Goal: Task Accomplishment & Management: Use online tool/utility

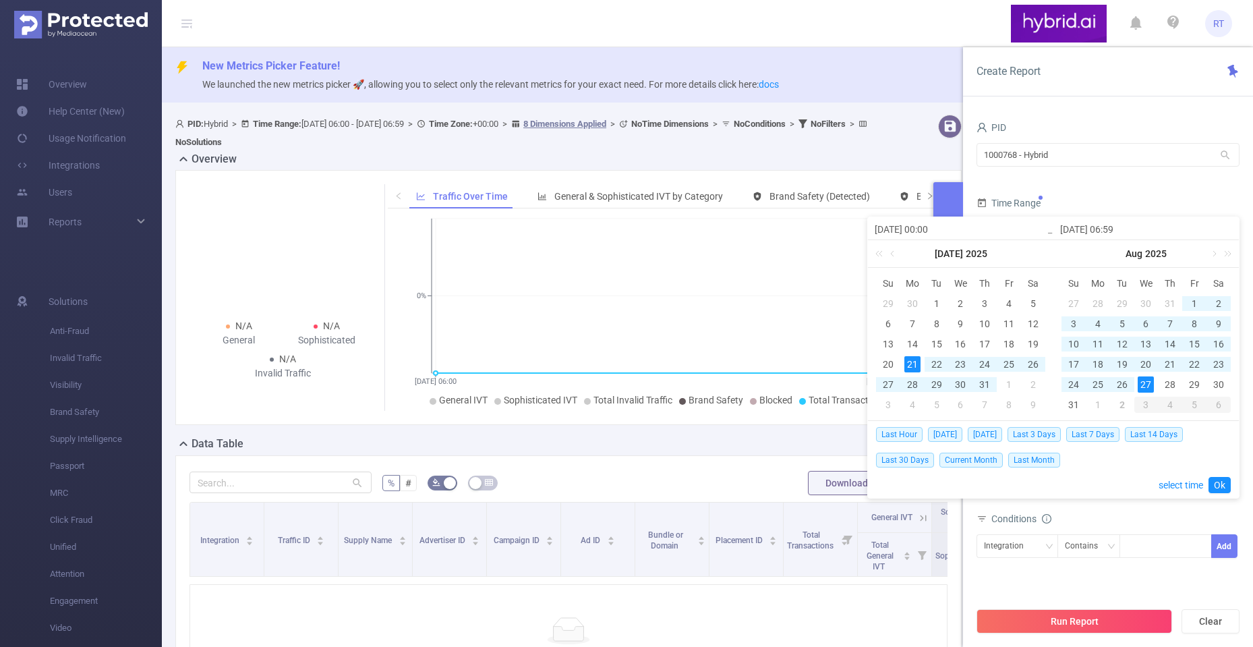
type input "[DATE] 00:00"
click at [1117, 227] on input "2025-08-27 06:59" at bounding box center [1146, 229] width 172 height 16
type input "2025-08-27 2:59"
type input "[DATE] 23:59"
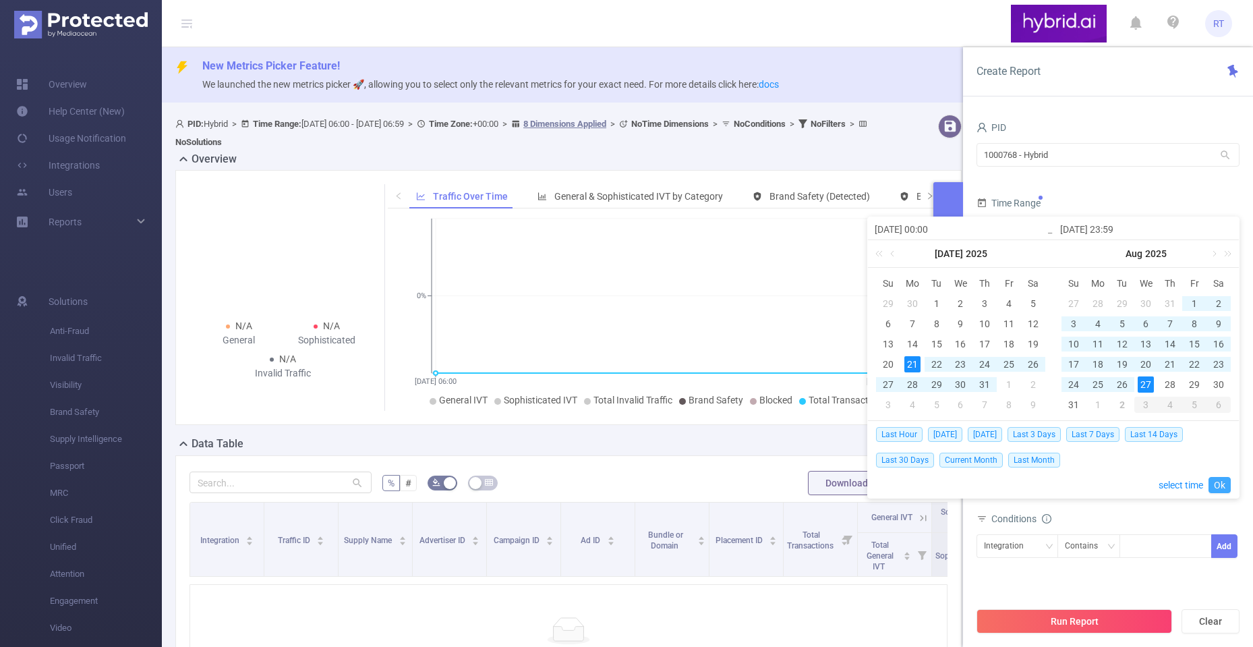
type input "[DATE] 23:59"
click at [1219, 483] on link "Ok" at bounding box center [1219, 485] width 22 height 16
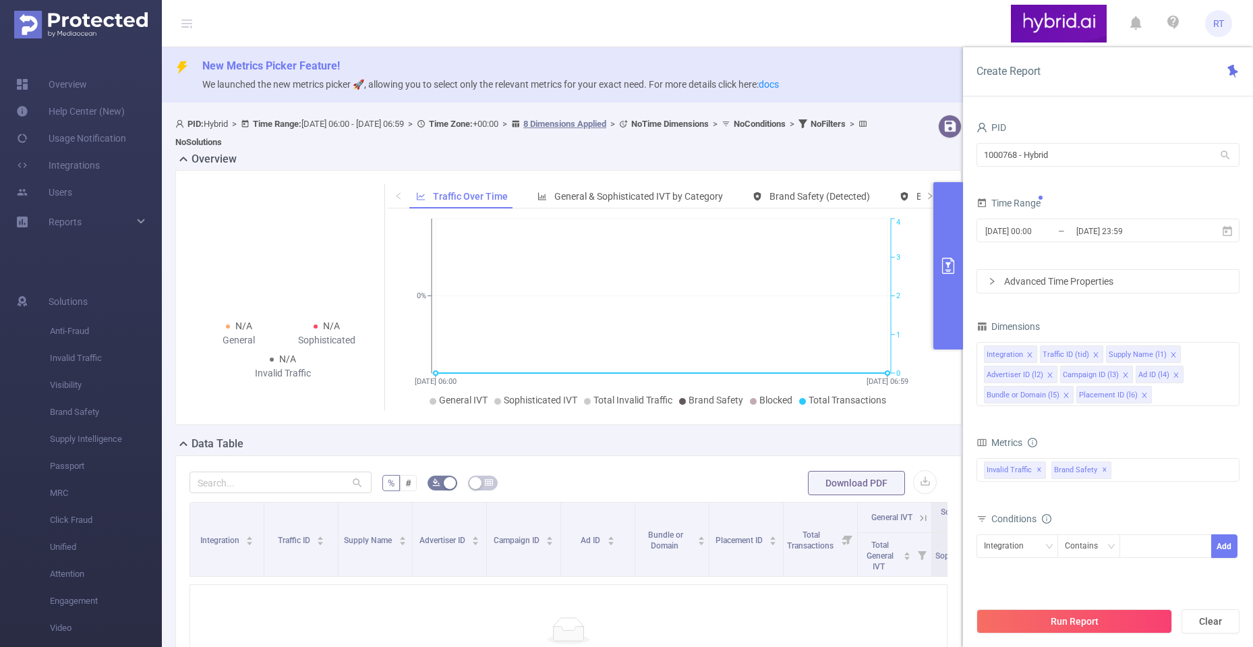
click at [1073, 252] on div "Time Range 2025-07-21 00:00 _ 2025-08-27 23:59" at bounding box center [1107, 223] width 263 height 59
click at [1024, 542] on div "Integration" at bounding box center [1008, 546] width 49 height 22
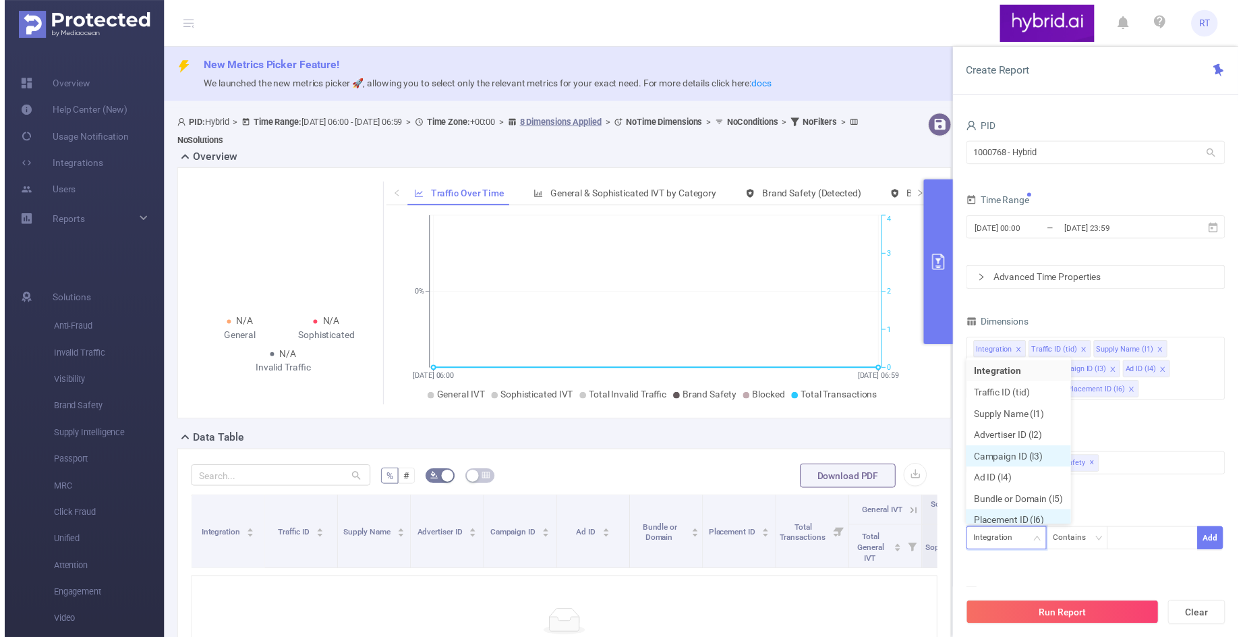
scroll to position [7, 0]
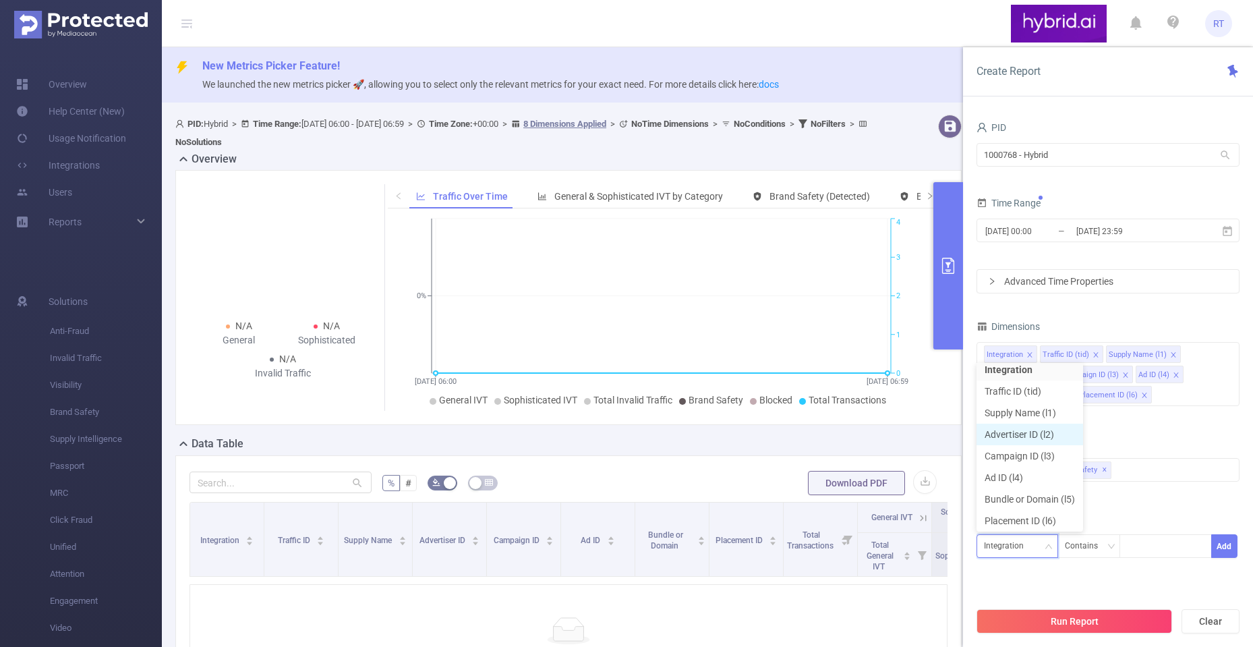
click at [1037, 440] on li "Advertiser ID (l2)" at bounding box center [1029, 434] width 107 height 22
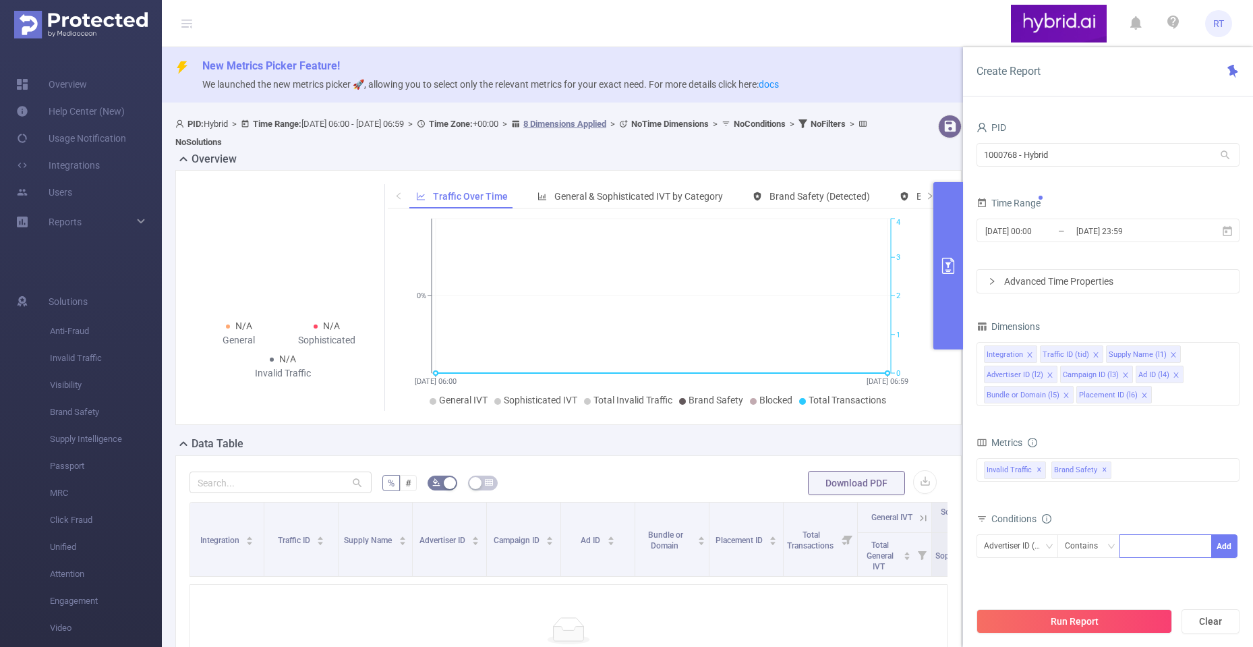
click at [1135, 546] on div at bounding box center [1166, 546] width 78 height 22
paste input "6874bba870e7b2c6b8398160"
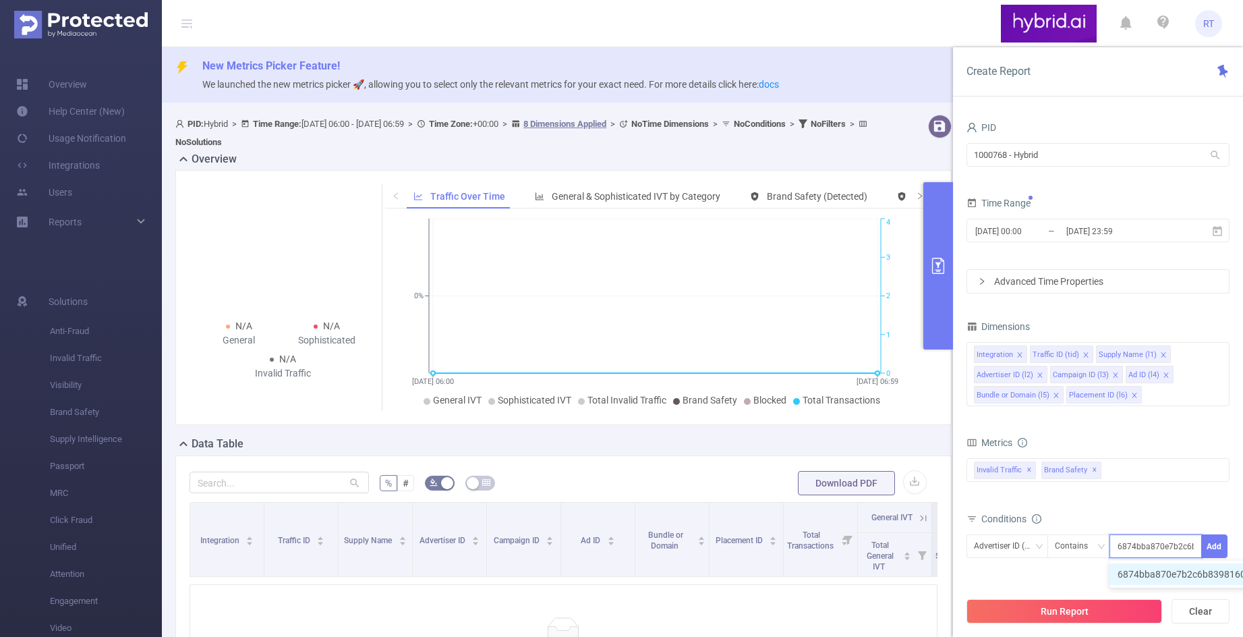
scroll to position [0, 32]
type input "6874bba870e7b2c6b8398160"
click at [1221, 545] on button "Add" at bounding box center [1214, 546] width 26 height 24
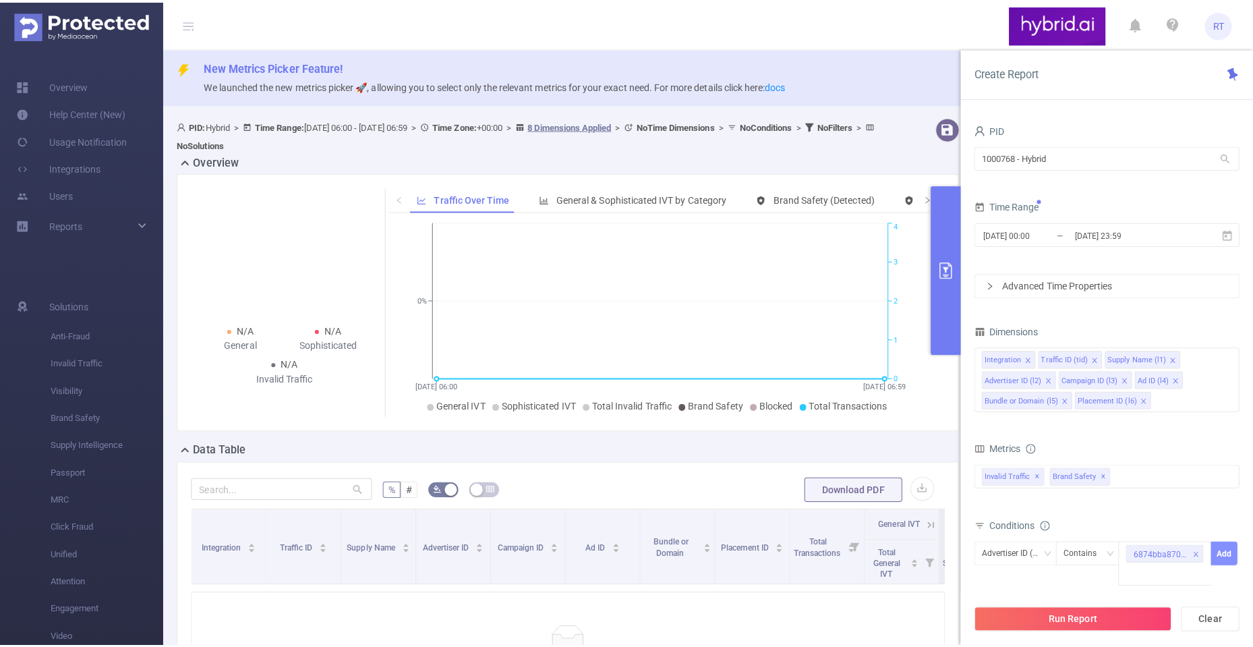
scroll to position [0, 0]
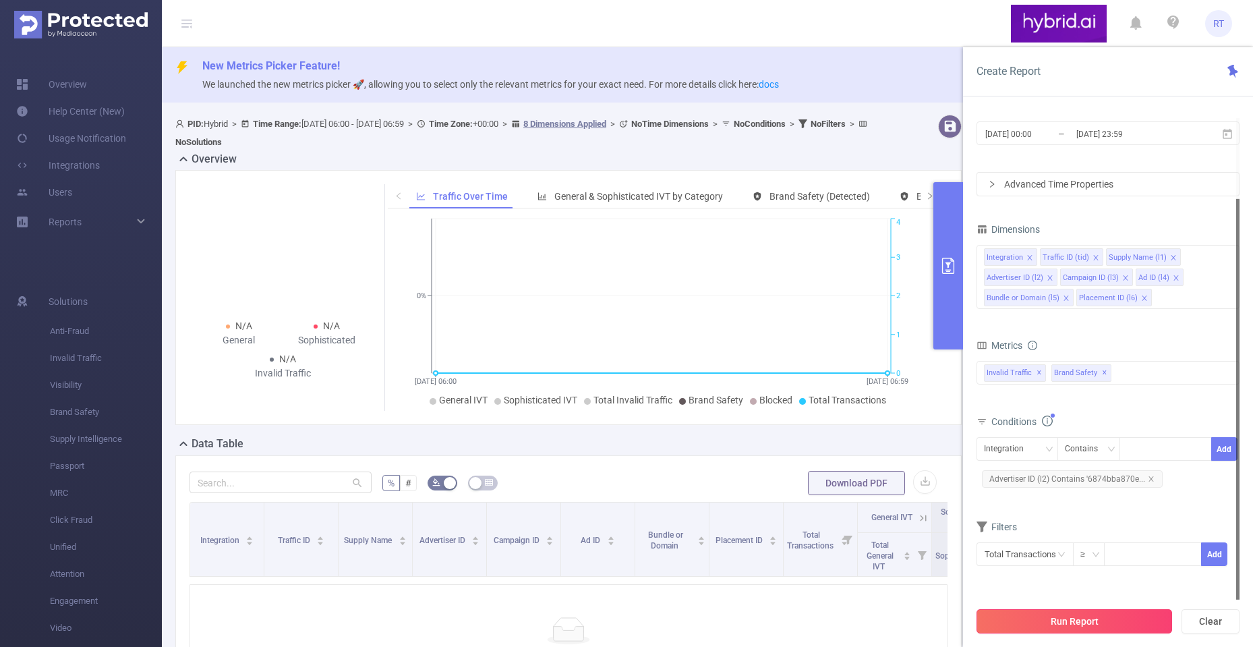
click at [1066, 614] on button "Run Report" at bounding box center [1074, 621] width 196 height 24
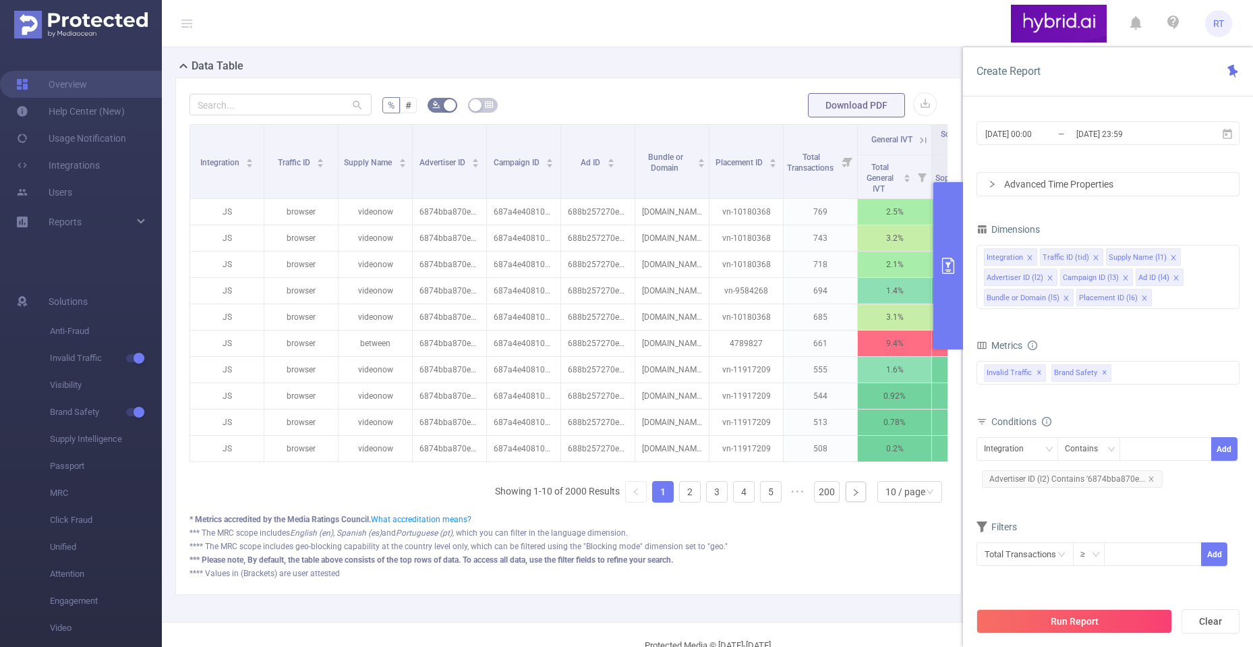
scroll to position [405, 0]
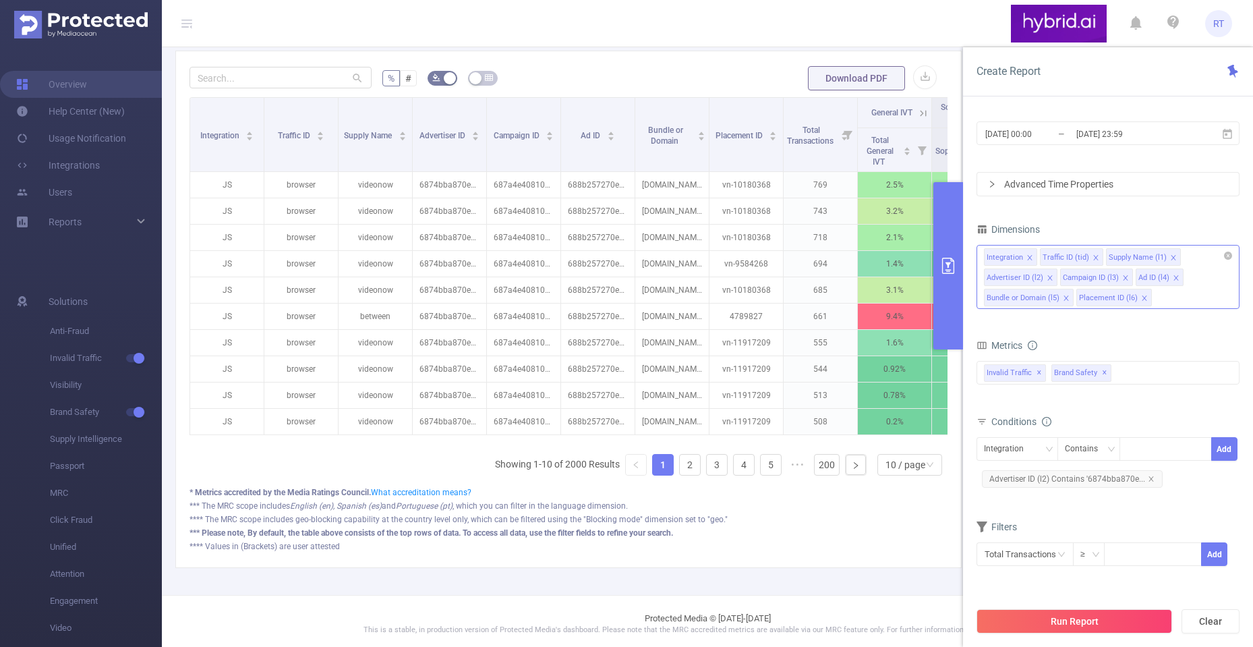
click at [1047, 277] on icon "icon: close" at bounding box center [1049, 277] width 7 height 7
click at [1173, 274] on icon "icon: close" at bounding box center [1176, 277] width 7 height 7
click at [1123, 274] on icon "icon: close" at bounding box center [1125, 277] width 7 height 7
click at [1047, 276] on icon "icon: close" at bounding box center [1049, 277] width 5 height 5
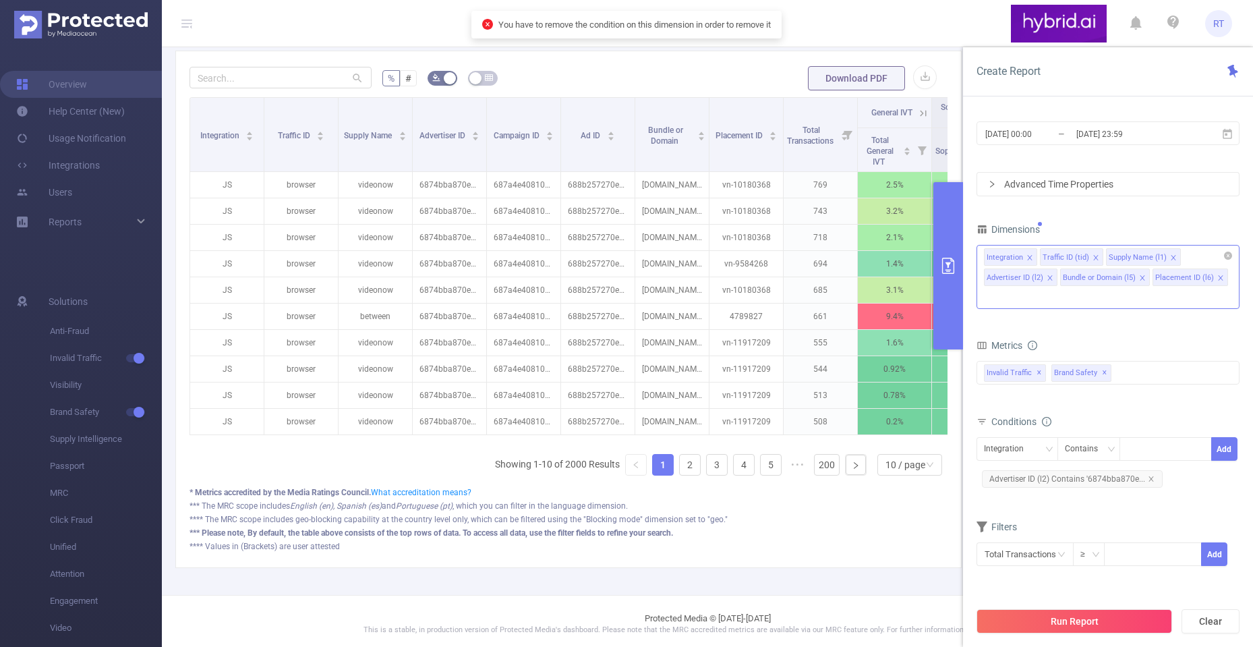
click at [1139, 276] on icon "icon: close" at bounding box center [1142, 277] width 7 height 7
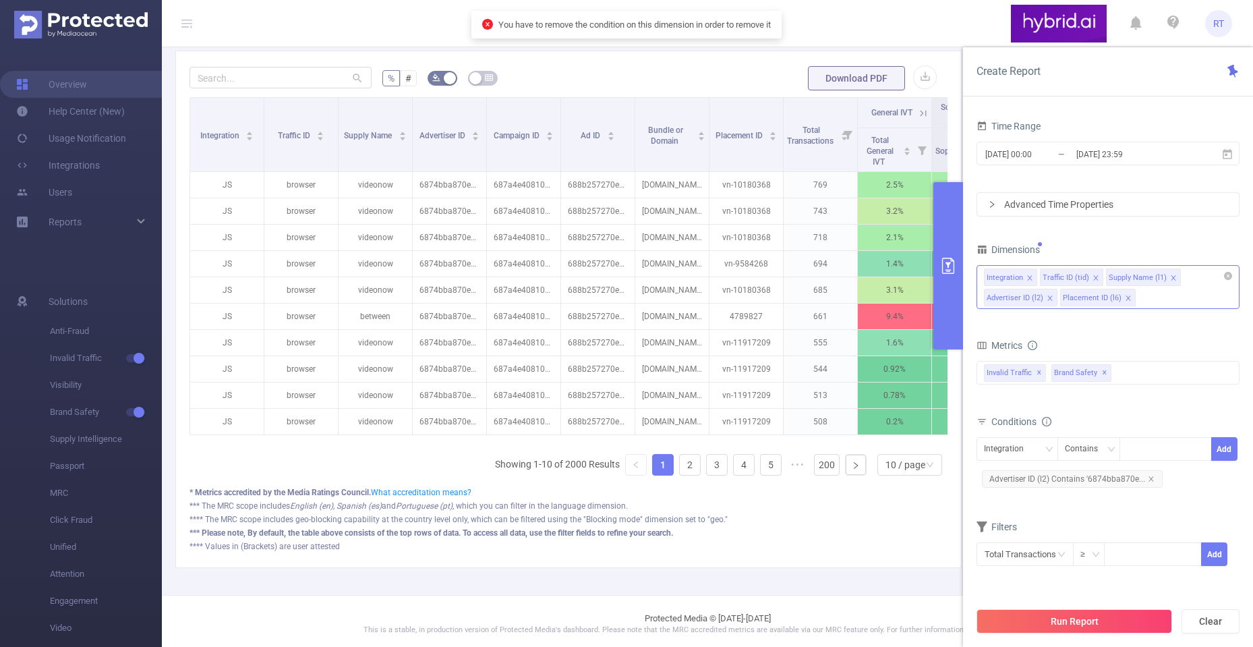
click at [1127, 299] on icon "icon: close" at bounding box center [1128, 298] width 7 height 7
click at [1047, 297] on icon "icon: close" at bounding box center [1049, 298] width 7 height 7
click at [1079, 612] on button "Run Report" at bounding box center [1074, 621] width 196 height 24
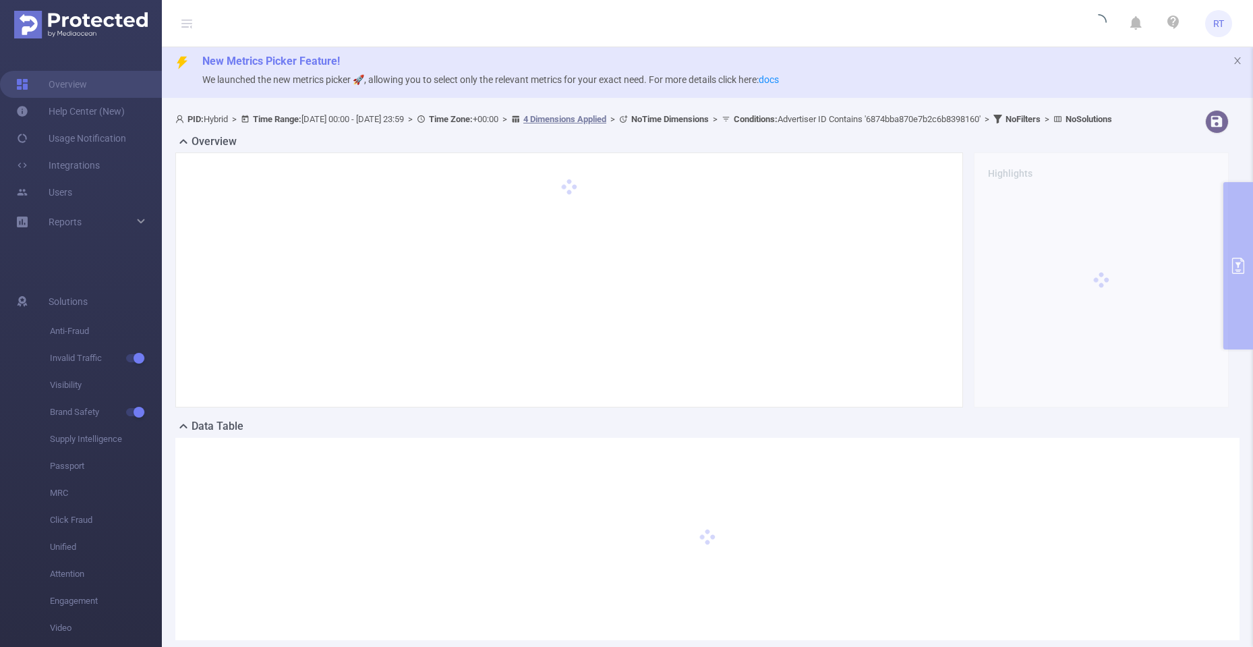
scroll to position [0, 0]
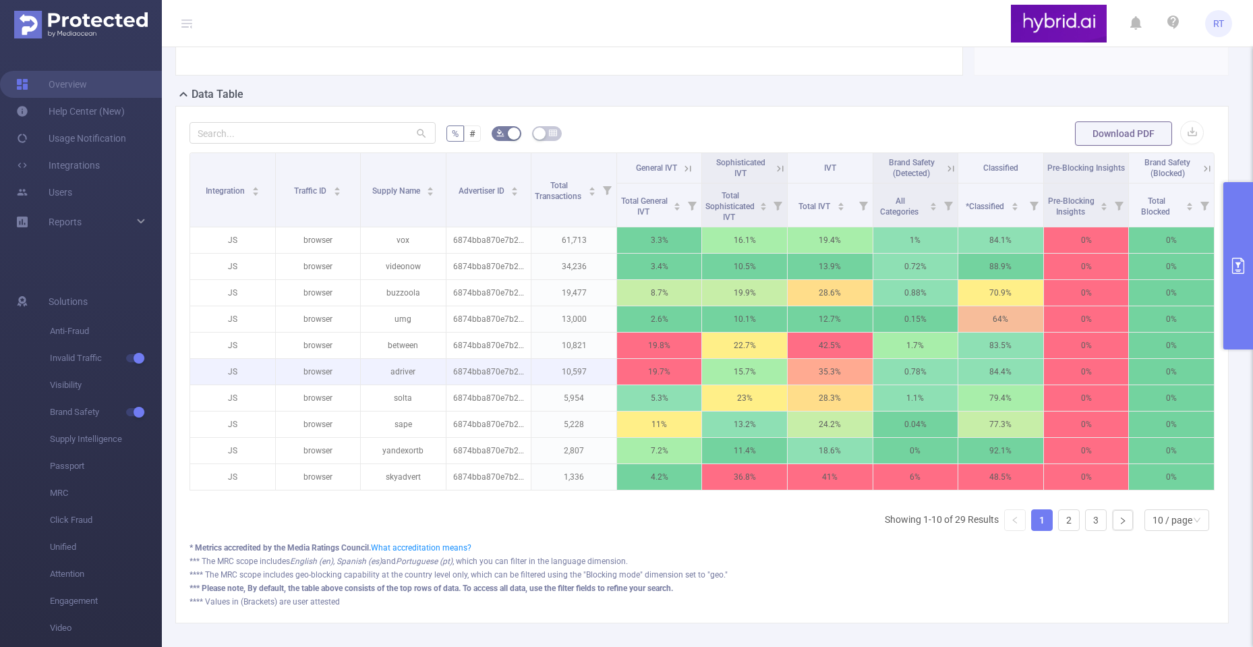
scroll to position [337, 0]
click at [1172, 529] on div "10 / page" at bounding box center [1172, 519] width 40 height 20
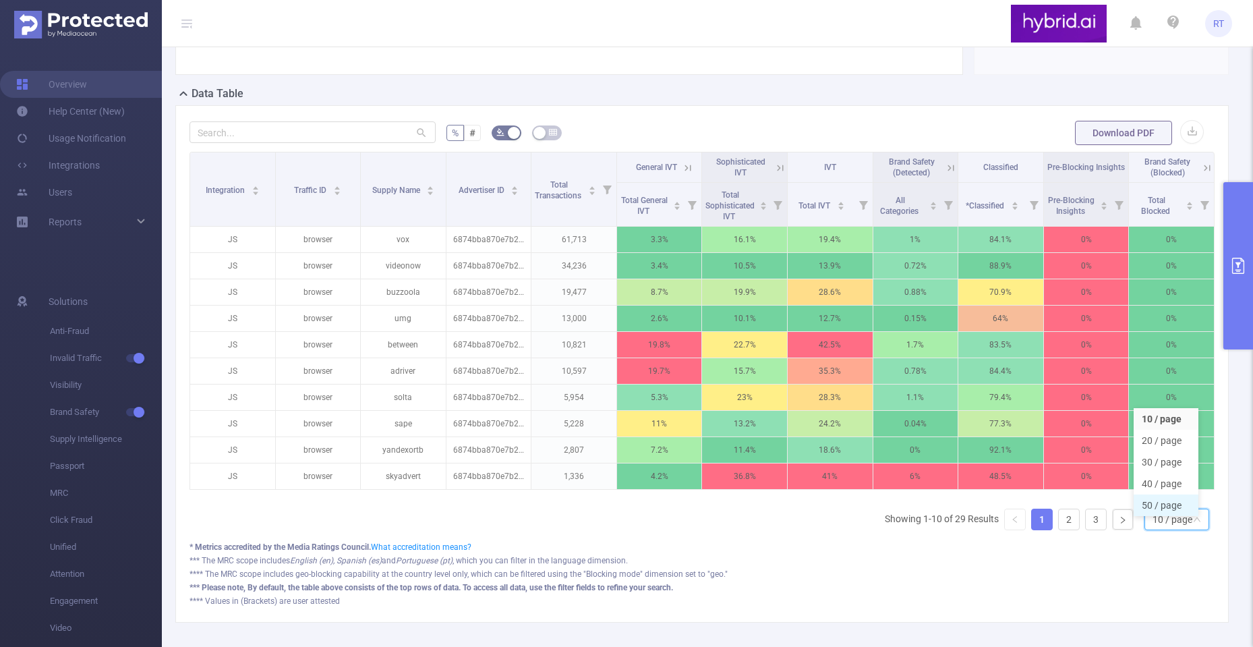
click at [1171, 516] on li "50 / page" at bounding box center [1165, 505] width 65 height 22
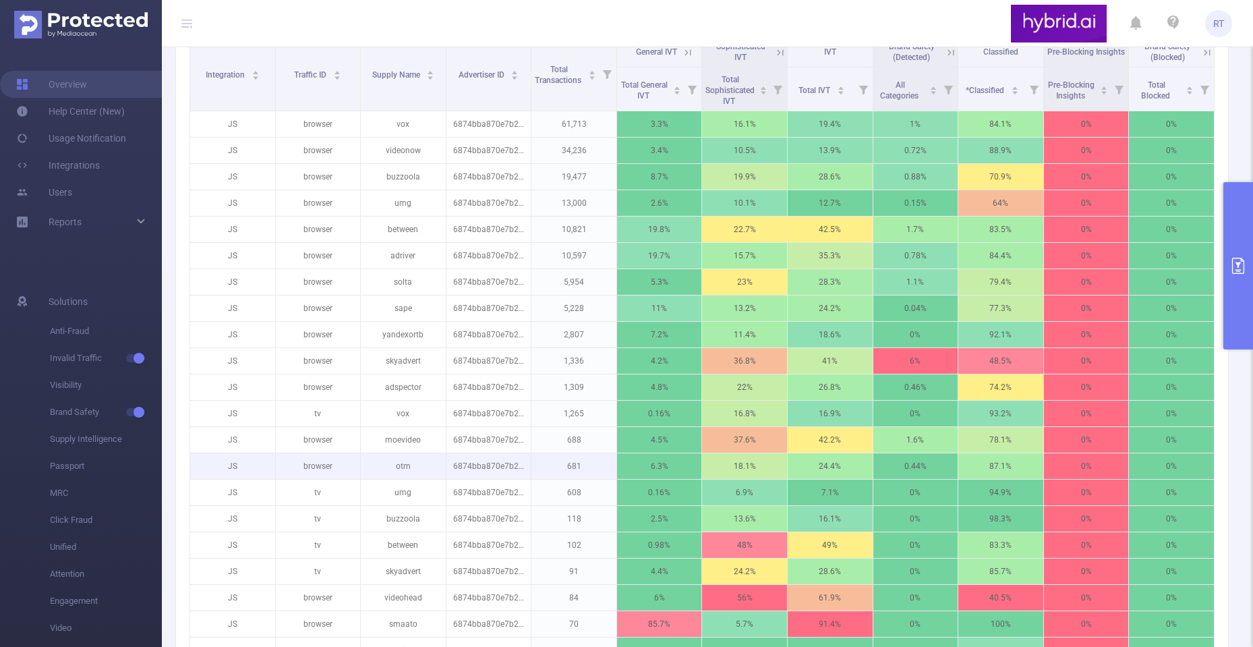
scroll to position [448, 0]
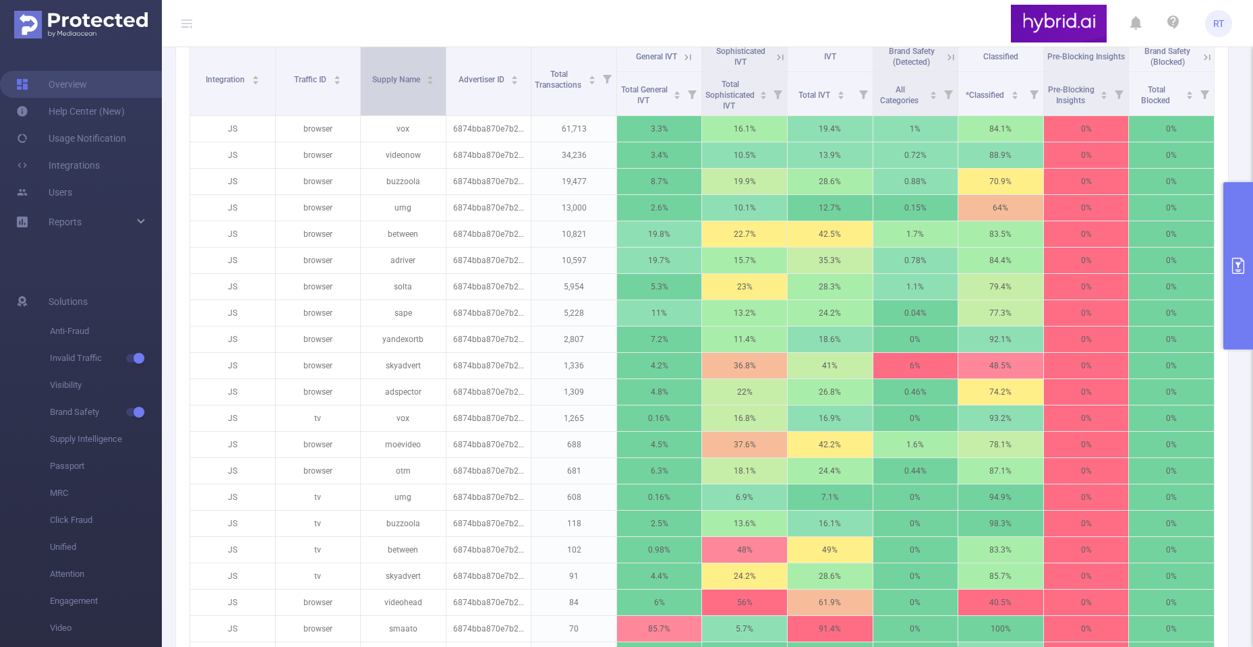
click at [427, 81] on icon "icon: caret-up" at bounding box center [430, 76] width 7 height 7
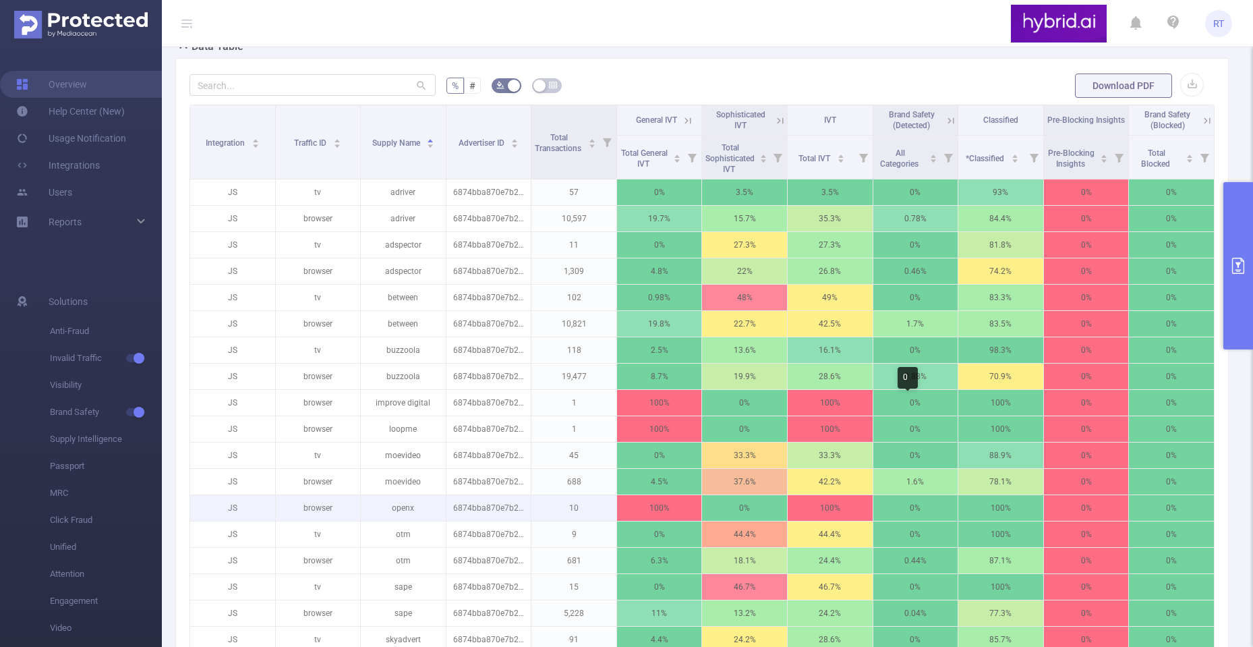
scroll to position [380, 0]
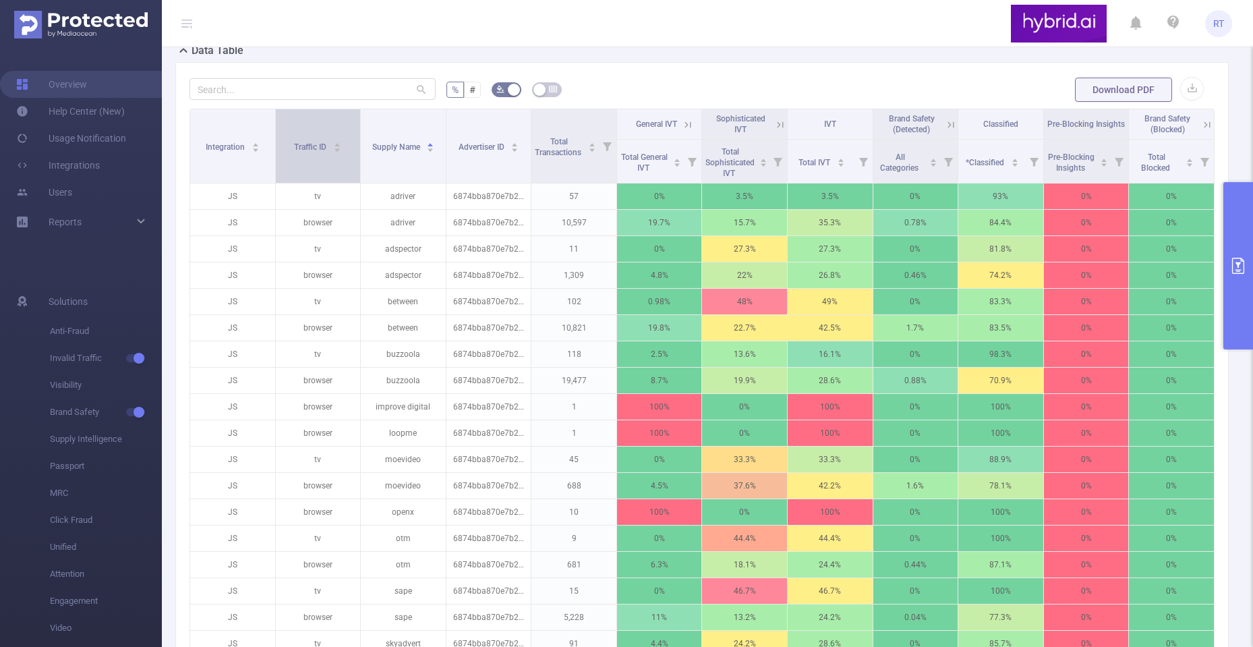
click at [334, 148] on icon "icon: caret-up" at bounding box center [337, 144] width 7 height 7
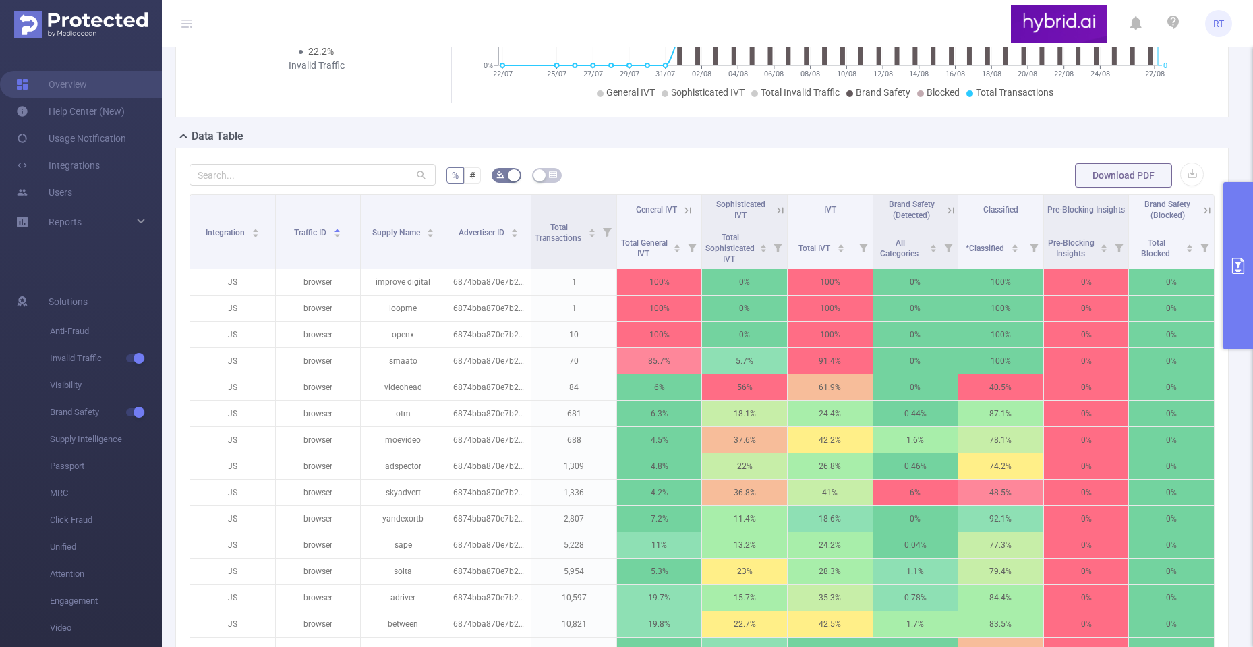
scroll to position [650, 0]
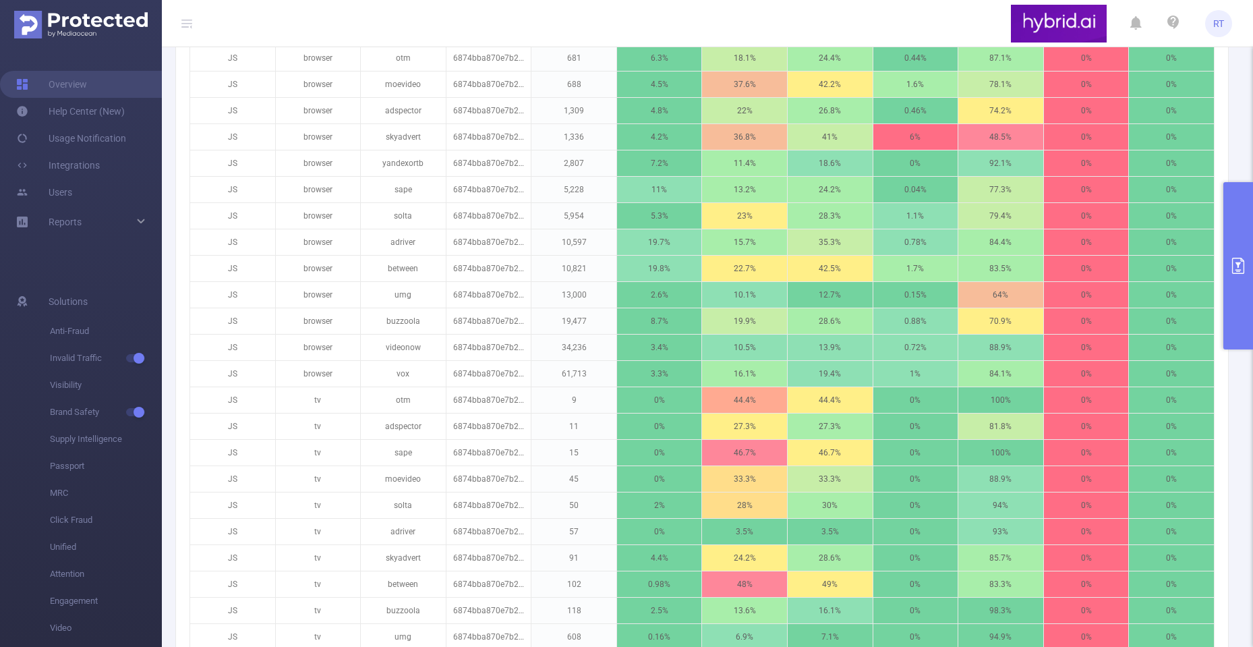
click at [1235, 271] on icon "primary" at bounding box center [1238, 266] width 16 height 16
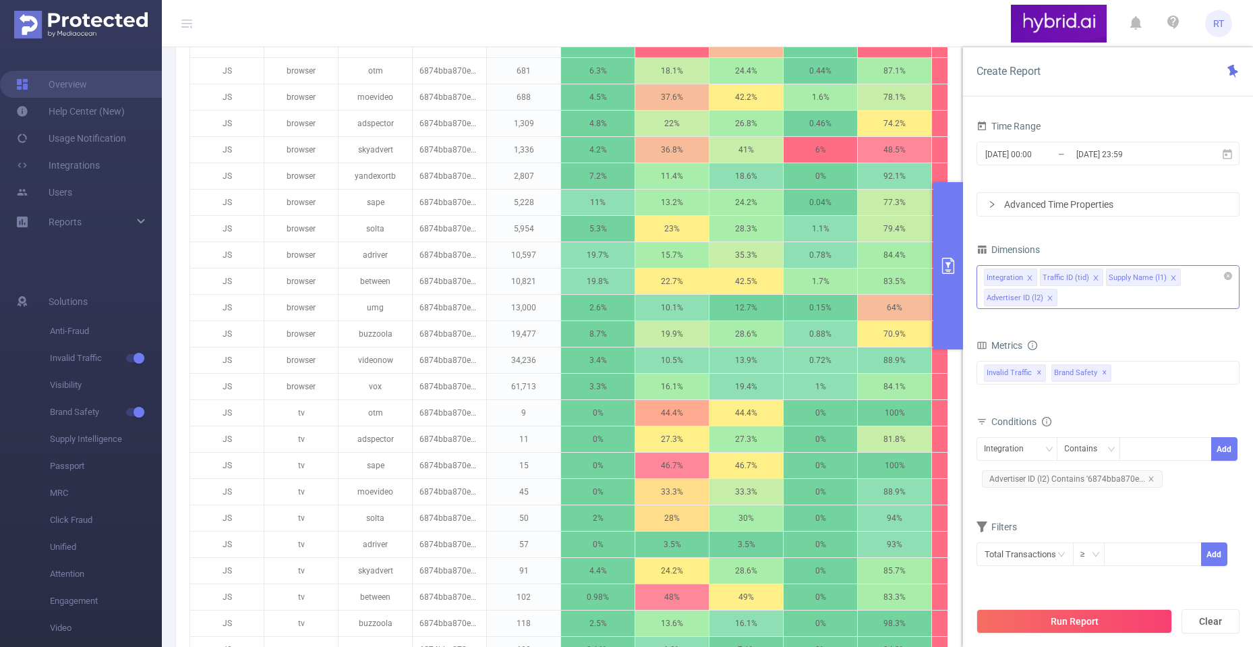
click at [1171, 276] on icon "icon: close" at bounding box center [1173, 277] width 7 height 7
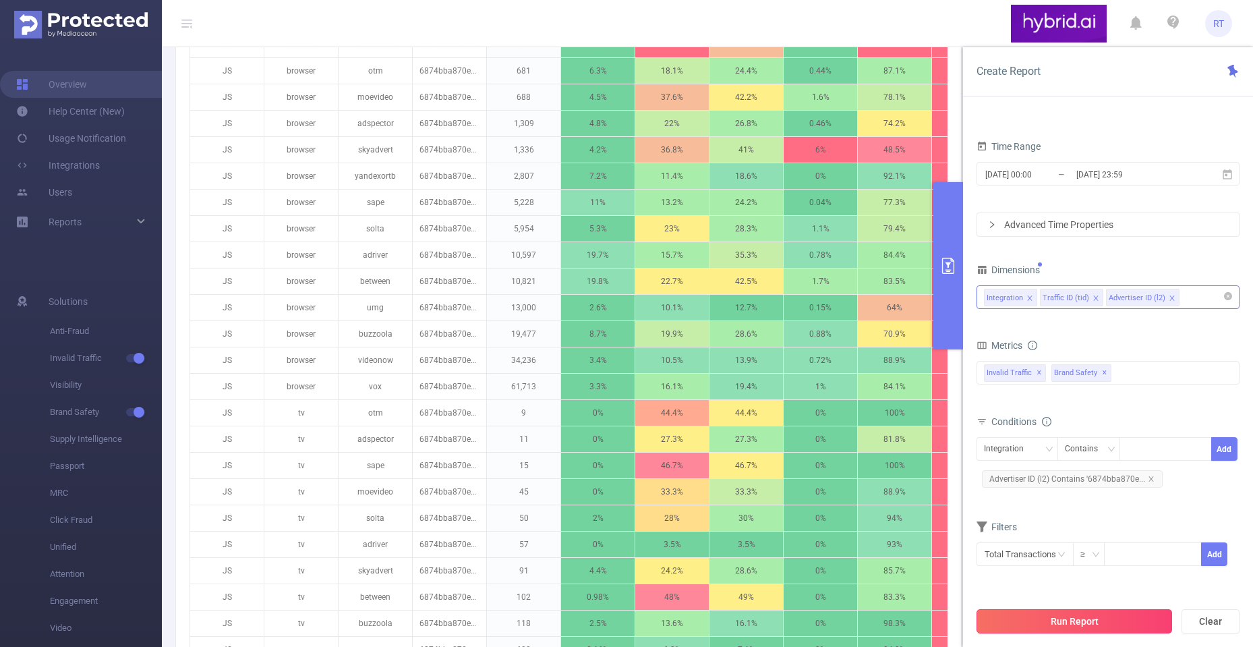
click at [1059, 618] on button "Run Report" at bounding box center [1074, 621] width 196 height 24
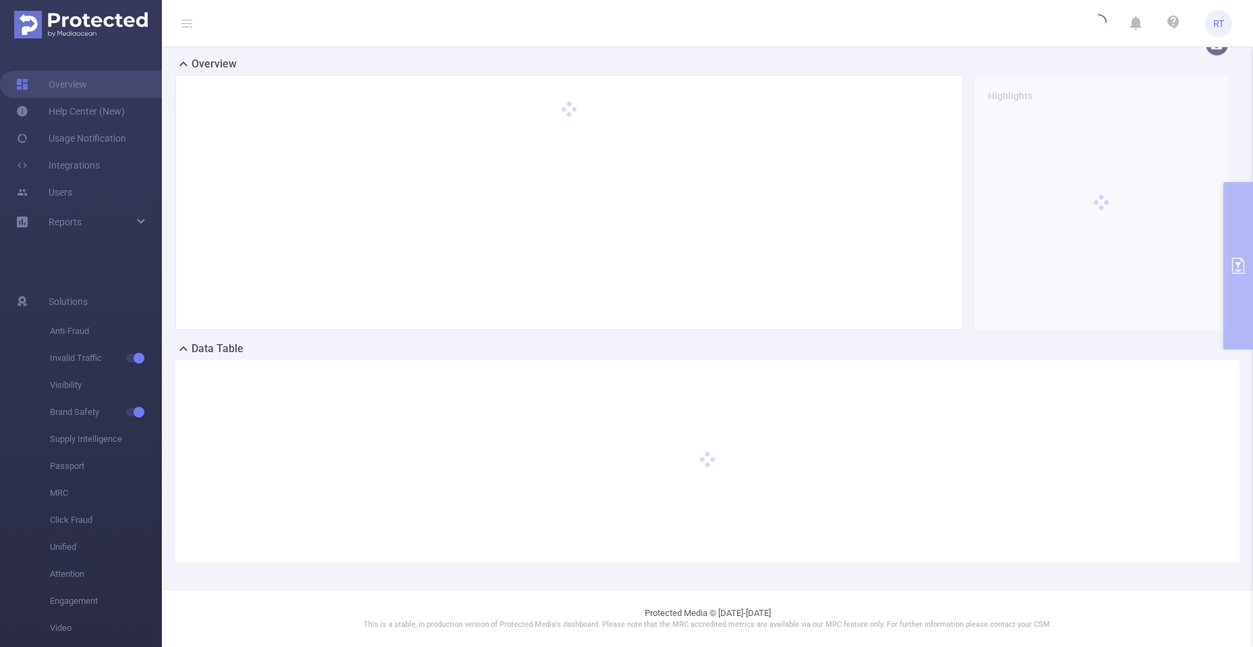
scroll to position [95, 0]
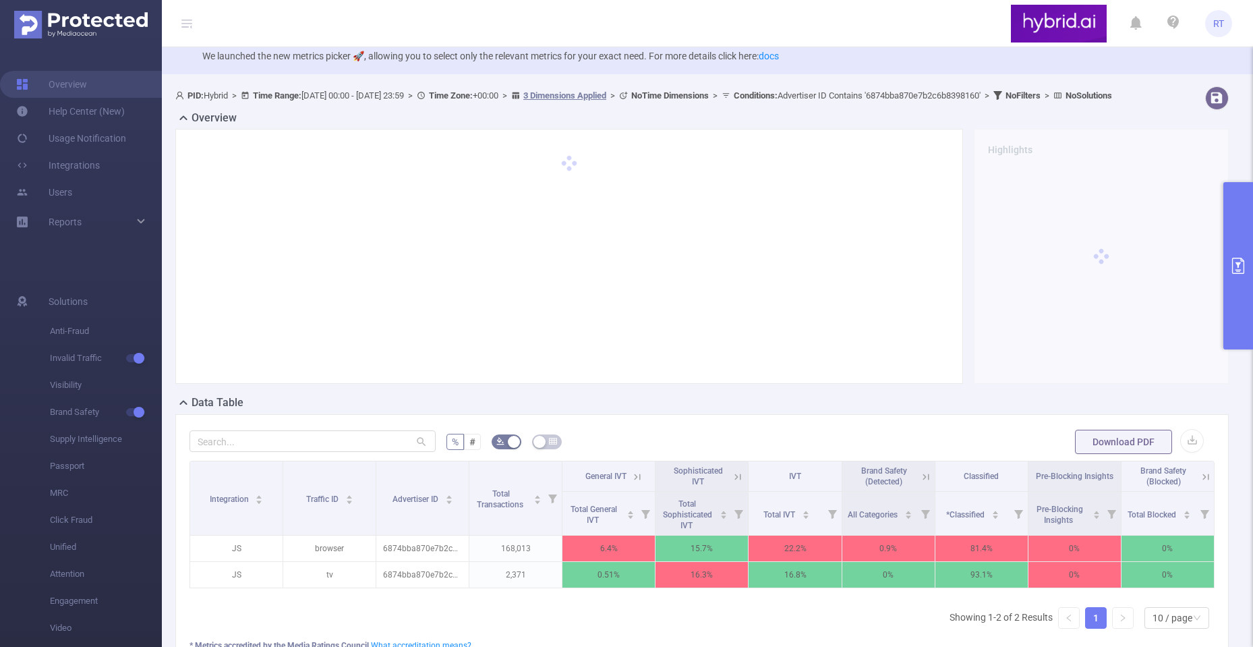
scroll to position [28, 0]
click at [1248, 272] on button "primary" at bounding box center [1238, 265] width 30 height 167
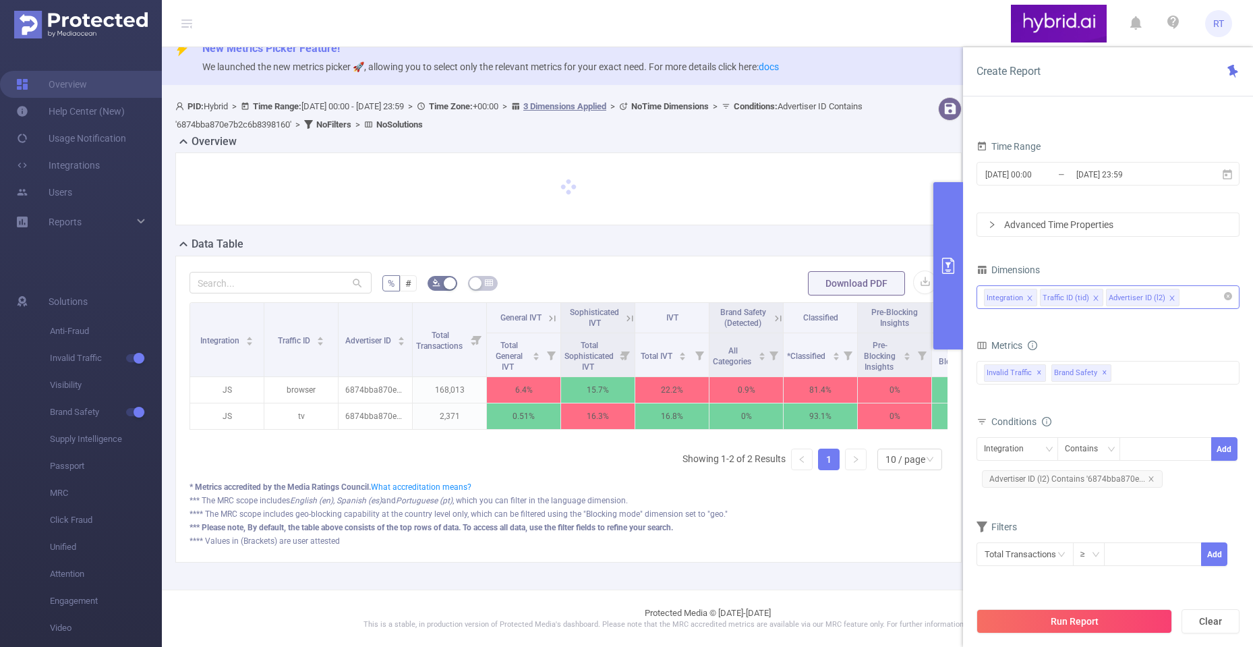
click at [1186, 297] on div "Integration Traffic ID (tid) Advertiser ID (l2)" at bounding box center [1108, 297] width 248 height 22
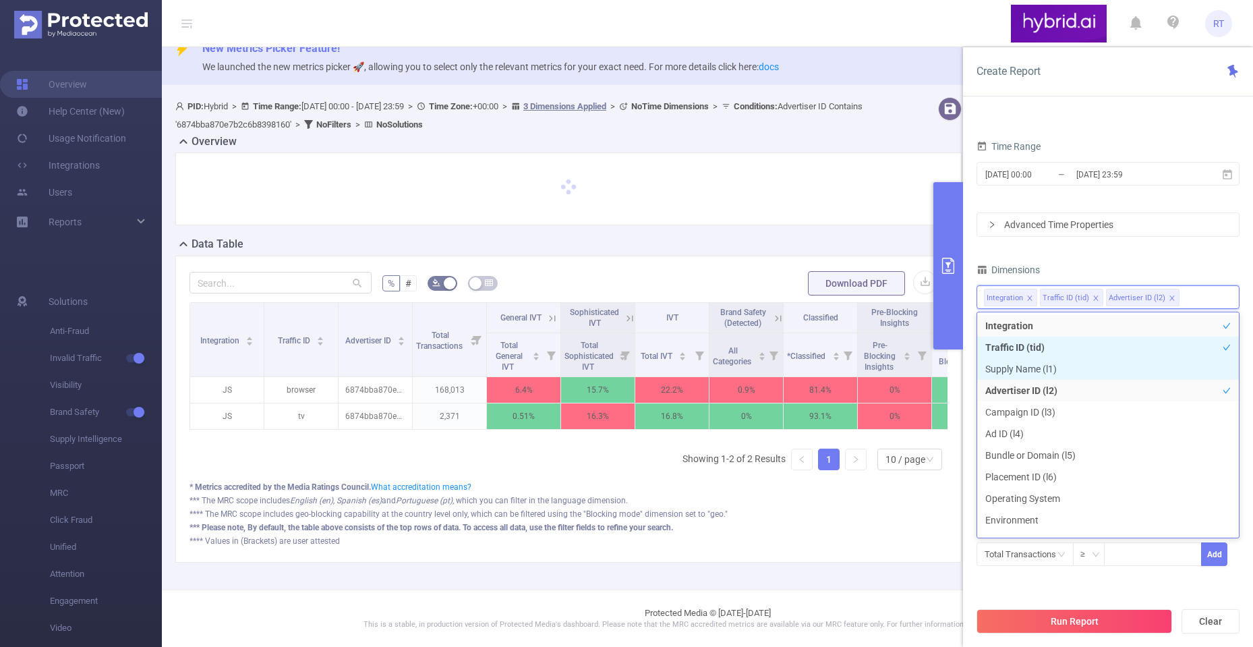
click at [1121, 361] on li "Supply Name (l1)" at bounding box center [1108, 369] width 262 height 22
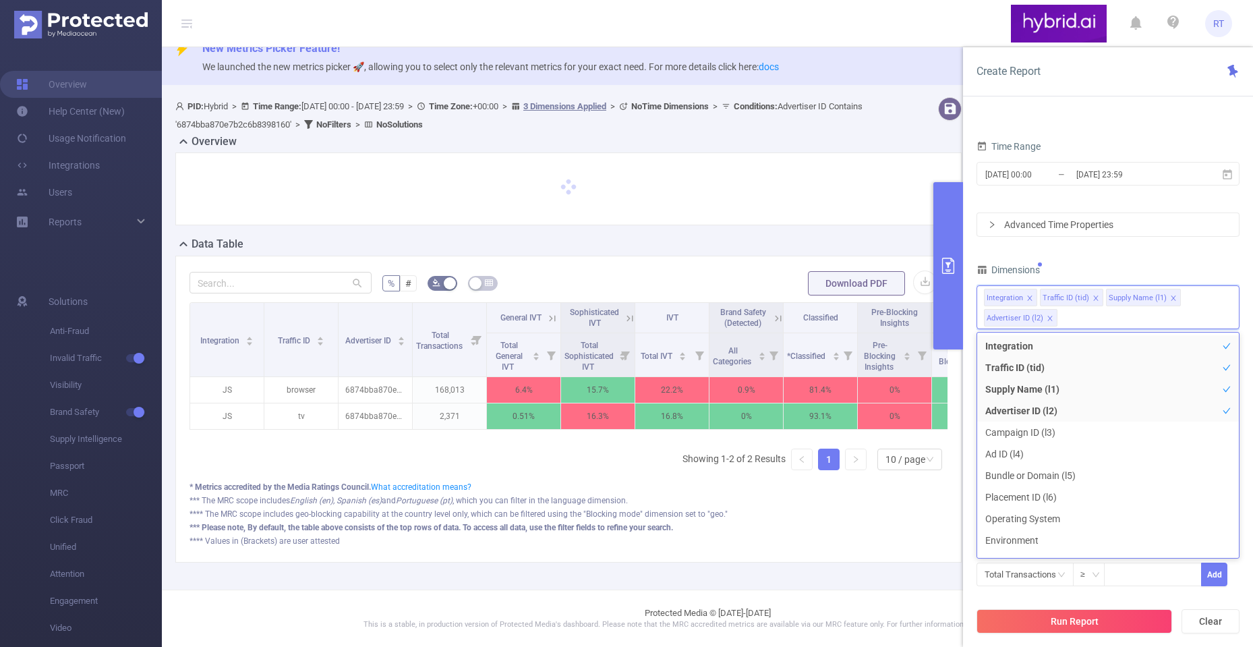
click at [1094, 296] on icon "icon: close" at bounding box center [1095, 297] width 5 height 5
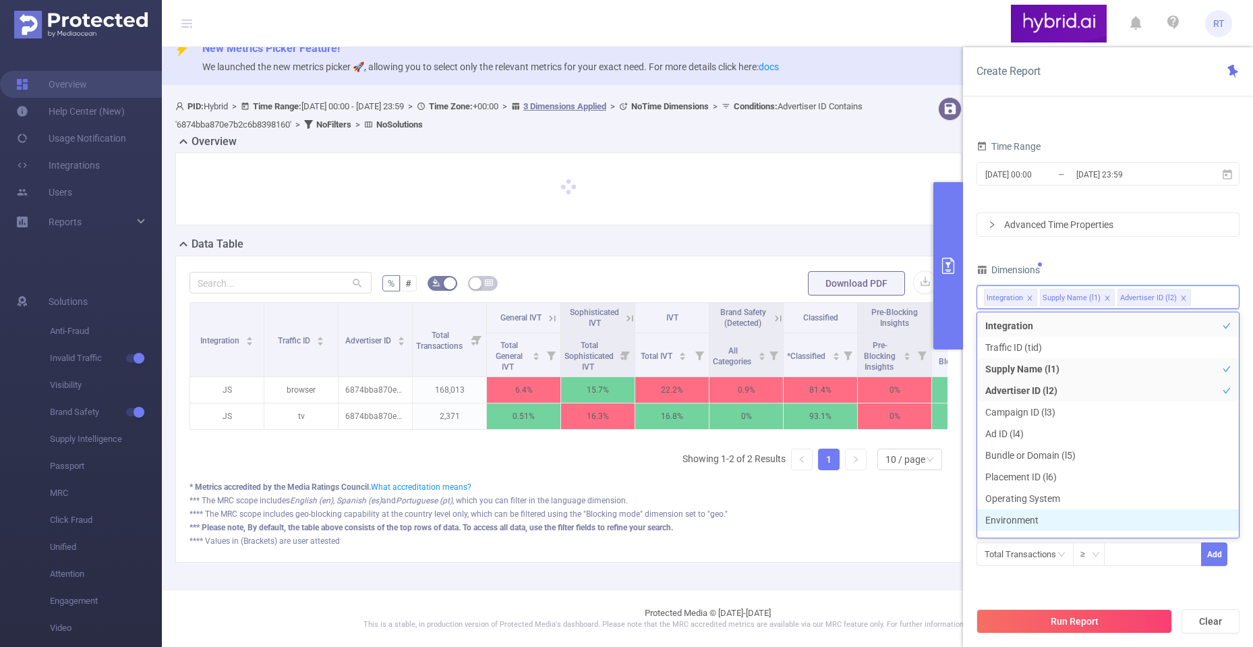
scroll to position [15, 0]
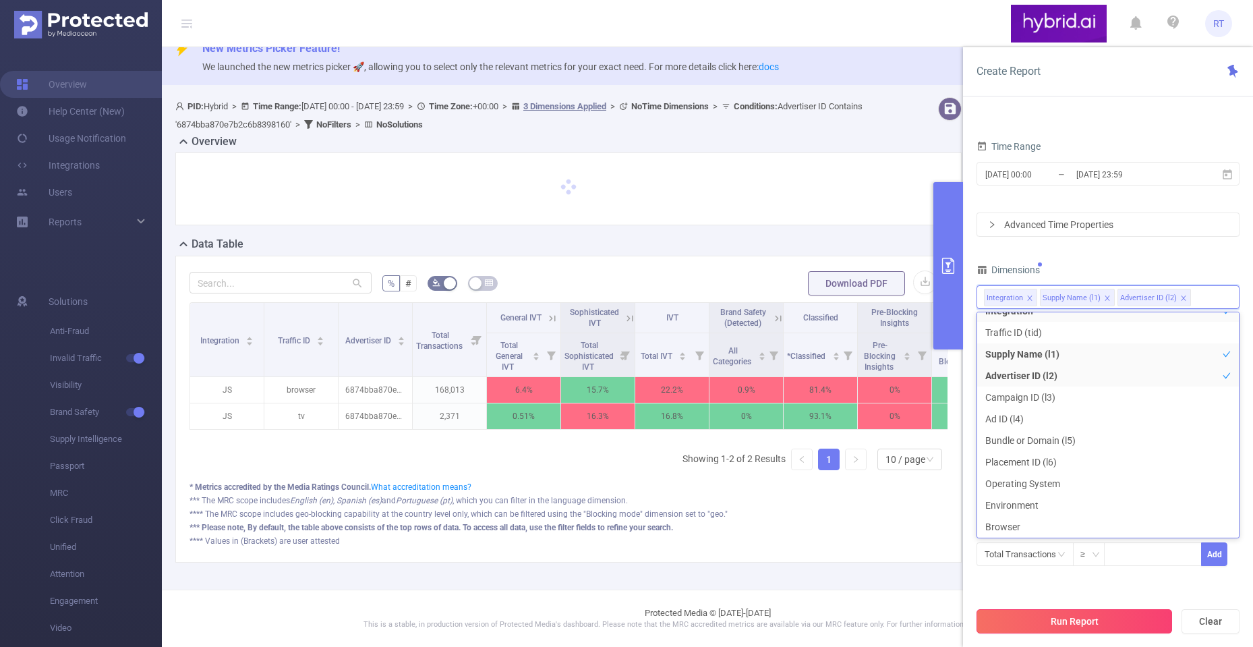
click at [1072, 614] on button "Run Report" at bounding box center [1074, 621] width 196 height 24
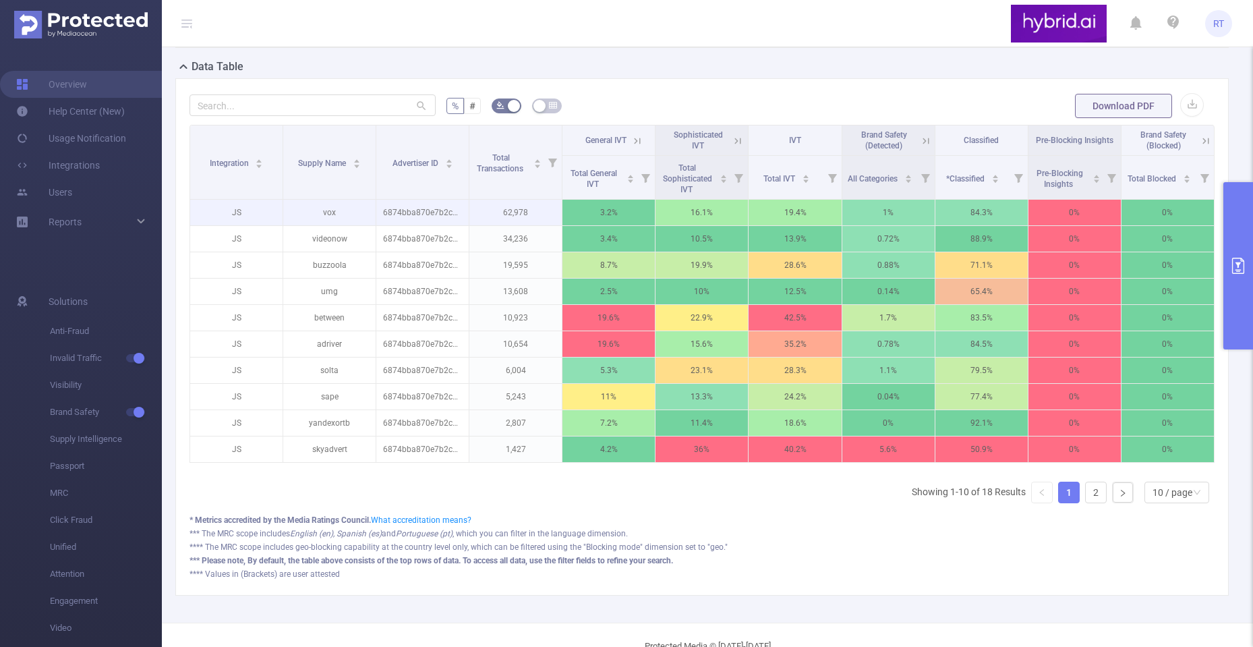
scroll to position [365, 0]
click at [509, 223] on p "62,978" at bounding box center [515, 212] width 92 height 26
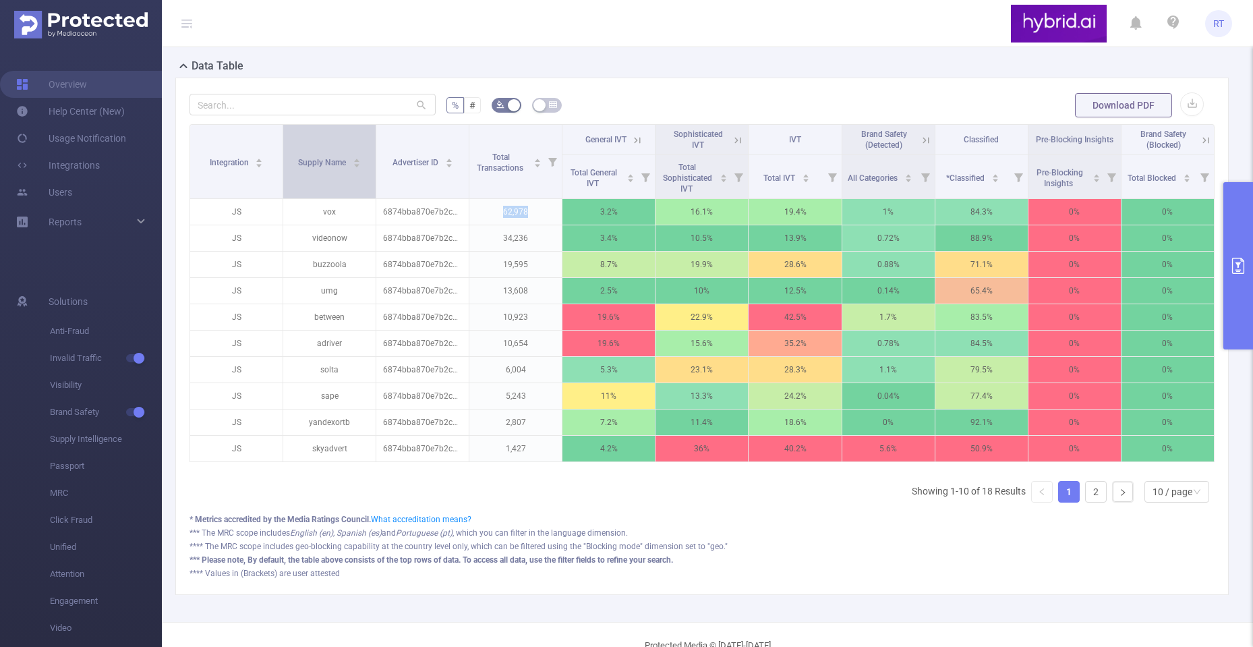
click at [336, 167] on span "Supply Name" at bounding box center [323, 162] width 50 height 9
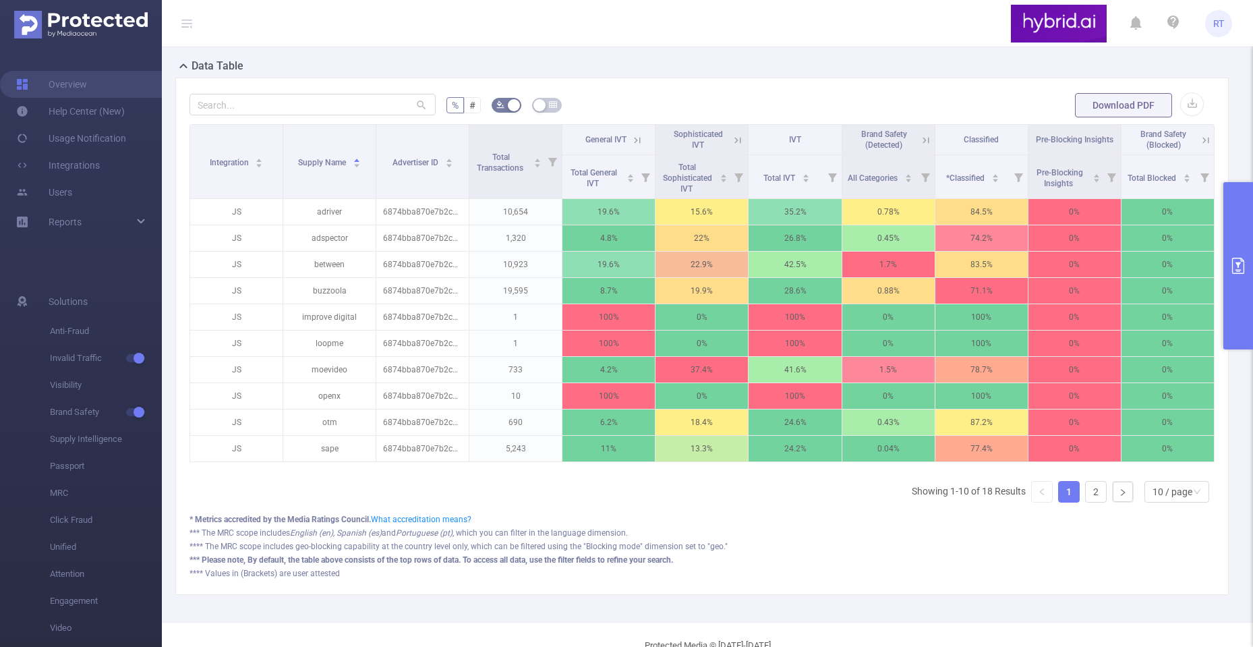
click at [1243, 267] on icon "primary" at bounding box center [1238, 266] width 12 height 16
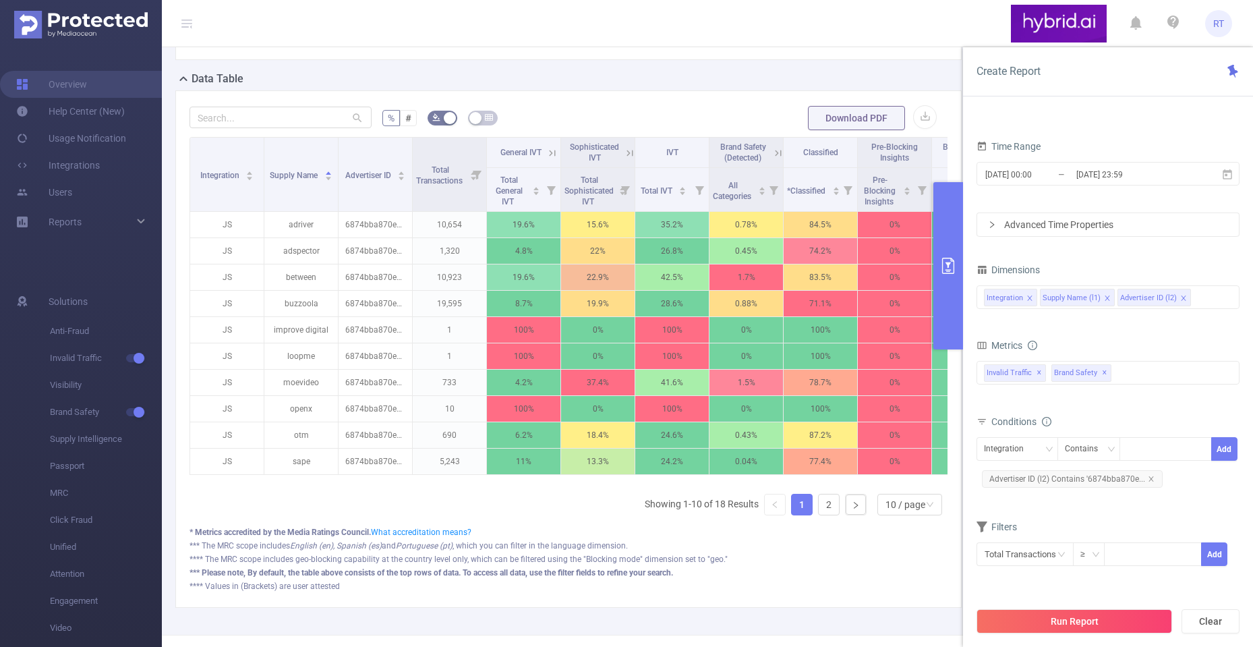
click at [1106, 298] on icon "icon: close" at bounding box center [1107, 298] width 7 height 7
click at [1167, 294] on div "Integration Advertiser ID (l2)" at bounding box center [1108, 297] width 248 height 22
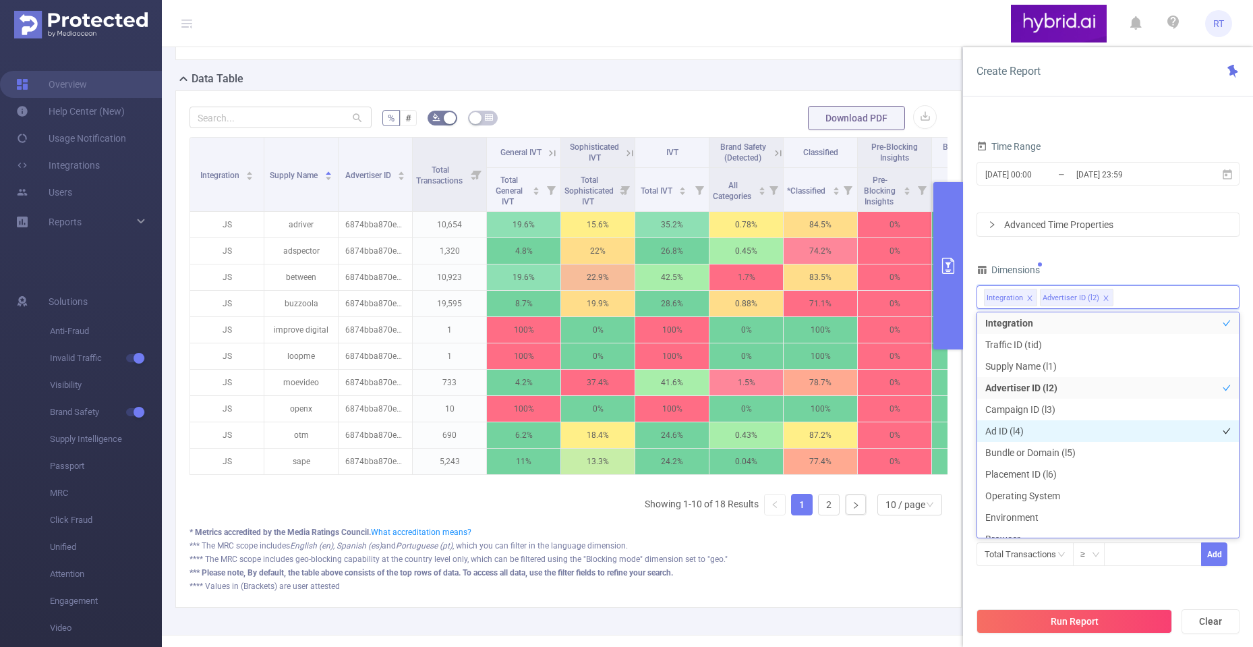
click at [1063, 436] on li "Ad ID (l4)" at bounding box center [1108, 431] width 262 height 22
click at [1069, 612] on button "Run Report" at bounding box center [1074, 621] width 196 height 24
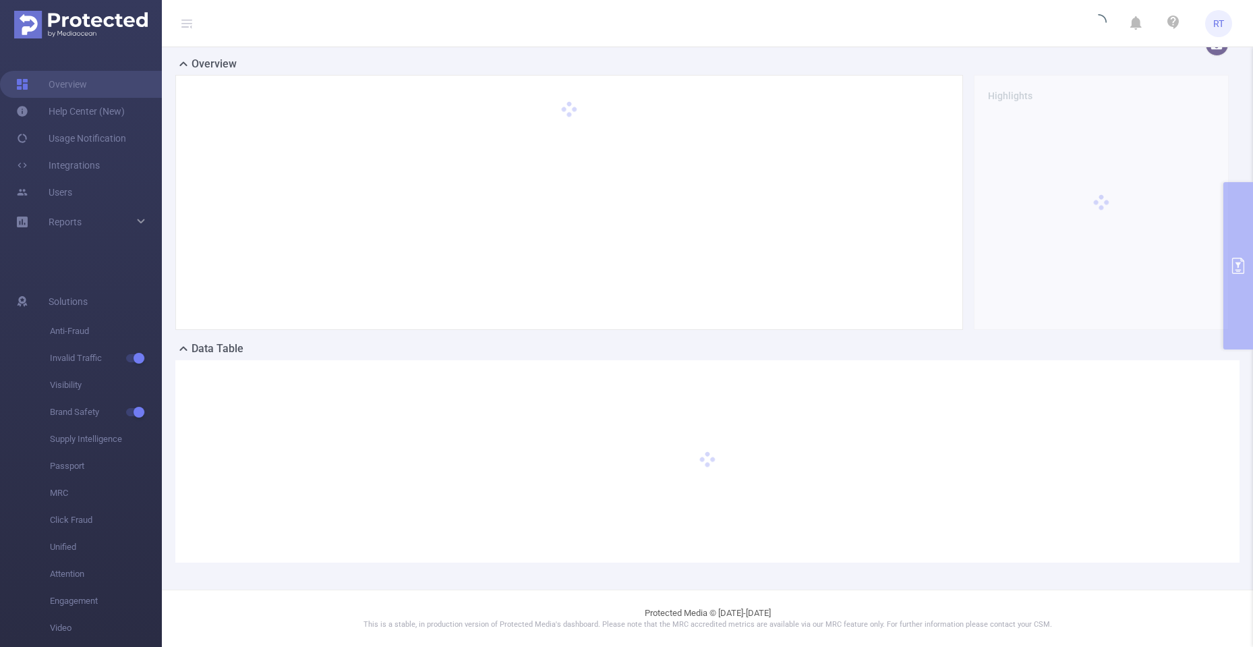
scroll to position [95, 0]
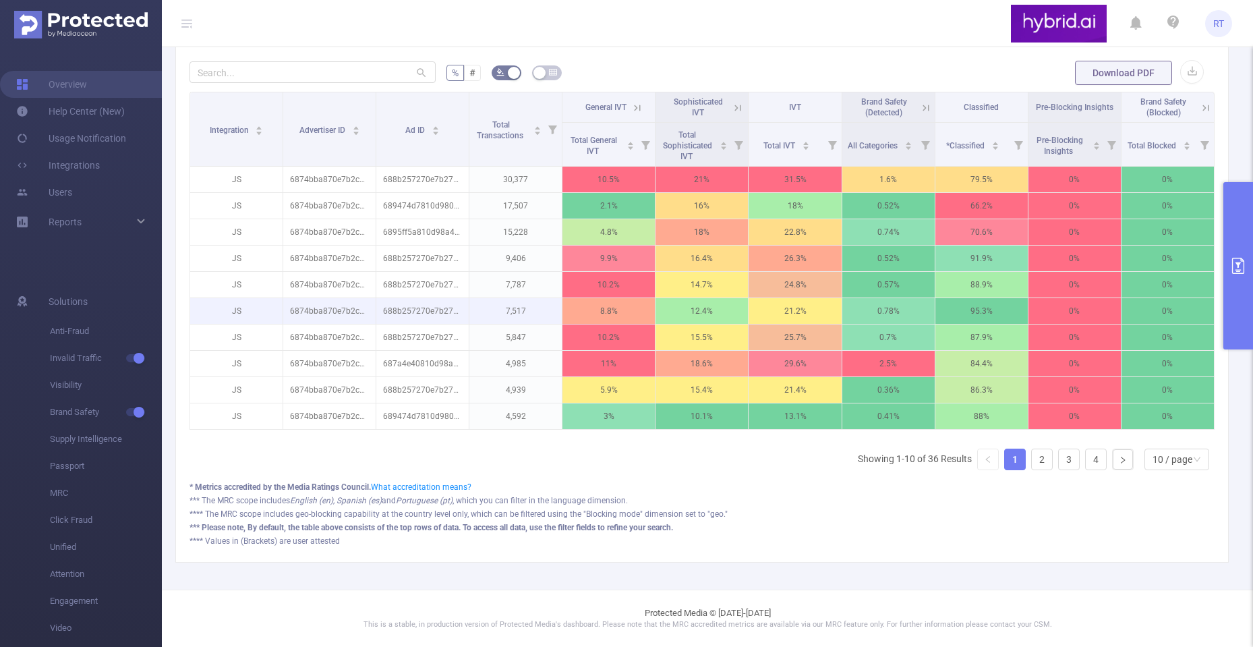
scroll to position [420, 0]
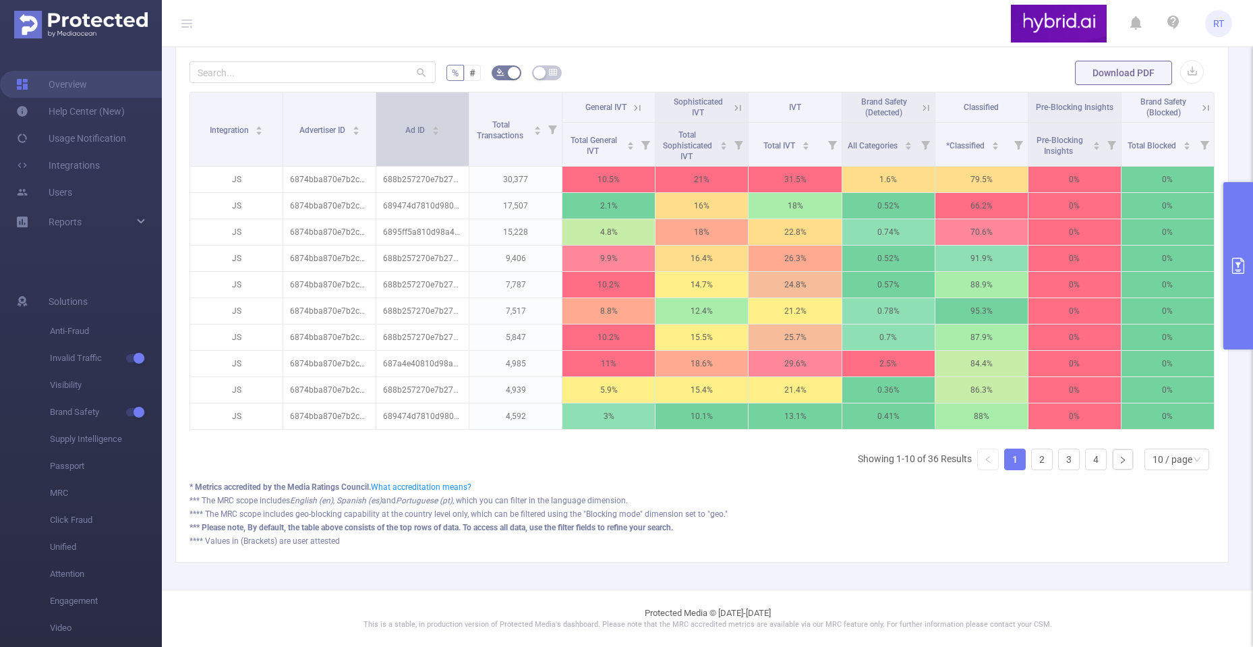
click at [434, 131] on icon "icon: caret-down" at bounding box center [435, 132] width 5 height 3
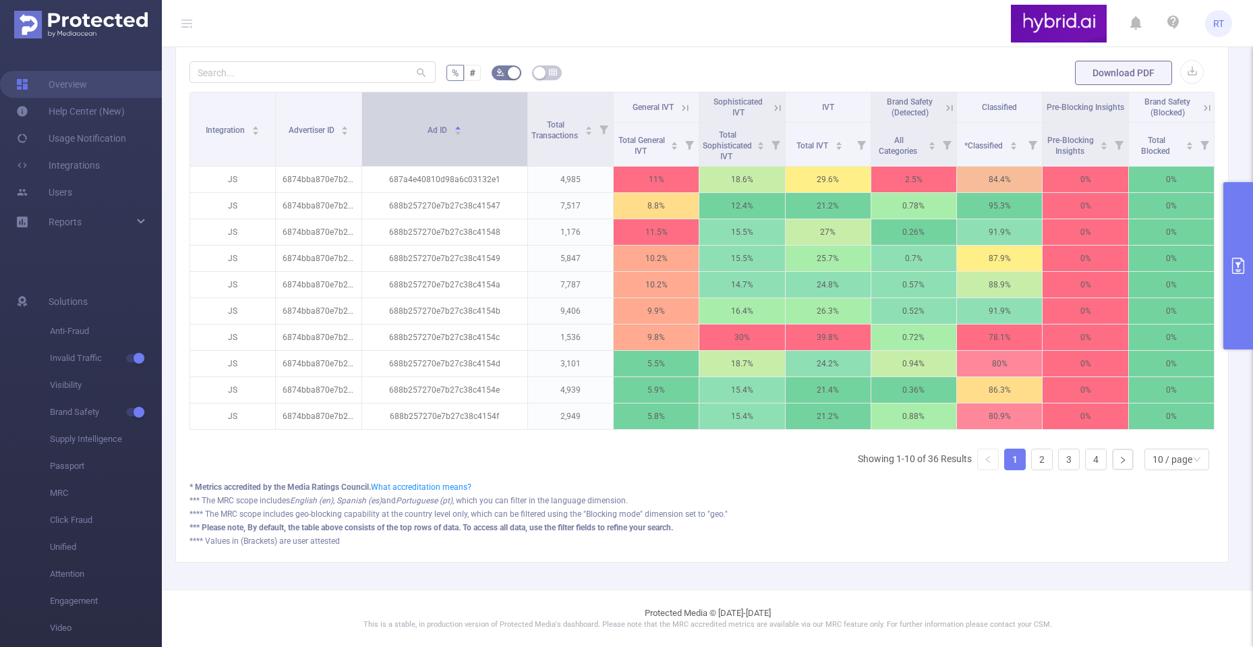
click at [519, 140] on th "Ad ID" at bounding box center [445, 129] width 166 height 74
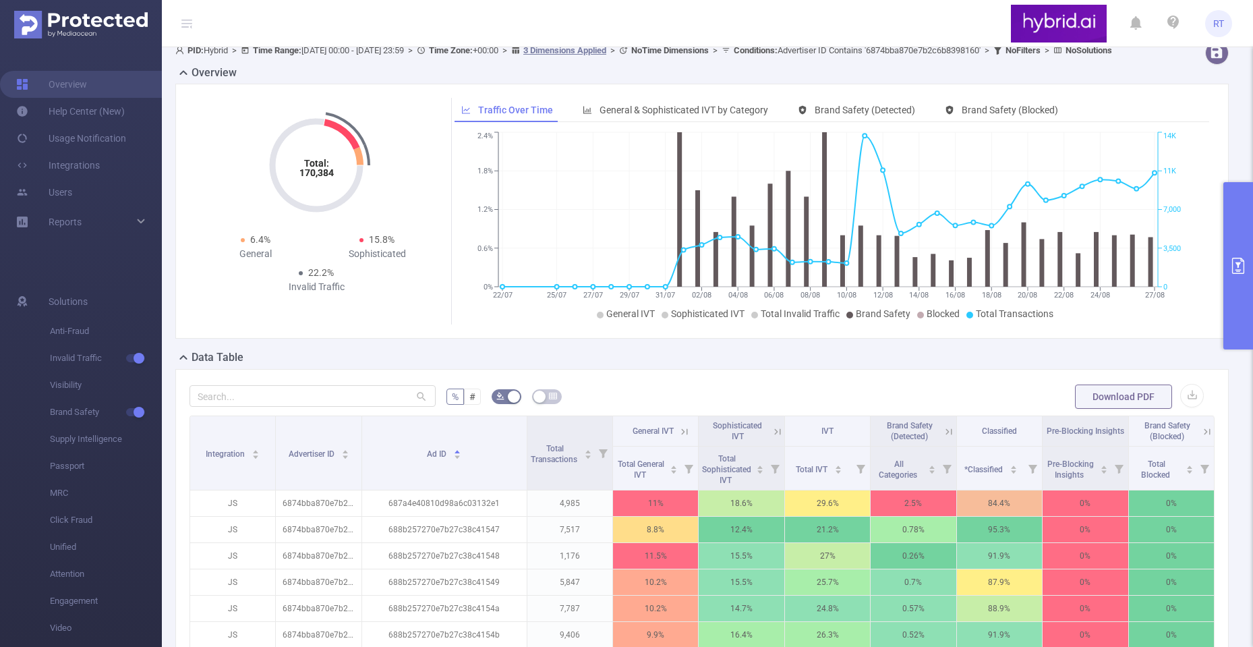
scroll to position [337, 0]
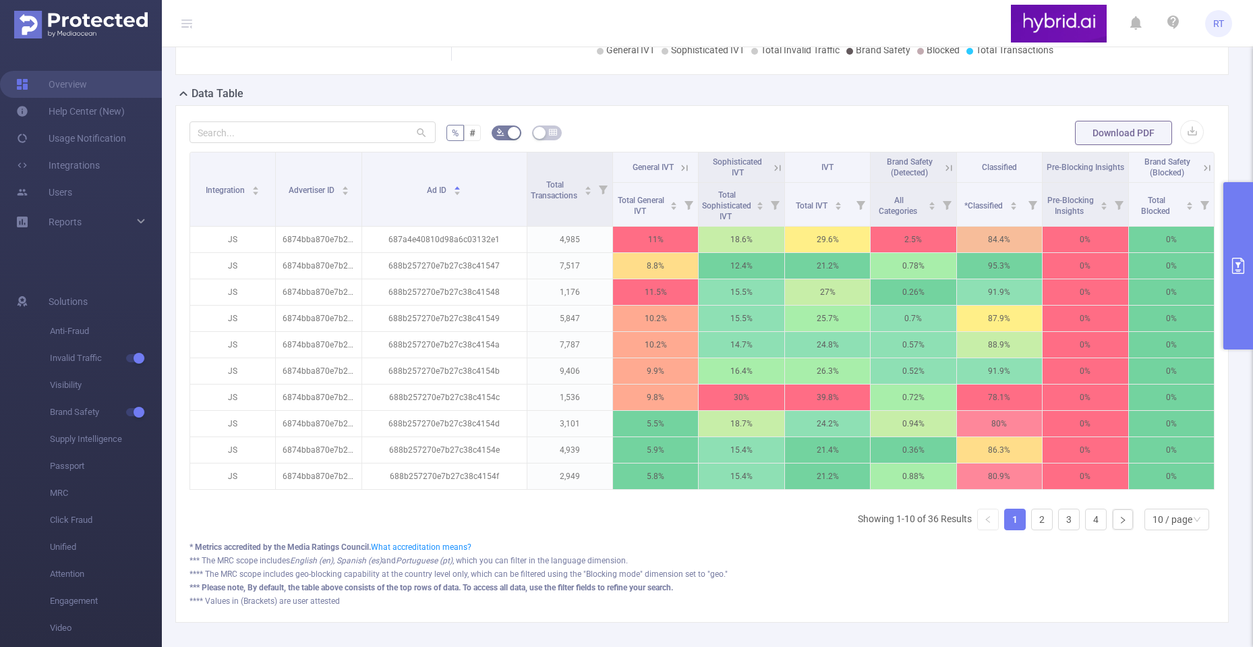
click at [1231, 252] on button "primary" at bounding box center [1238, 265] width 30 height 167
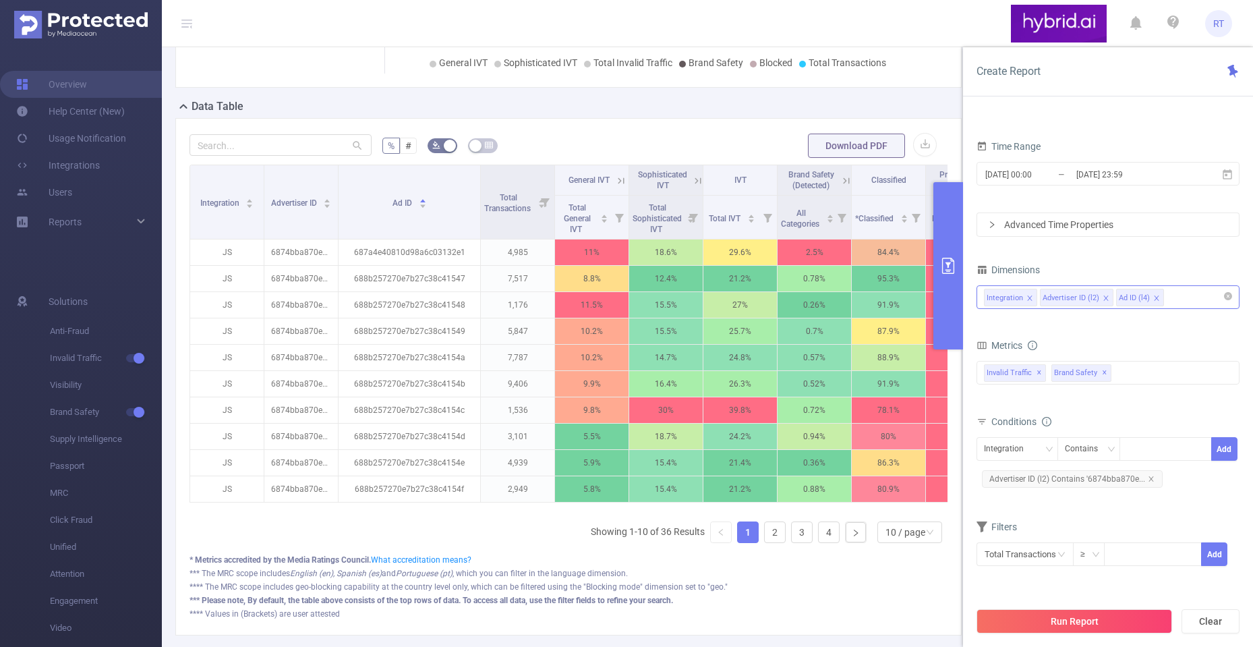
click at [1181, 298] on div "Integration Advertiser ID (l2) Ad ID (l4)" at bounding box center [1108, 297] width 248 height 22
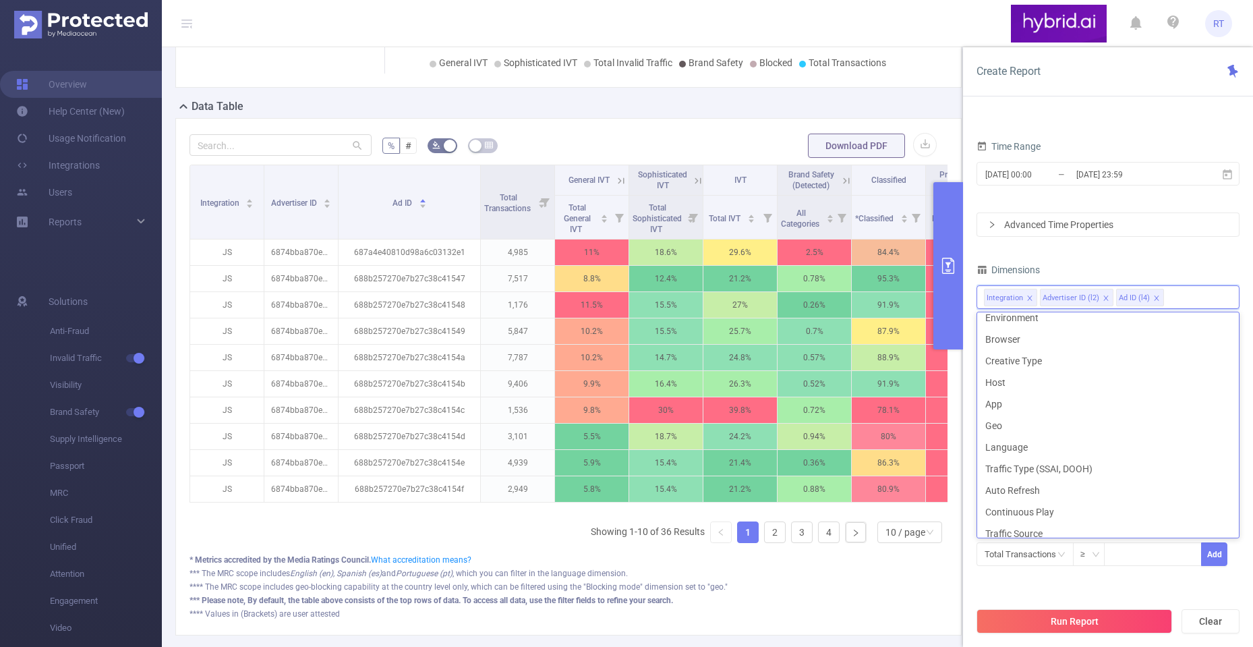
scroll to position [205, 0]
click at [1119, 421] on li "Geo" at bounding box center [1108, 423] width 262 height 22
click at [1156, 295] on icon "icon: close" at bounding box center [1156, 297] width 5 height 5
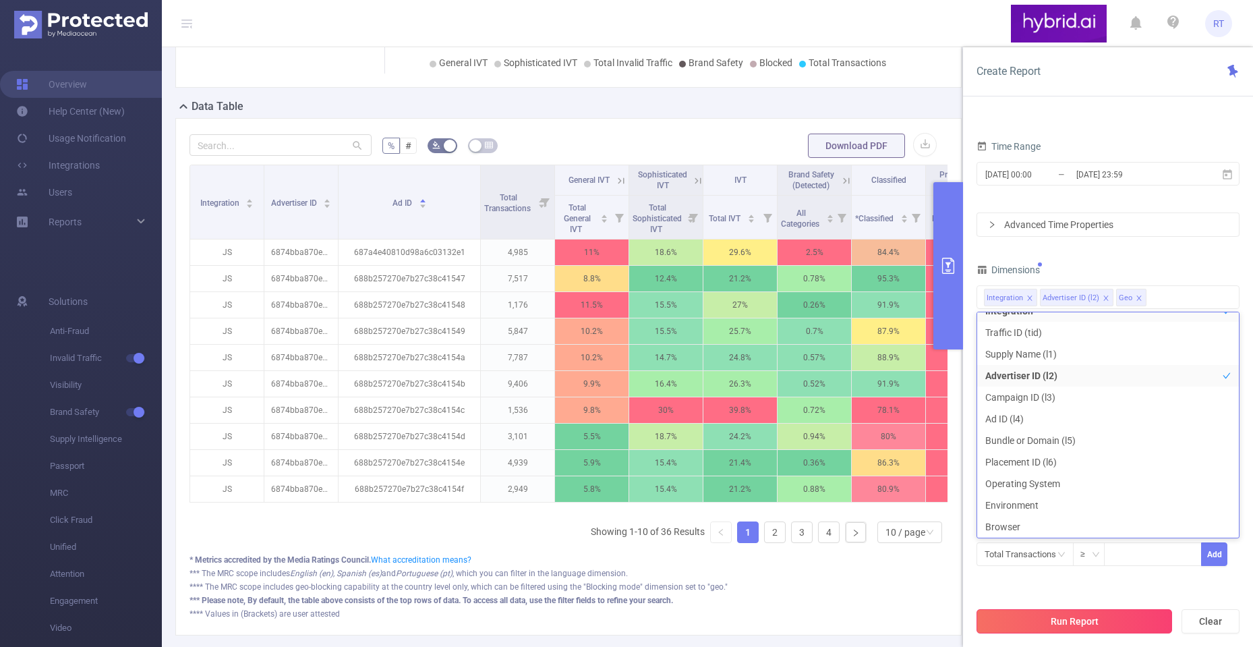
click at [1064, 620] on button "Run Report" at bounding box center [1074, 621] width 196 height 24
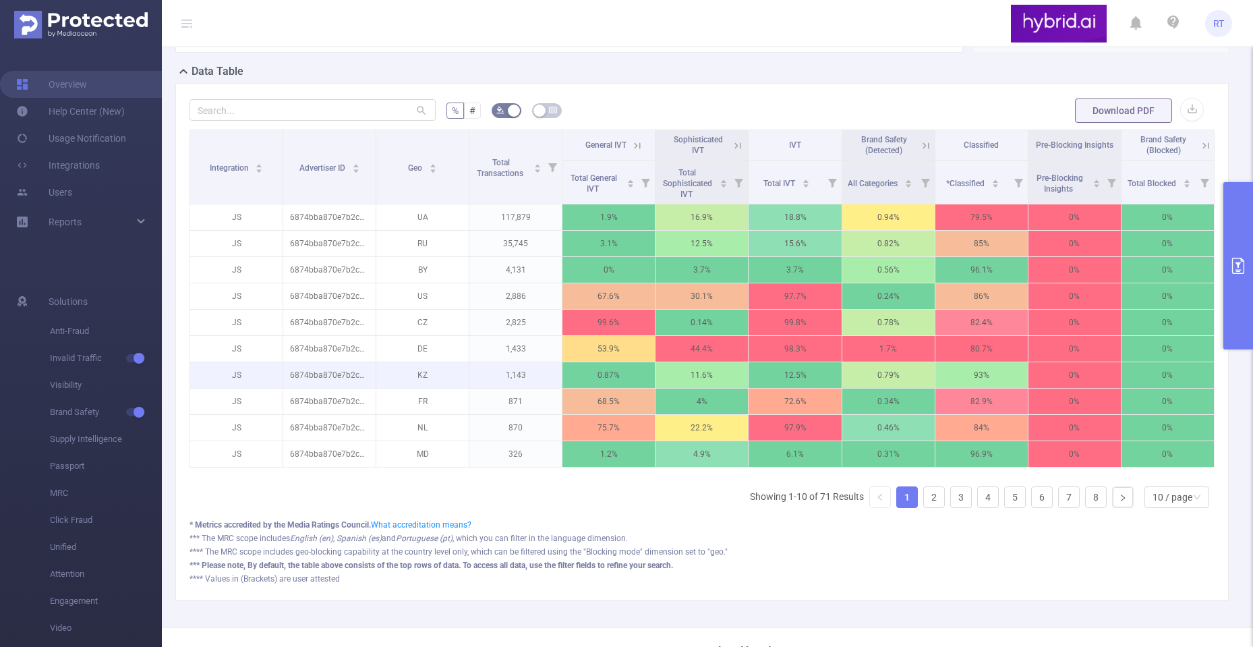
scroll to position [365, 0]
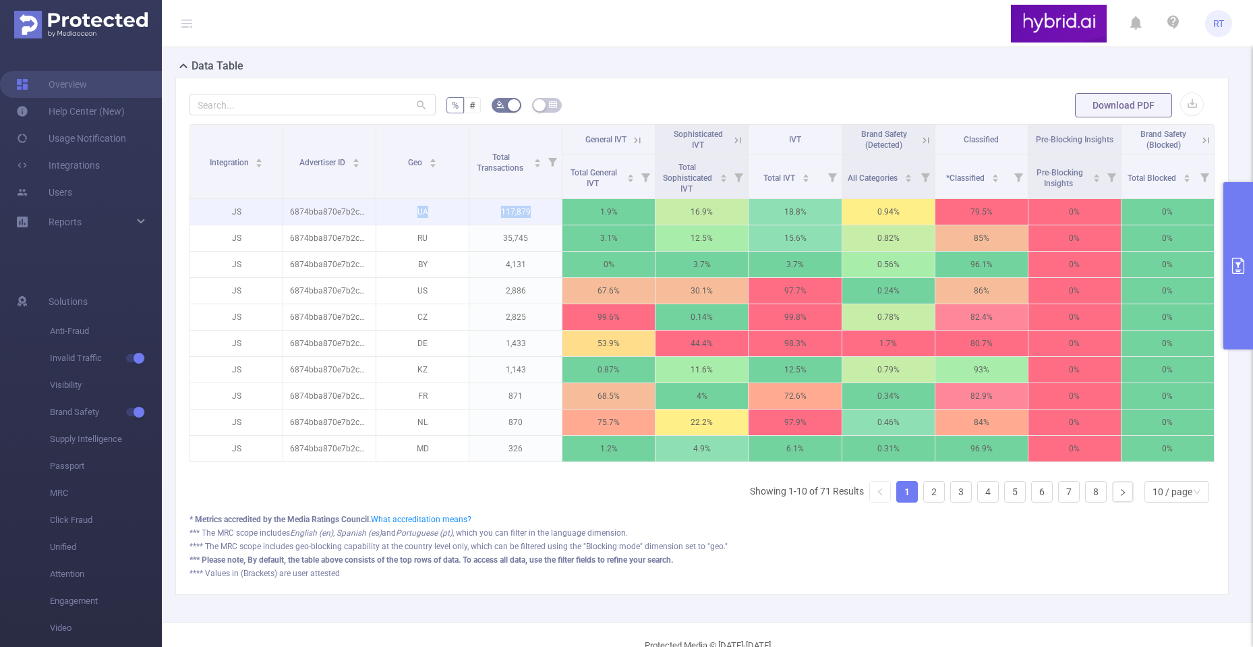
drag, startPoint x: 415, startPoint y: 223, endPoint x: 529, endPoint y: 223, distance: 114.0
click at [529, 223] on tr "JS 6874bba870e7b2c6b8398160 UA 117,879 1.9% 16.9% 18.8% 0.94% 79.5% 0% 0%" at bounding box center [702, 212] width 1024 height 26
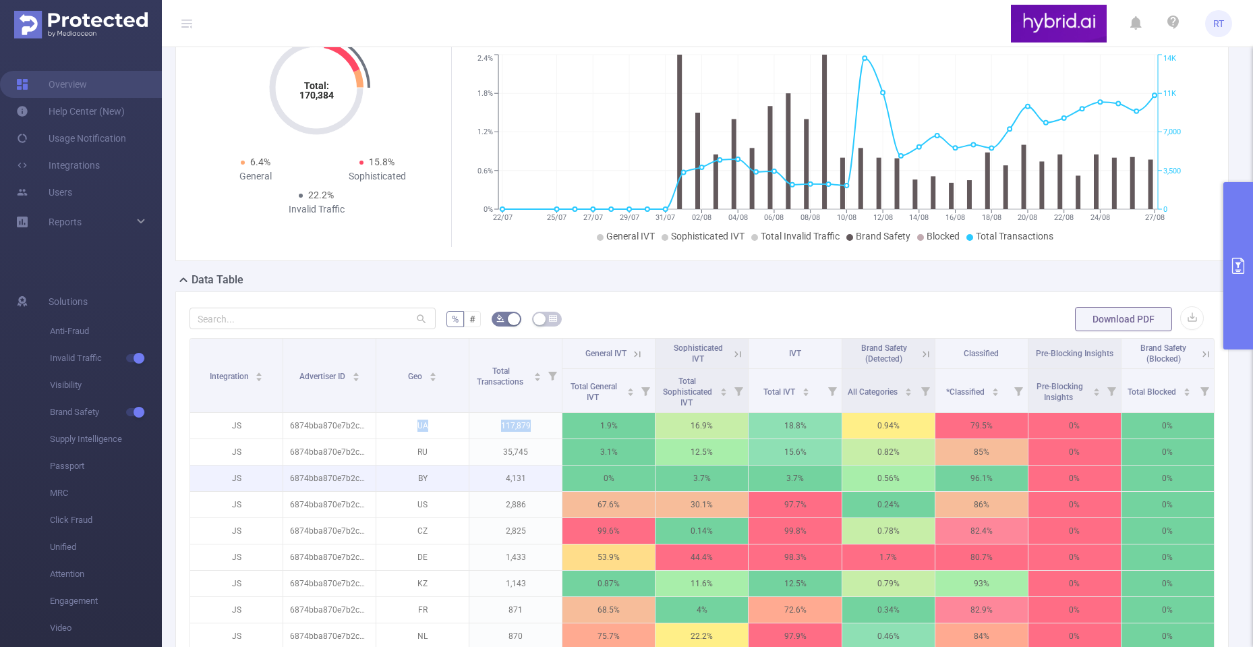
scroll to position [0, 0]
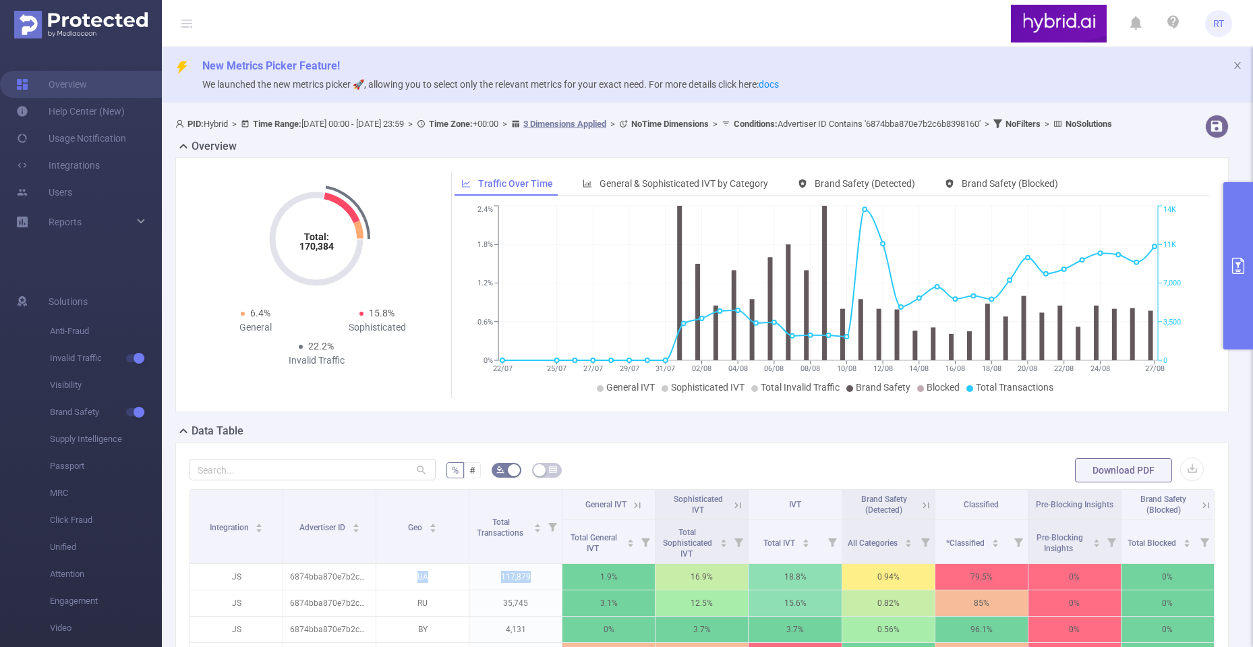
click at [1240, 251] on button "primary" at bounding box center [1238, 265] width 30 height 167
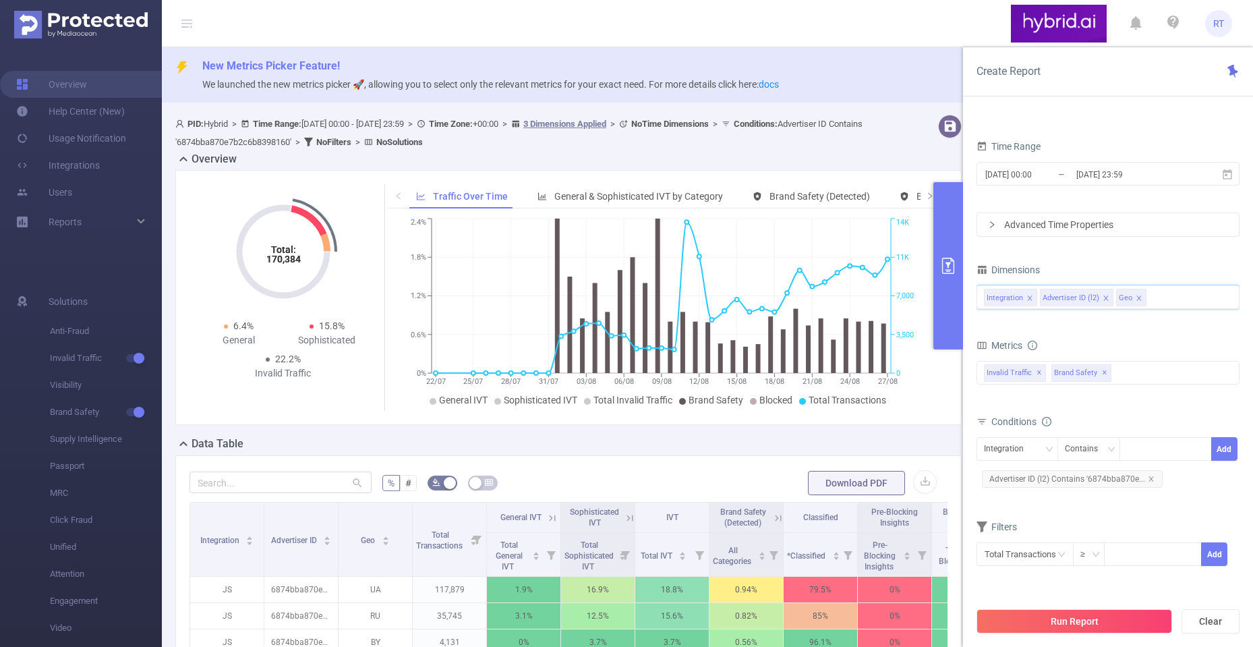
click at [1152, 296] on input at bounding box center [1152, 298] width 7 height 18
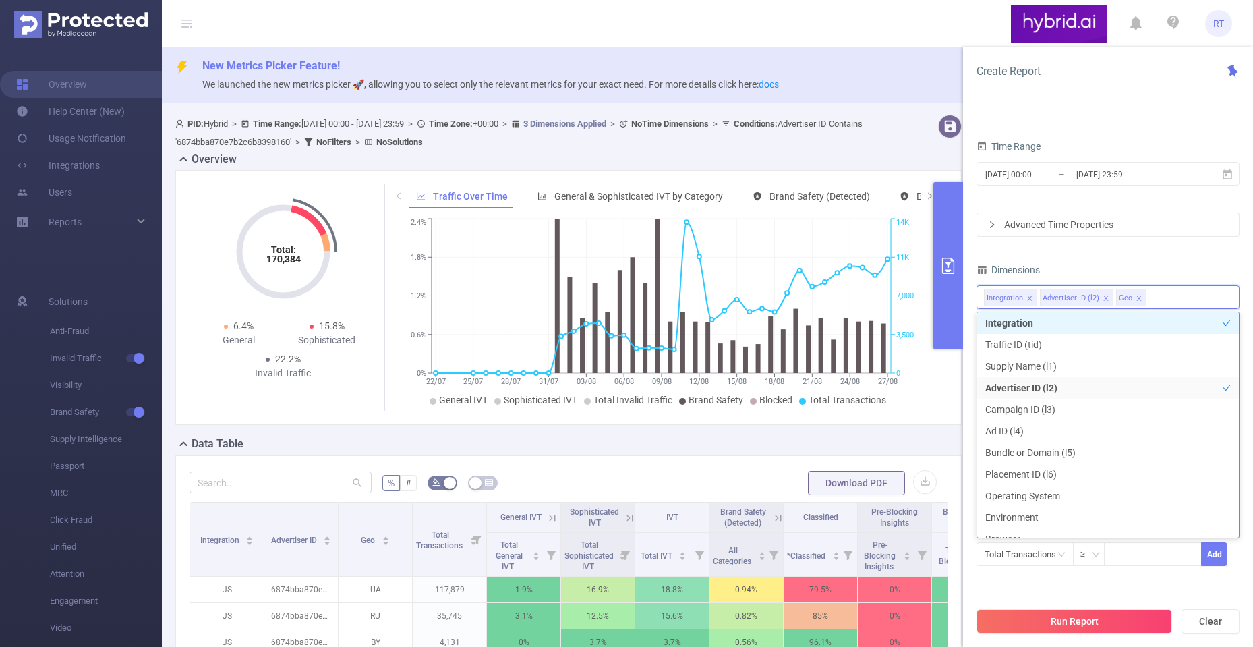
click at [1136, 295] on icon "icon: close" at bounding box center [1139, 298] width 7 height 7
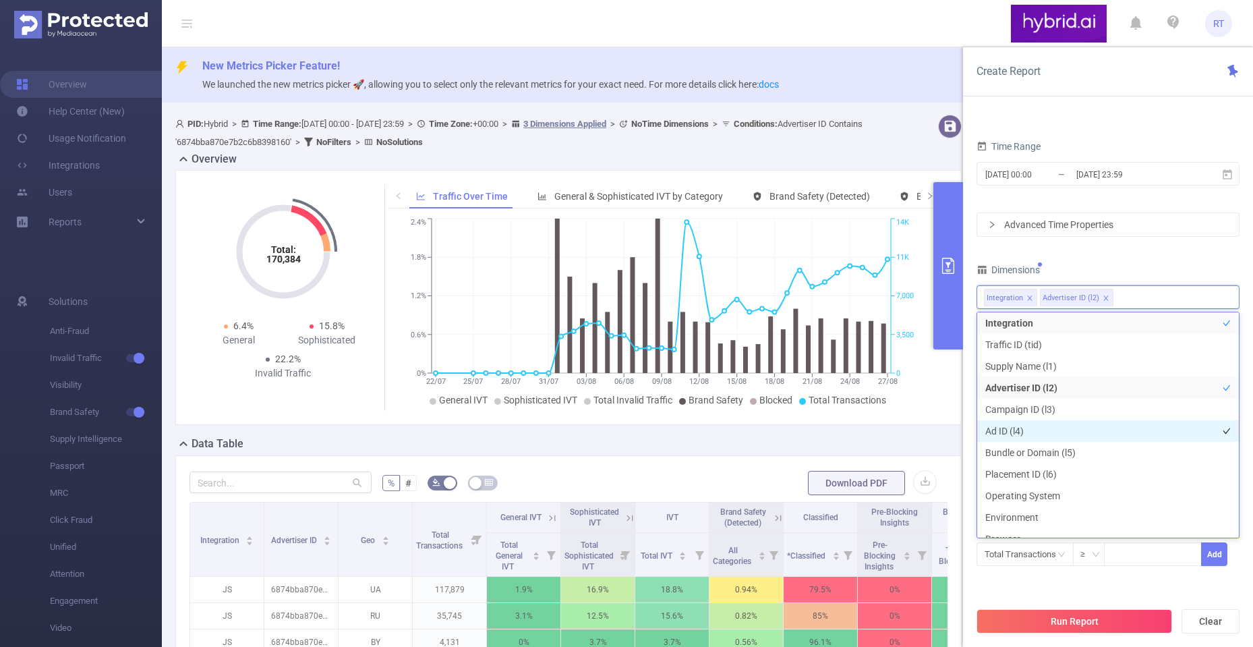
click at [1041, 427] on li "Ad ID (l4)" at bounding box center [1108, 431] width 262 height 22
click at [1084, 265] on div "Dimensions" at bounding box center [1107, 271] width 263 height 22
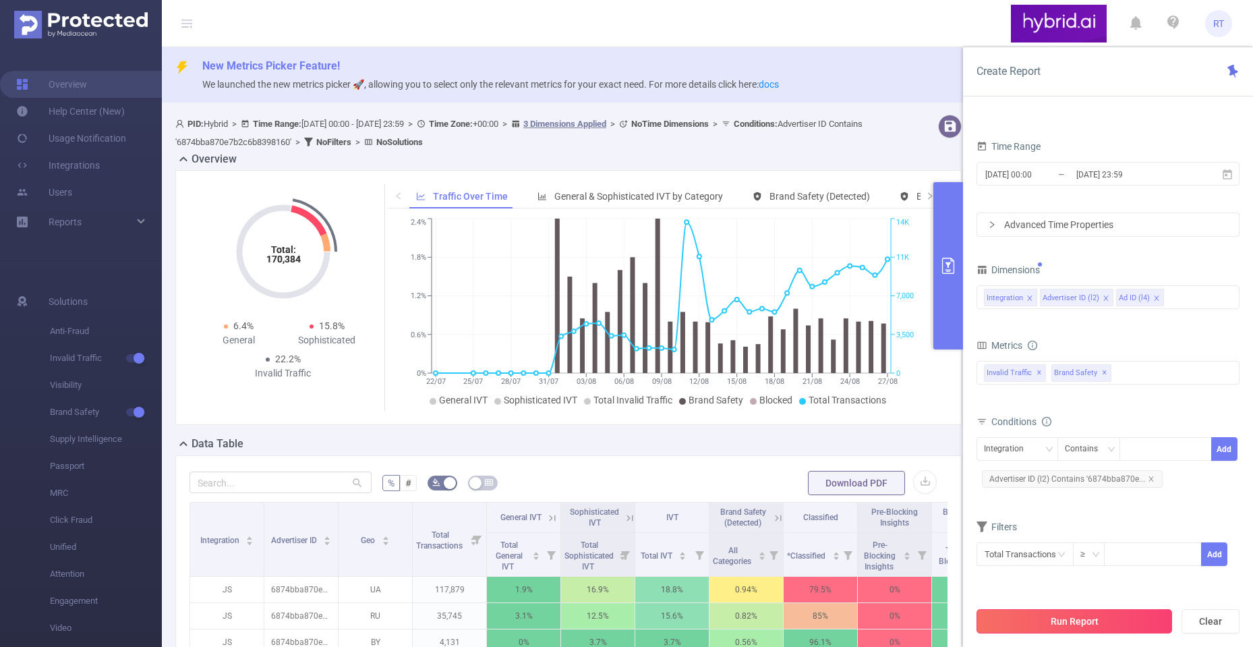
click at [1093, 618] on button "Run Report" at bounding box center [1074, 621] width 196 height 24
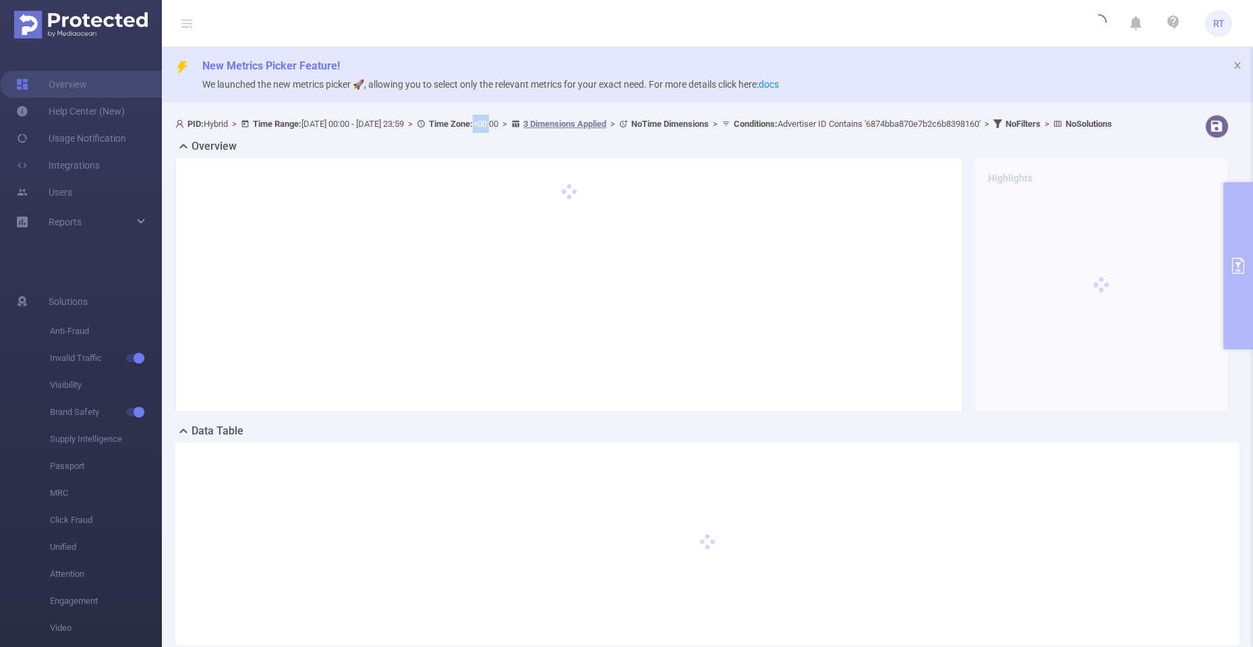
drag, startPoint x: 532, startPoint y: 123, endPoint x: 548, endPoint y: 123, distance: 16.2
click at [548, 123] on span "PID: Hybrid > Time Range: 2025-07-21 00:00 - 2025-08-27 23:59 > Time Zone: +00:…" at bounding box center [643, 124] width 937 height 10
click at [548, 122] on span "PID: Hybrid > Time Range: 2025-07-21 00:00 - 2025-08-27 23:59 > Time Zone: +00:…" at bounding box center [643, 124] width 937 height 10
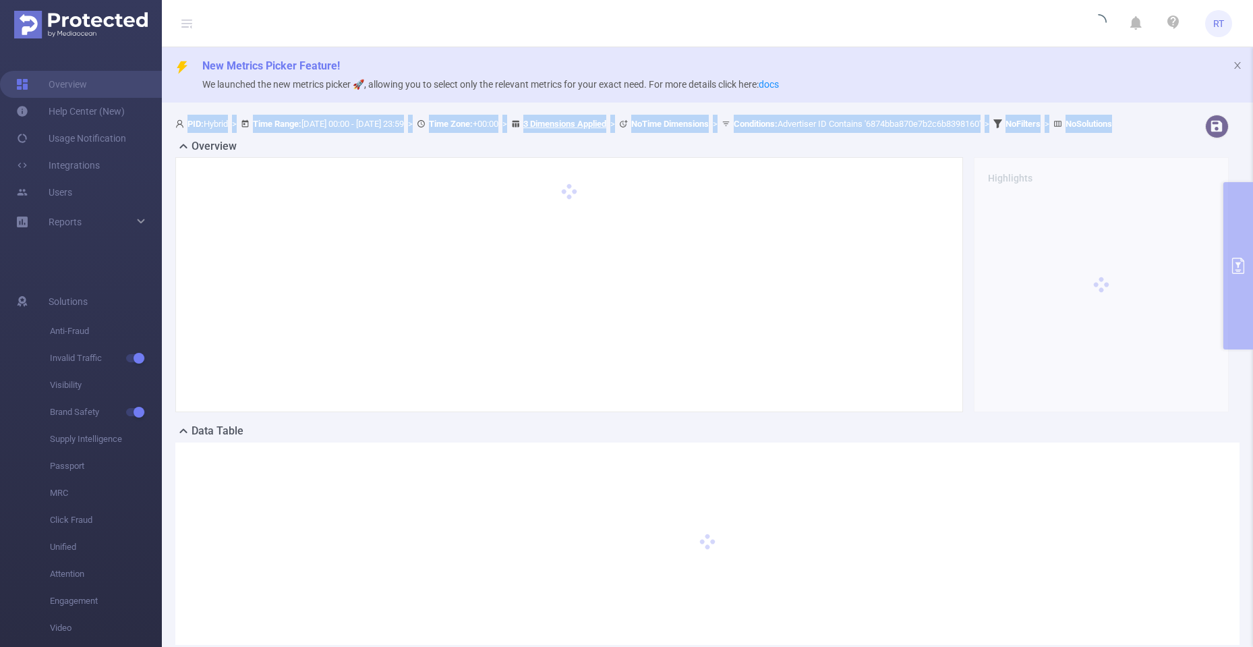
click at [548, 122] on span "PID: Hybrid > Time Range: 2025-07-21 00:00 - 2025-08-27 23:59 > Time Zone: +00:…" at bounding box center [643, 124] width 937 height 10
click at [544, 121] on span "PID: Hybrid > Time Range: 2025-07-21 00:00 - 2025-08-27 23:59 > Time Zone: +00:…" at bounding box center [643, 124] width 937 height 10
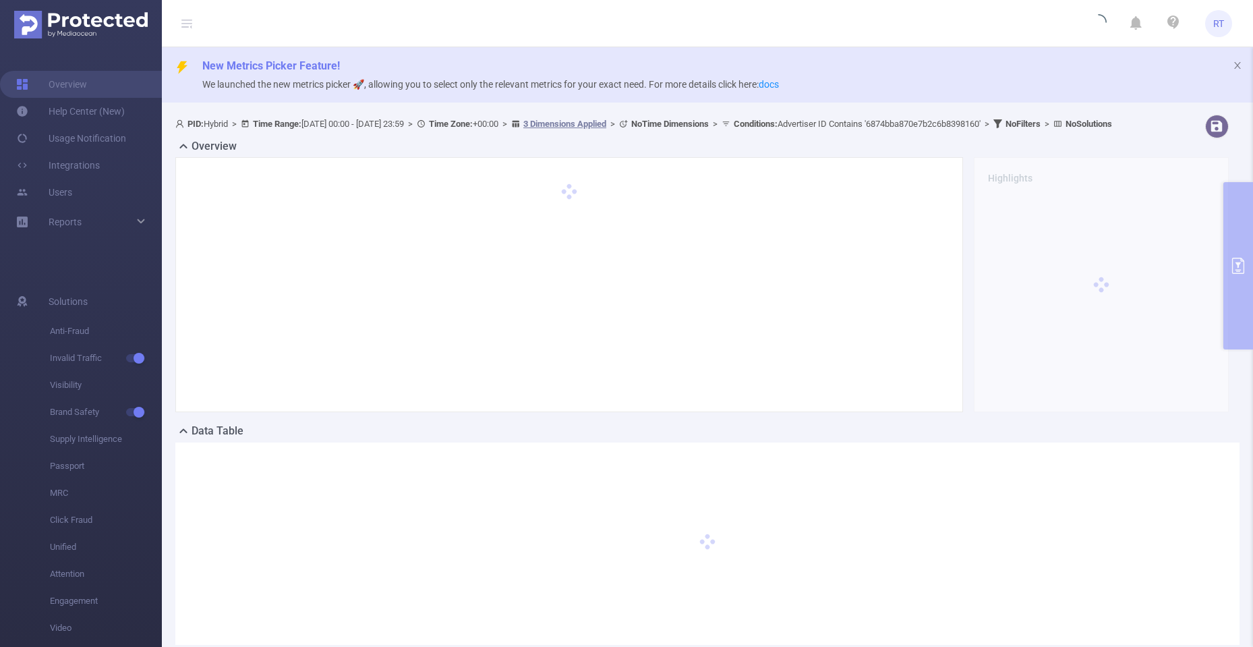
click at [1235, 269] on div "PID: Hybrid > Time Range: 2025-07-21 00:00 - 2025-08-27 23:59 > Time Zone: +00:…" at bounding box center [707, 390] width 1091 height 562
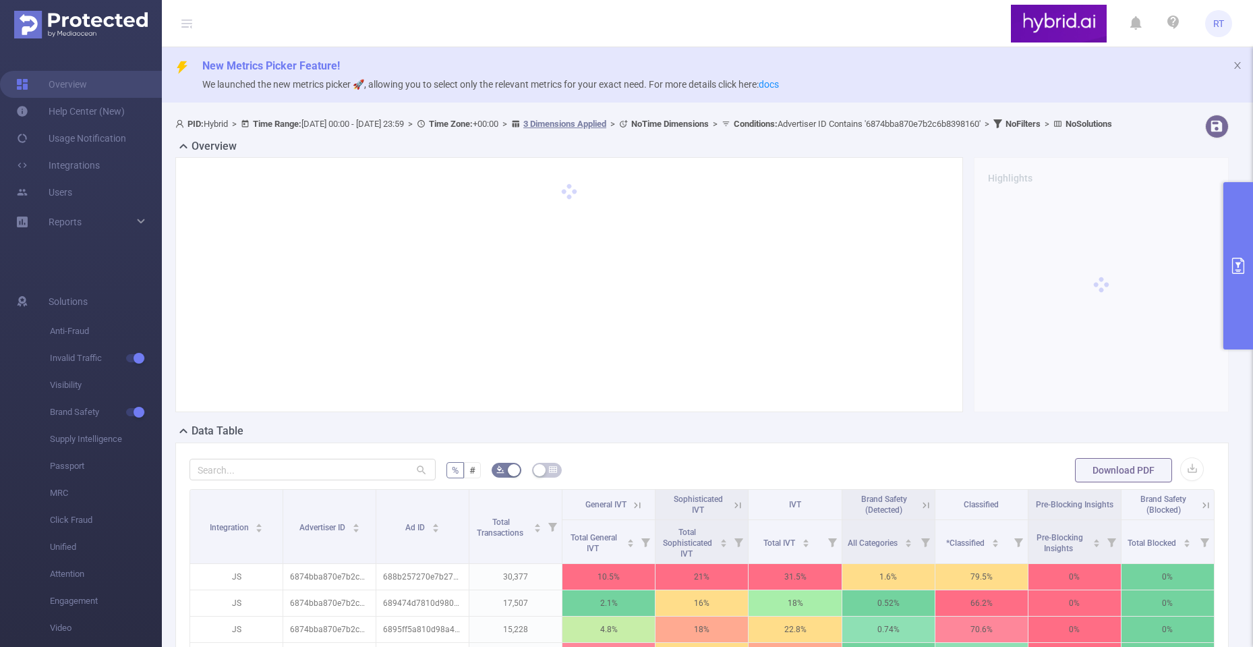
click at [1242, 264] on icon "primary" at bounding box center [1238, 266] width 16 height 16
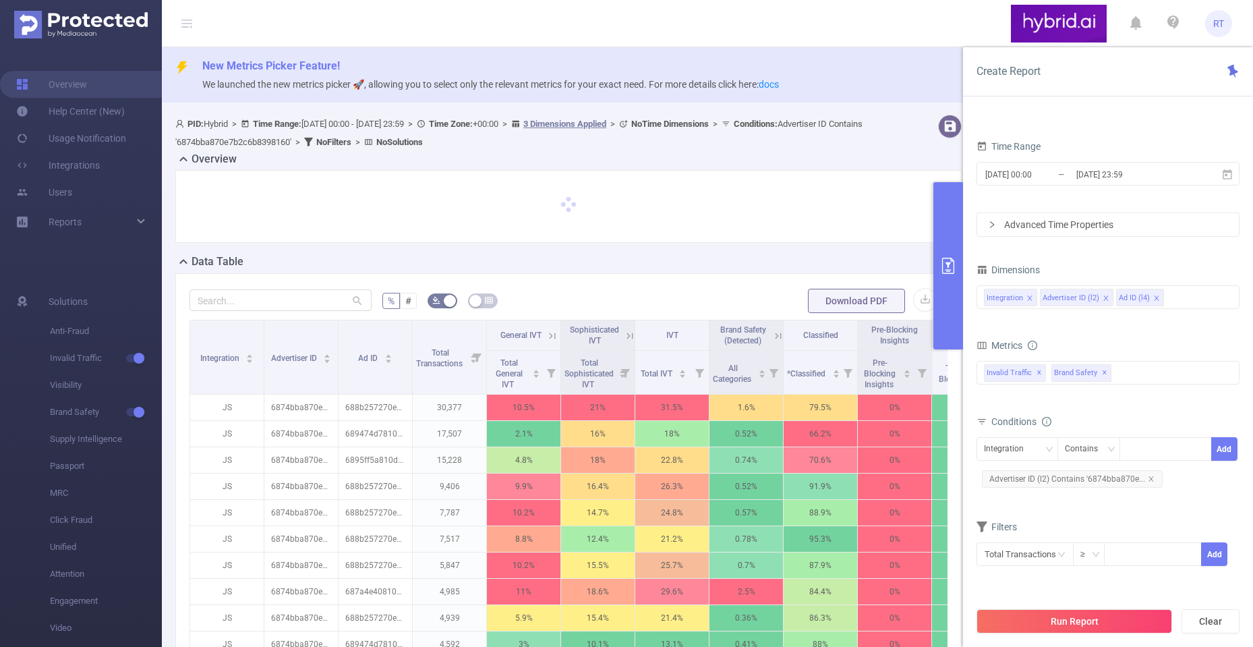
click at [996, 223] on div "Advanced Time Properties" at bounding box center [1108, 224] width 262 height 23
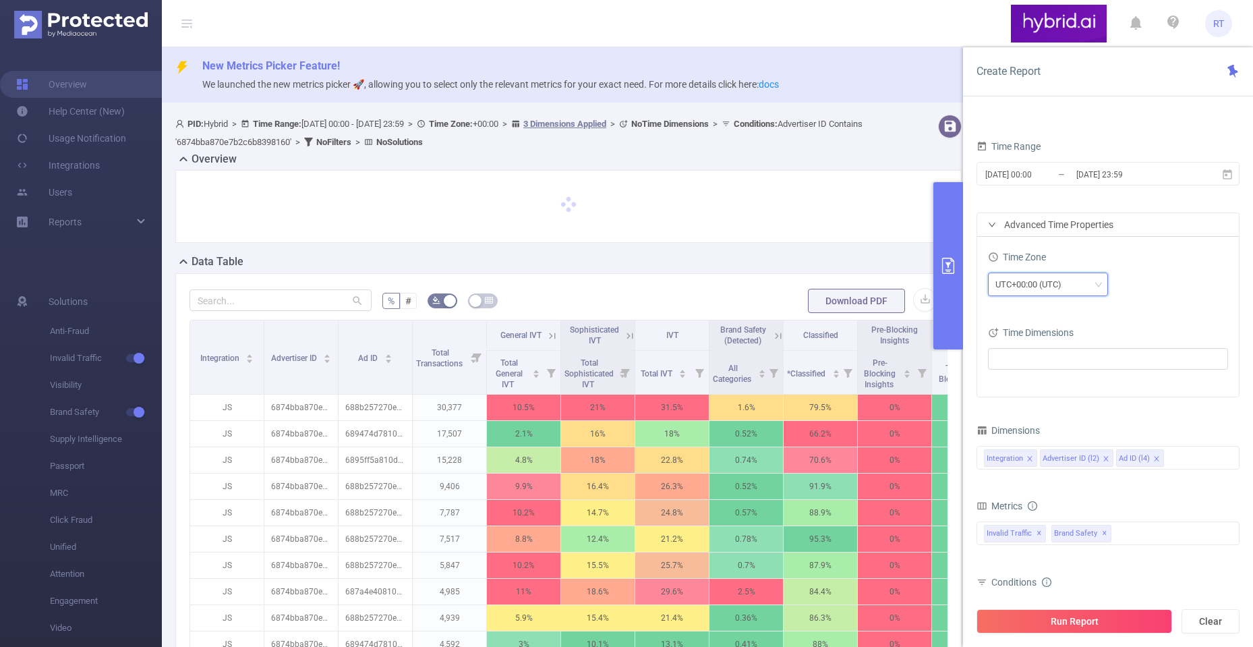
click at [1048, 279] on div "UTC+00:00 (UTC)" at bounding box center [1033, 284] width 76 height 22
click at [1051, 394] on li "UTC+03:00" at bounding box center [1048, 395] width 120 height 22
click at [981, 298] on div "Time Zone UTC+03:00 Time Dimensions" at bounding box center [1108, 317] width 262 height 160
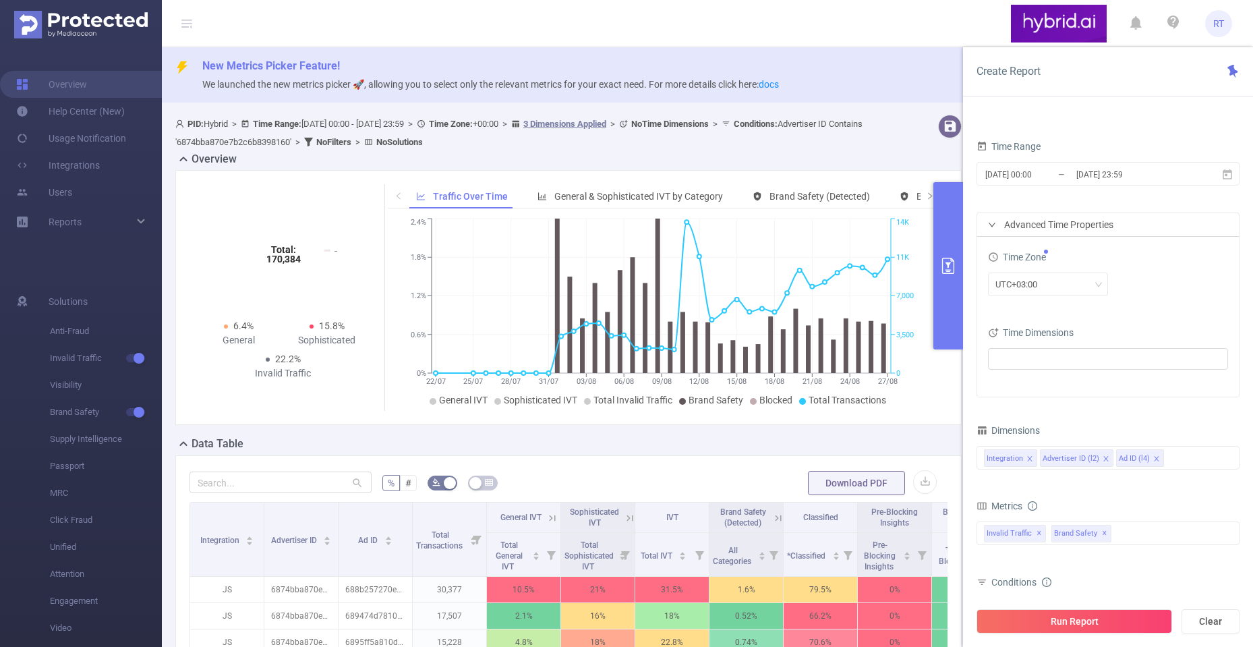
click at [988, 225] on icon "icon: right" at bounding box center [992, 224] width 8 height 8
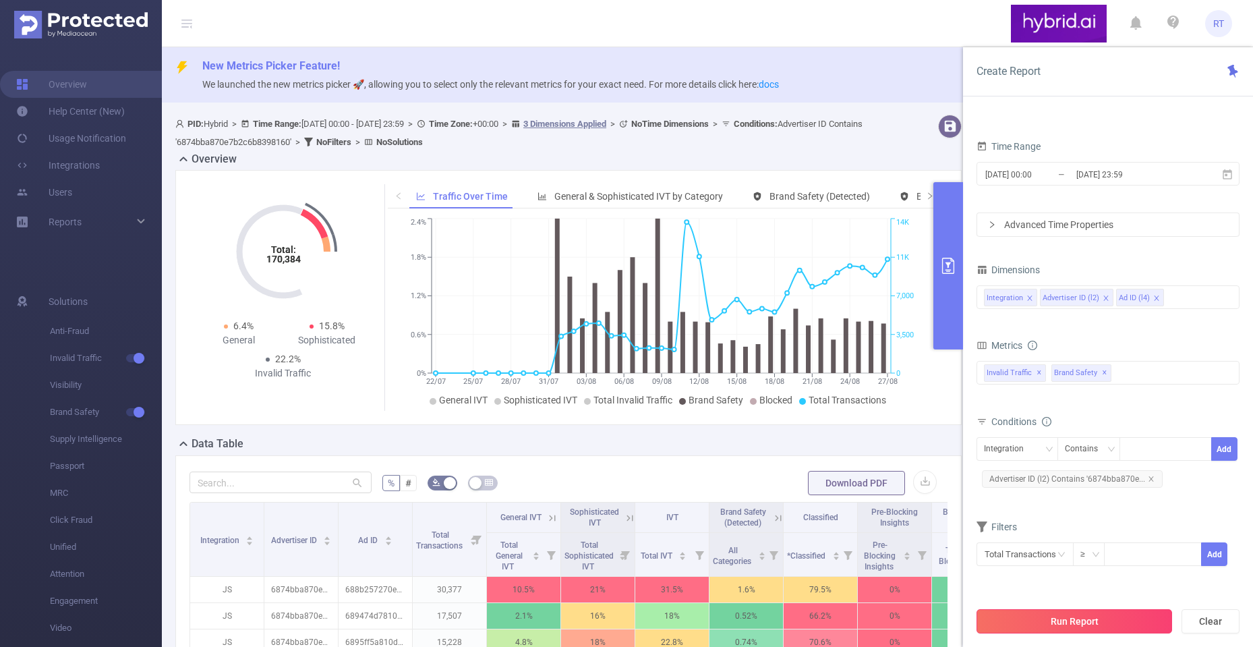
click at [1060, 618] on button "Run Report" at bounding box center [1074, 621] width 196 height 24
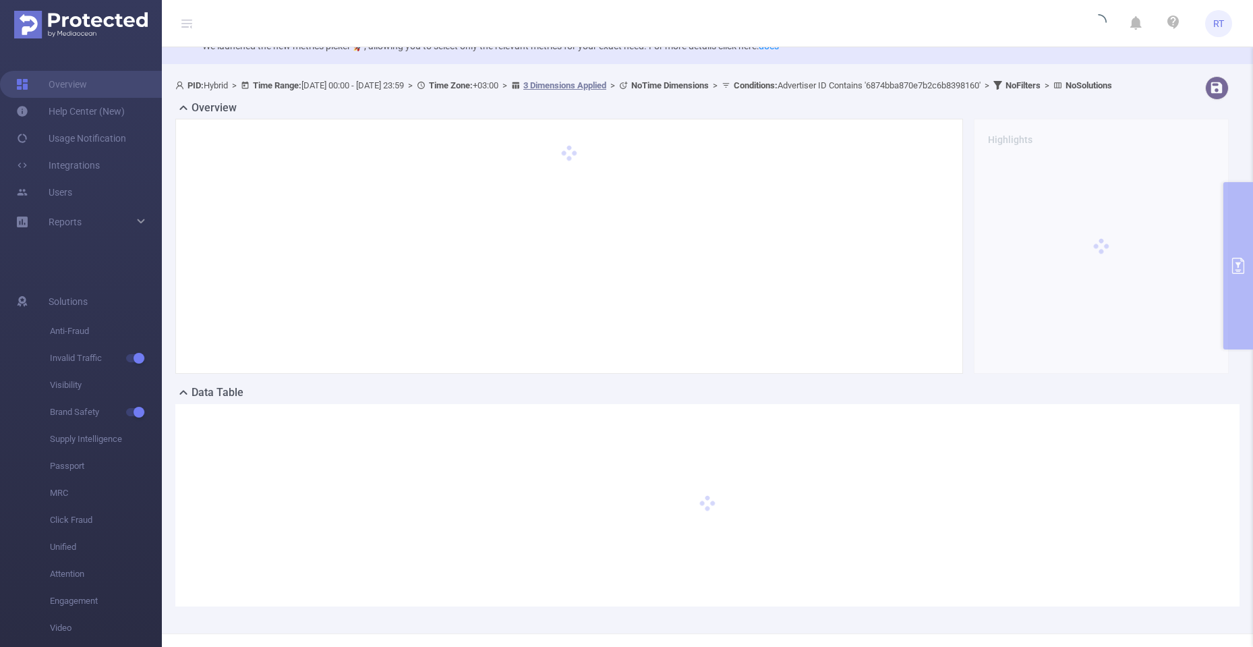
scroll to position [95, 0]
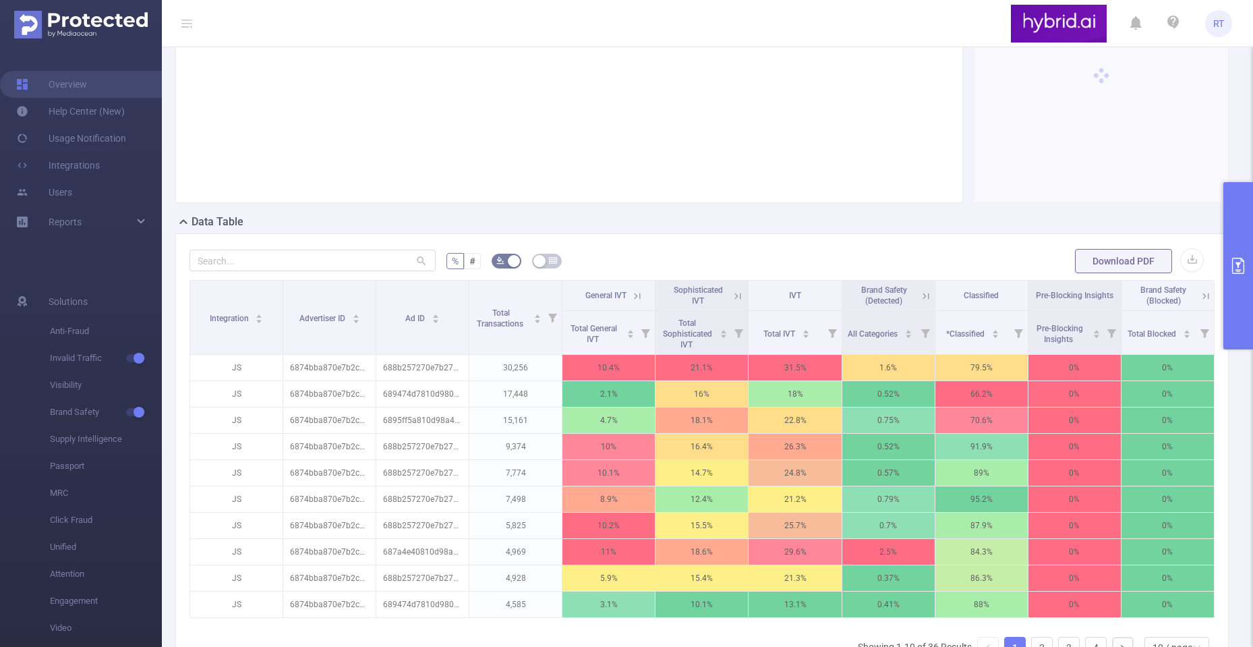
scroll to position [420, 0]
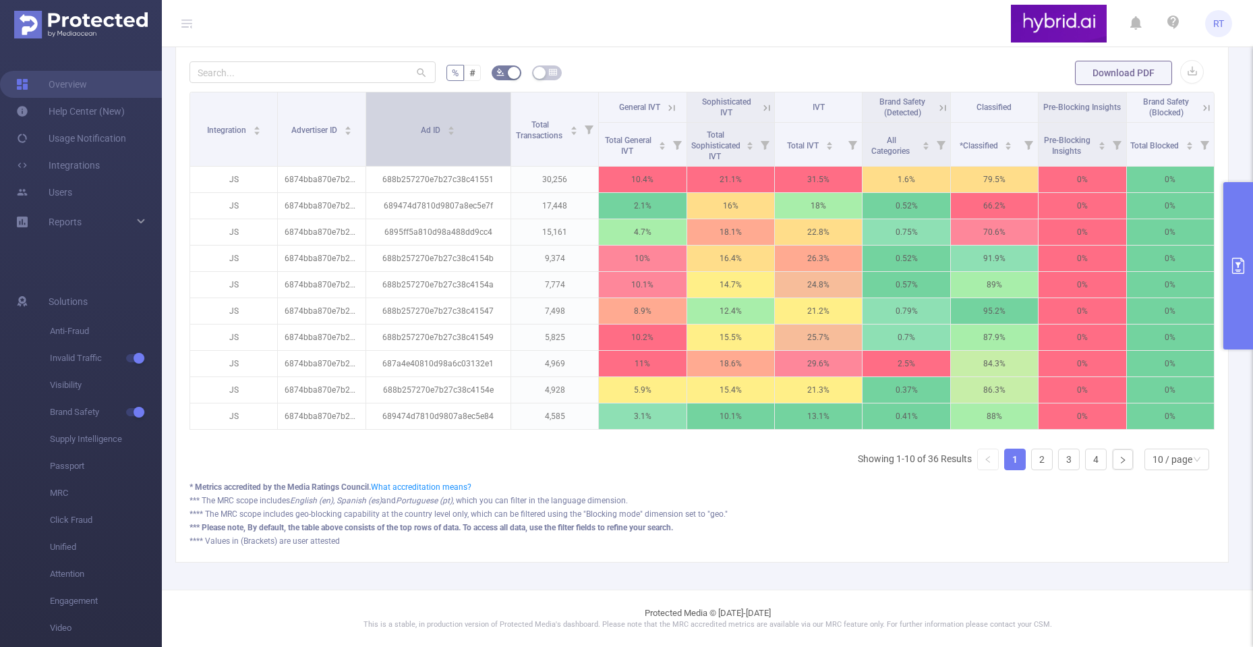
drag, startPoint x: 464, startPoint y: 111, endPoint x: 502, endPoint y: 109, distance: 37.9
click at [502, 109] on th "Ad ID" at bounding box center [438, 129] width 145 height 74
drag, startPoint x: 434, startPoint y: 128, endPoint x: 446, endPoint y: 126, distance: 11.6
click at [435, 128] on div "Ad ID" at bounding box center [438, 128] width 34 height 13
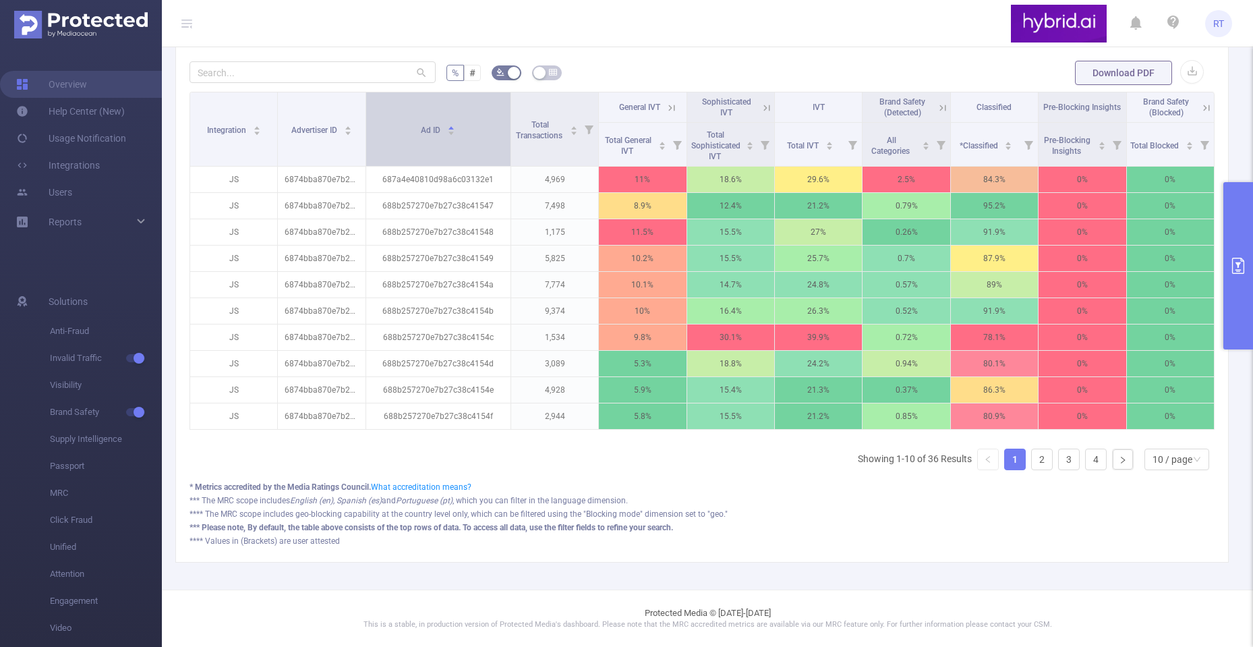
click at [448, 131] on icon "icon: caret-down" at bounding box center [450, 132] width 5 height 3
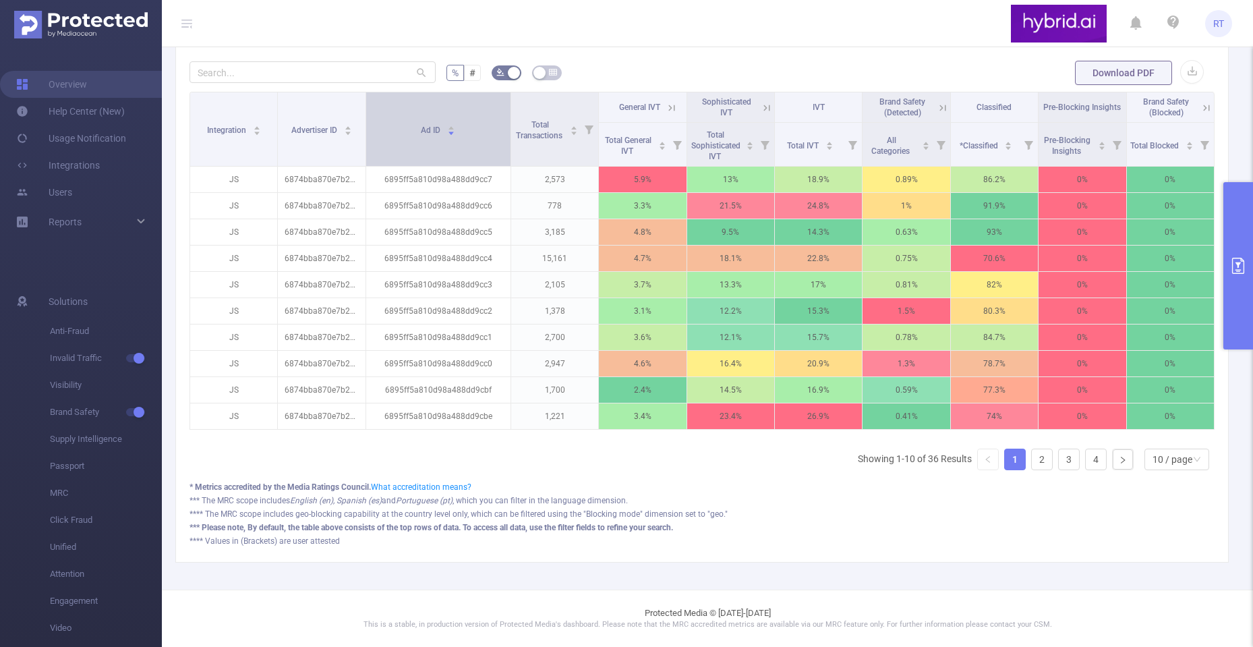
click at [448, 129] on icon "icon: caret-down" at bounding box center [451, 132] width 7 height 7
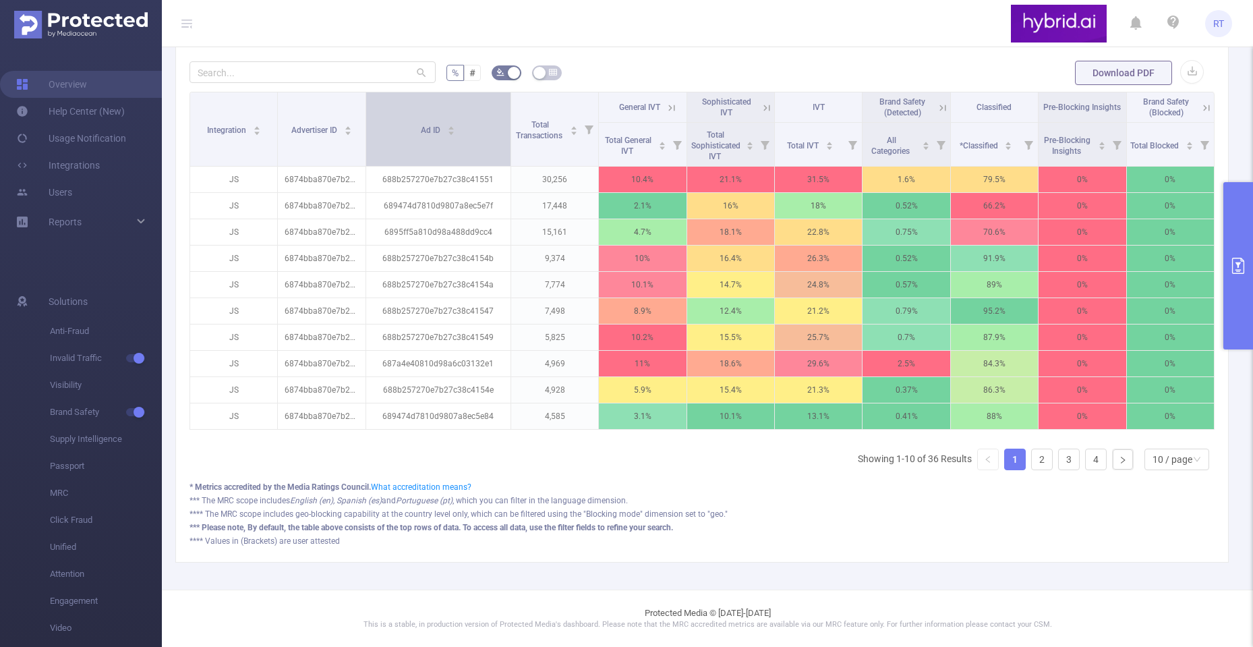
click at [448, 129] on icon "icon: caret-down" at bounding box center [451, 132] width 7 height 7
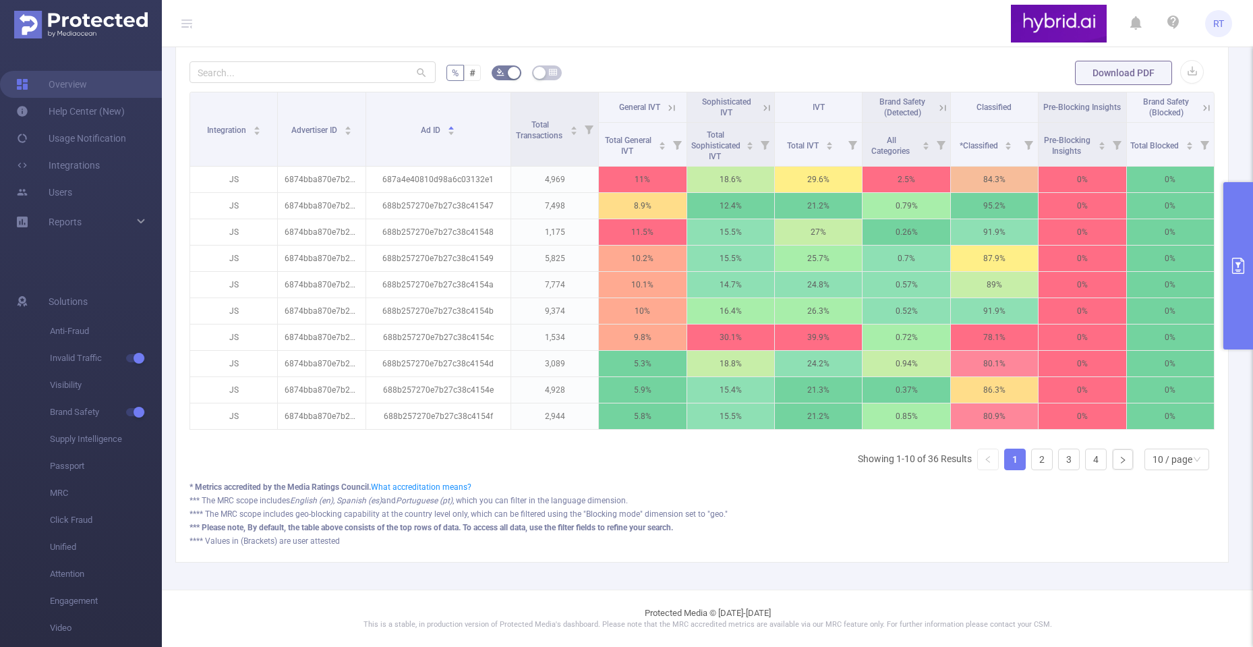
click at [1181, 472] on div "Integration Advertiser ID Ad ID Total Transactions General IVT Sophisticated IV…" at bounding box center [701, 286] width 1025 height 389
click at [1179, 464] on div "10 / page" at bounding box center [1172, 459] width 40 height 20
click at [1174, 438] on li "50 / page" at bounding box center [1165, 445] width 65 height 22
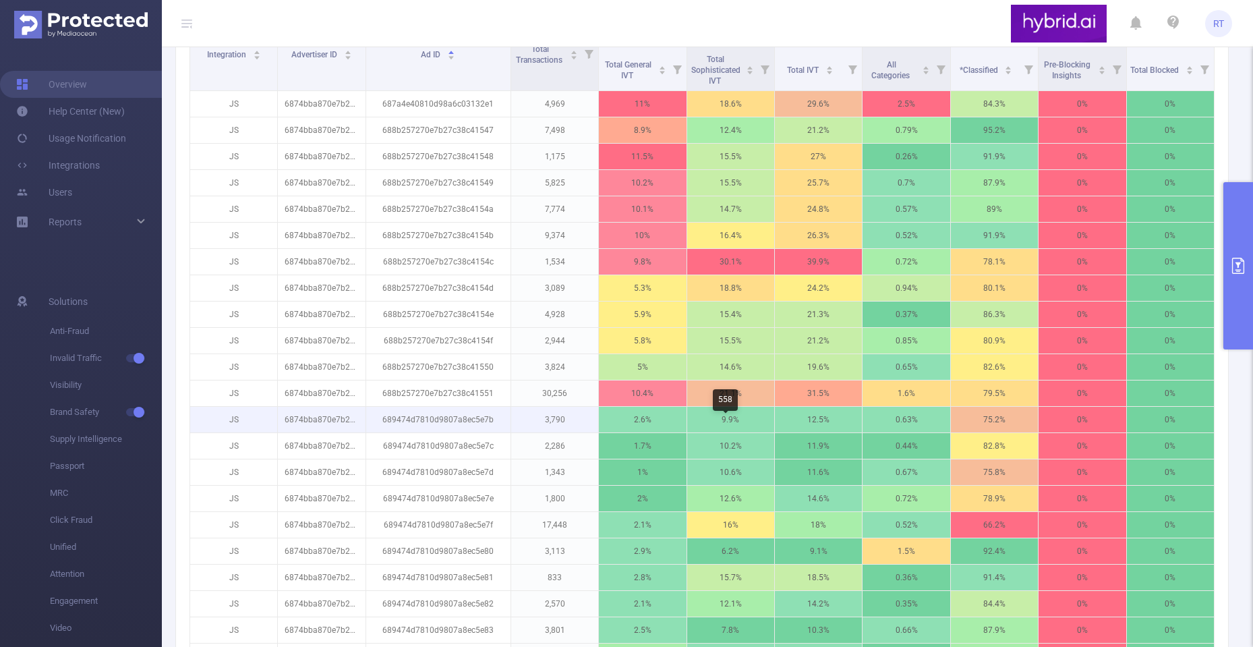
scroll to position [757, 0]
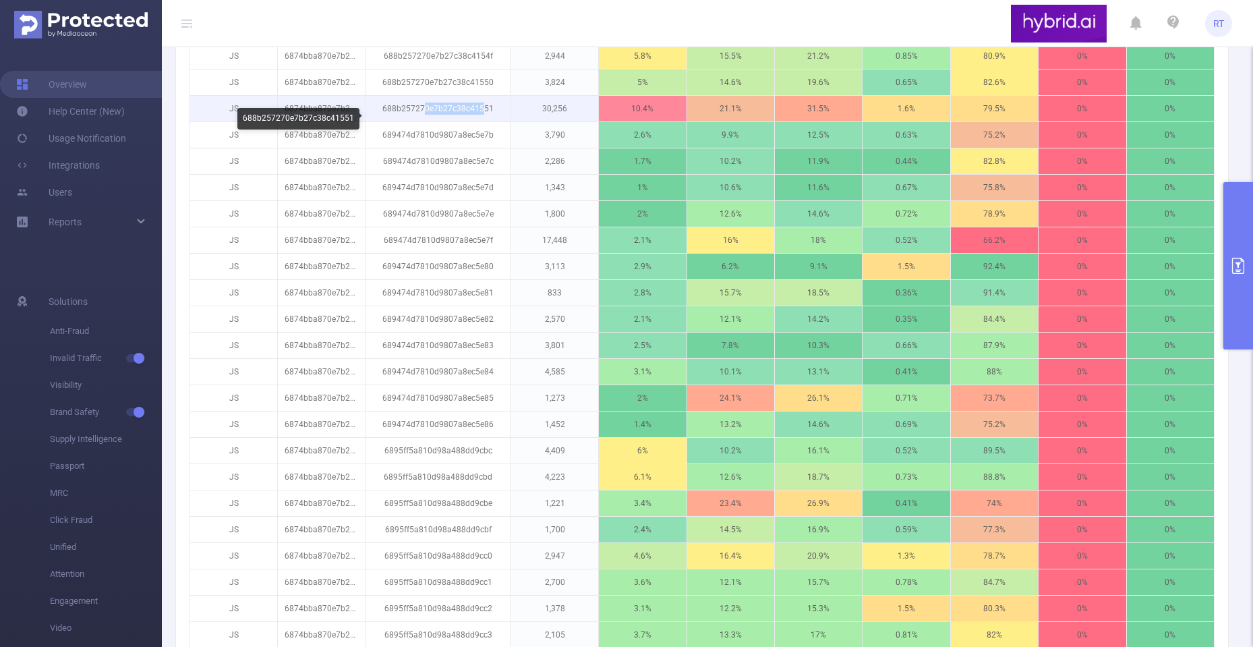
drag, startPoint x: 423, startPoint y: 125, endPoint x: 482, endPoint y: 124, distance: 59.3
click at [482, 121] on p "688b257270e7b27c38c41551" at bounding box center [438, 109] width 144 height 26
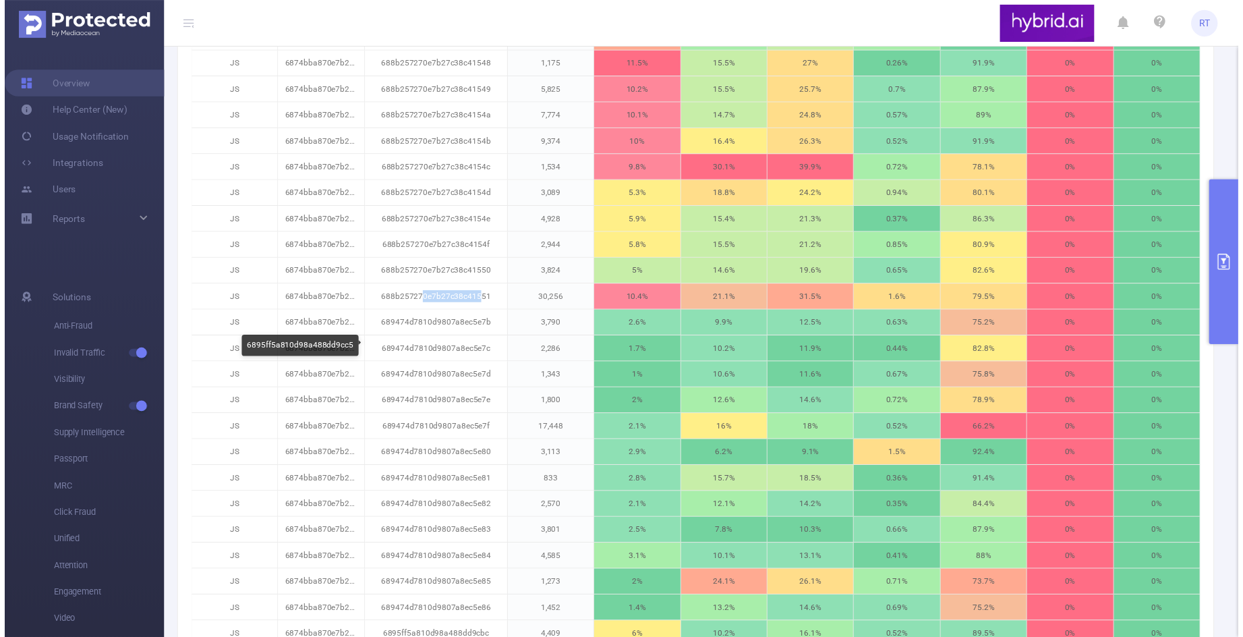
scroll to position [564, 0]
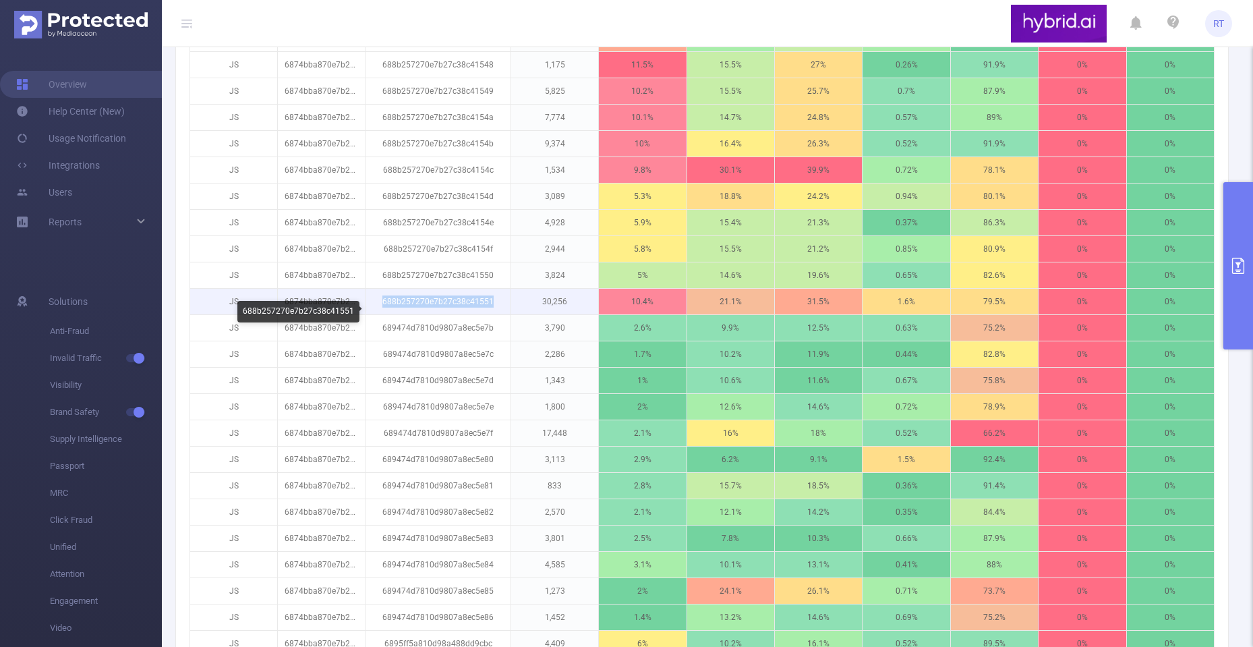
drag, startPoint x: 381, startPoint y: 312, endPoint x: 489, endPoint y: 309, distance: 107.9
click at [489, 309] on p "688b257270e7b27c38c41551" at bounding box center [438, 302] width 144 height 26
copy p "688b257270e7b27c38c41551"
click at [1228, 243] on button "primary" at bounding box center [1238, 265] width 30 height 167
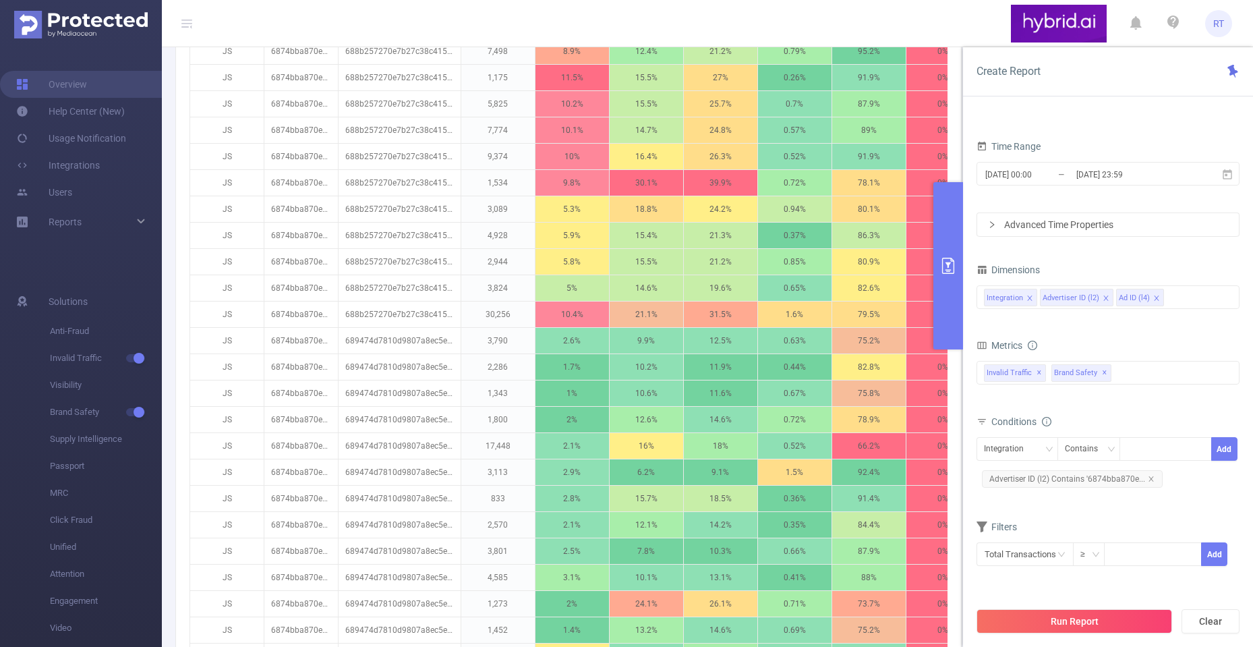
click at [1156, 502] on form "Dimensions Integration Advertiser ID (l2) Ad ID (l4) Metrics Total General IVT …" at bounding box center [1107, 421] width 263 height 323
click at [1073, 452] on div "Contains" at bounding box center [1086, 449] width 42 height 22
click at [1044, 452] on icon "icon: down" at bounding box center [1048, 449] width 8 height 8
click at [1034, 519] on li "Ad ID (l4)" at bounding box center [1019, 520] width 86 height 22
click at [1136, 450] on div at bounding box center [1166, 449] width 78 height 22
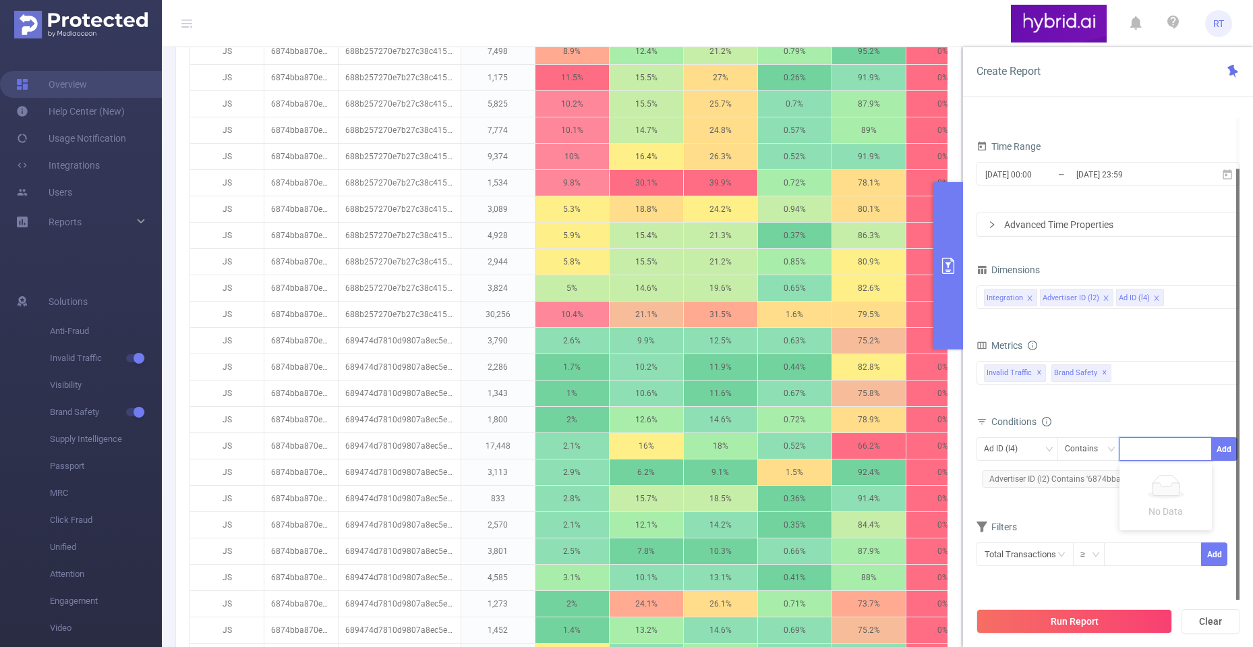
paste input "688b257270e7b27c38c41551"
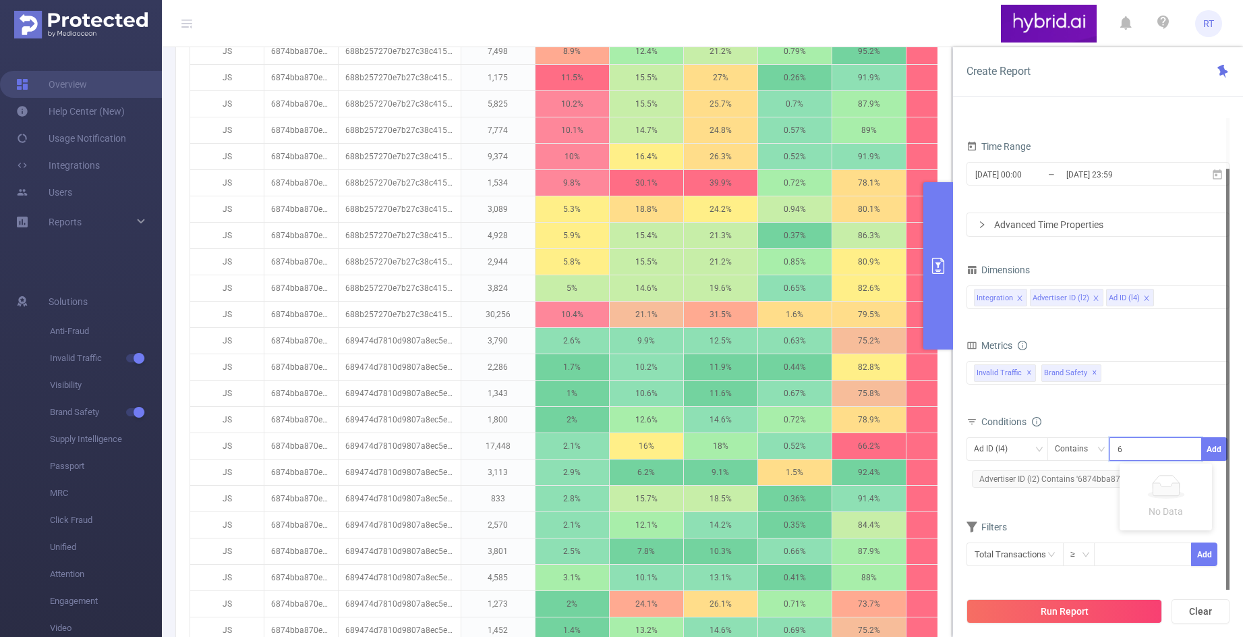
scroll to position [0, 32]
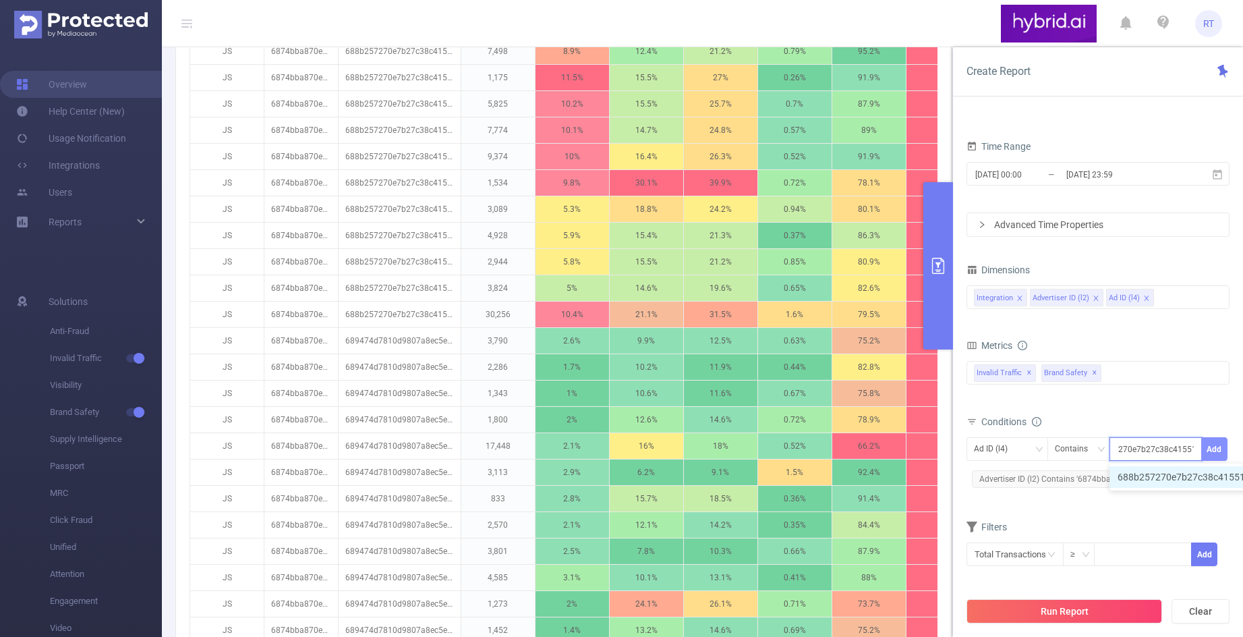
type input "688b257270e7b27c38c41551"
click at [1212, 448] on button "Add" at bounding box center [1214, 449] width 26 height 24
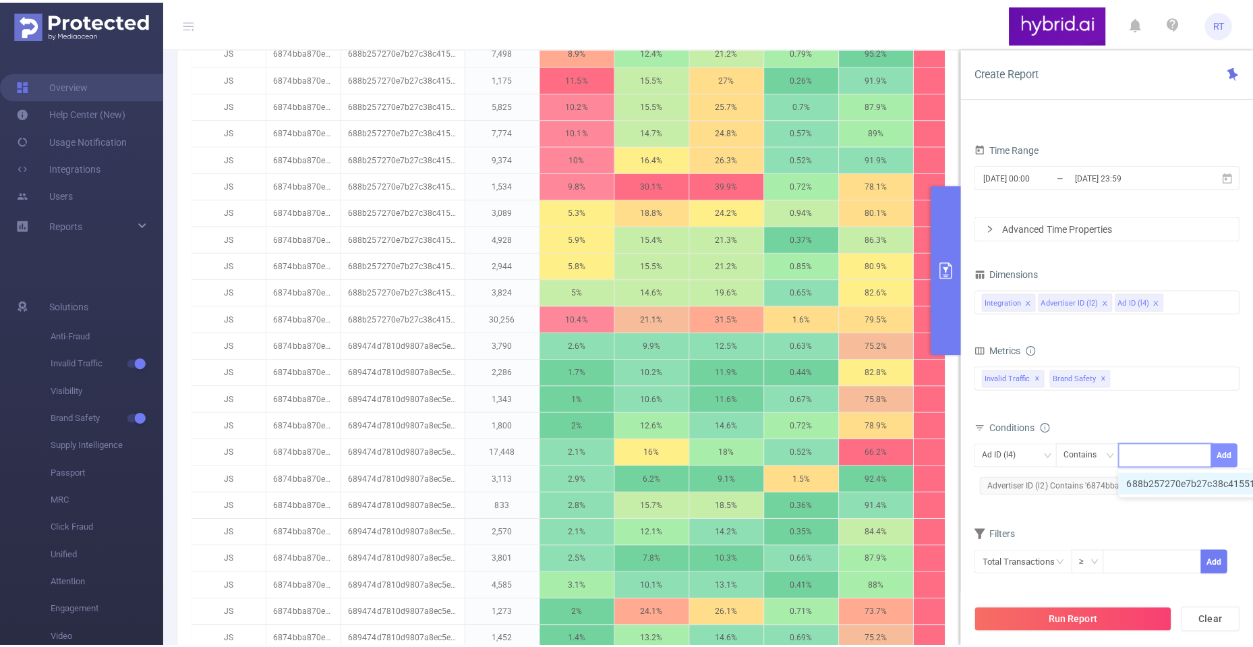
scroll to position [0, 0]
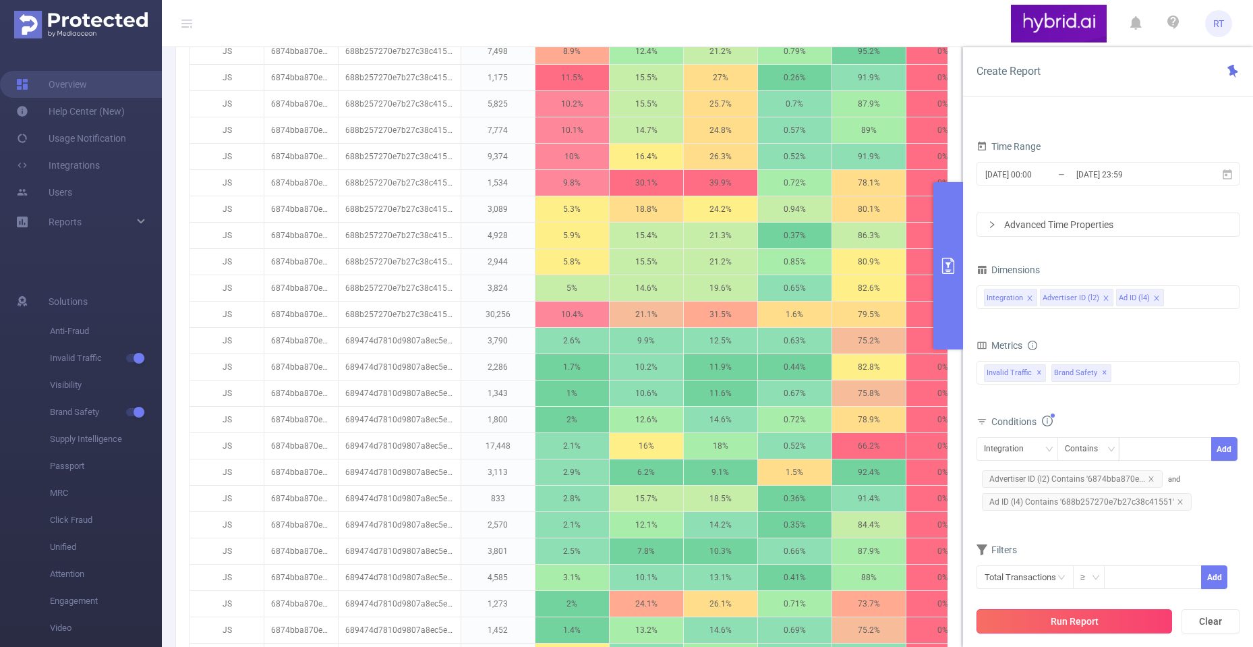
click at [1090, 622] on button "Run Report" at bounding box center [1074, 621] width 196 height 24
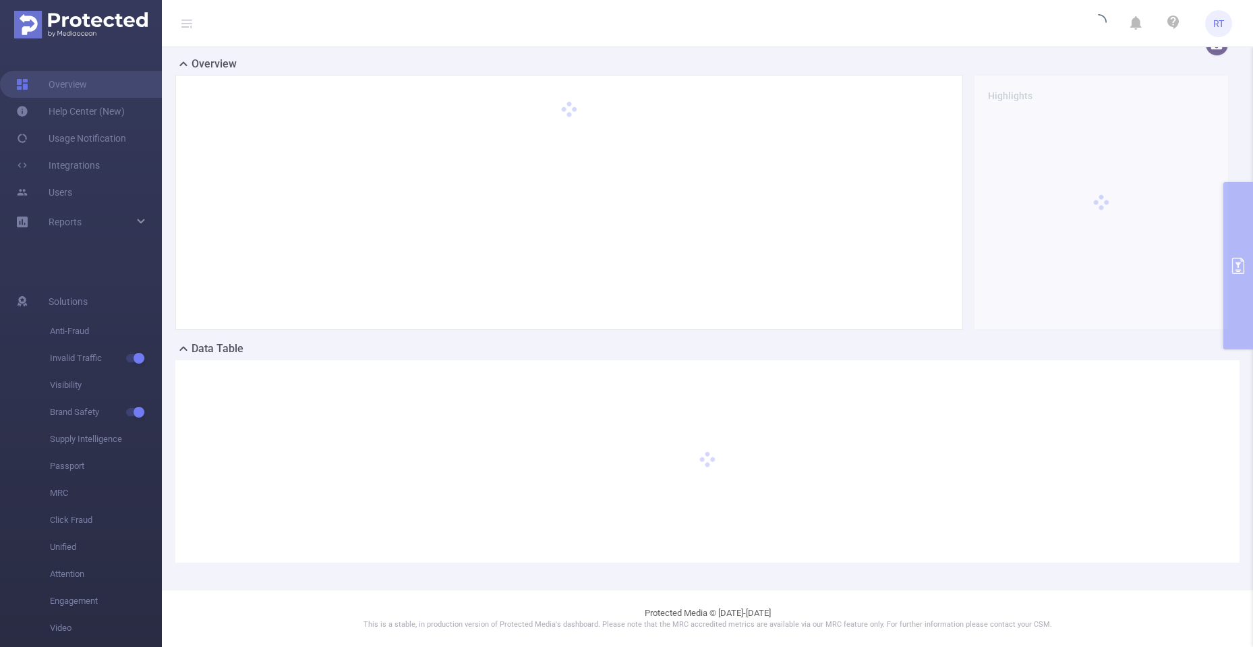
scroll to position [82, 0]
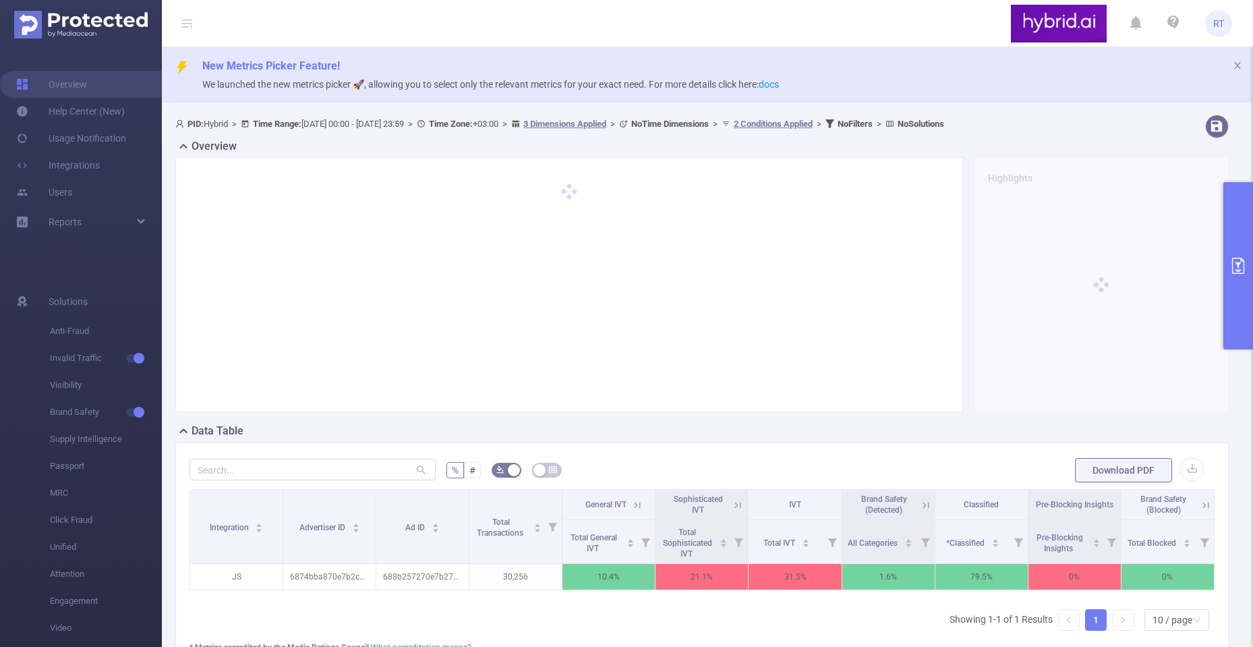
click at [1244, 252] on button "primary" at bounding box center [1238, 265] width 30 height 167
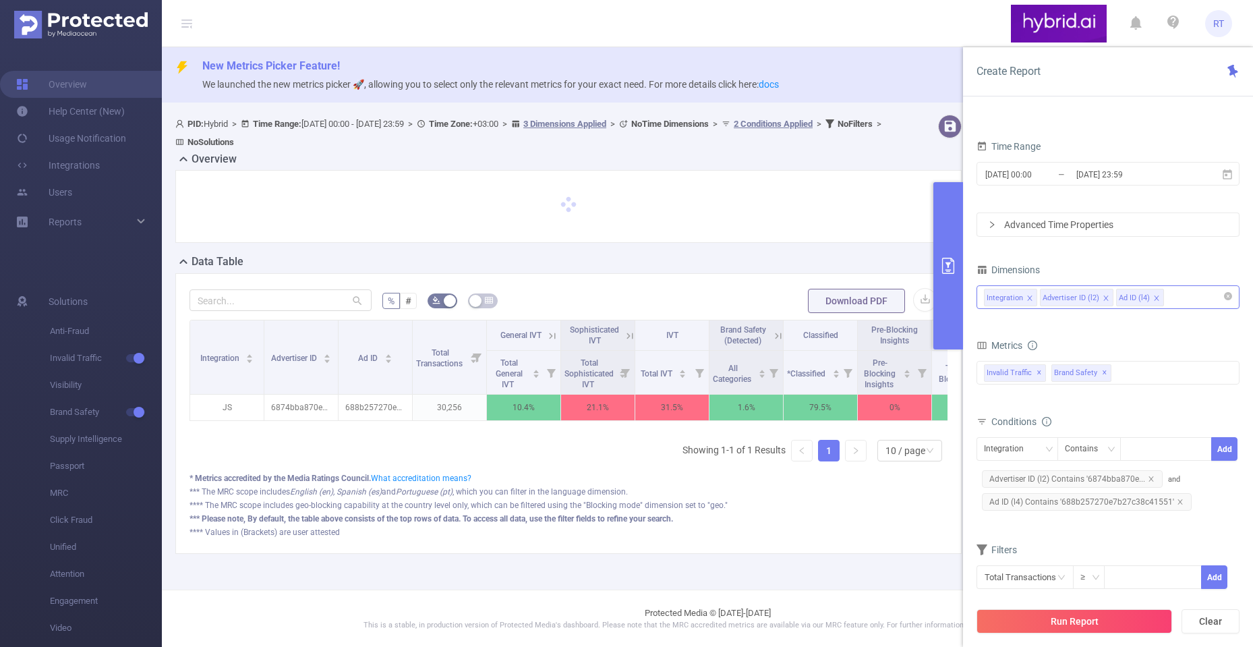
click at [1176, 299] on div "Integration Advertiser ID (l2) Ad ID (l4)" at bounding box center [1108, 297] width 248 height 22
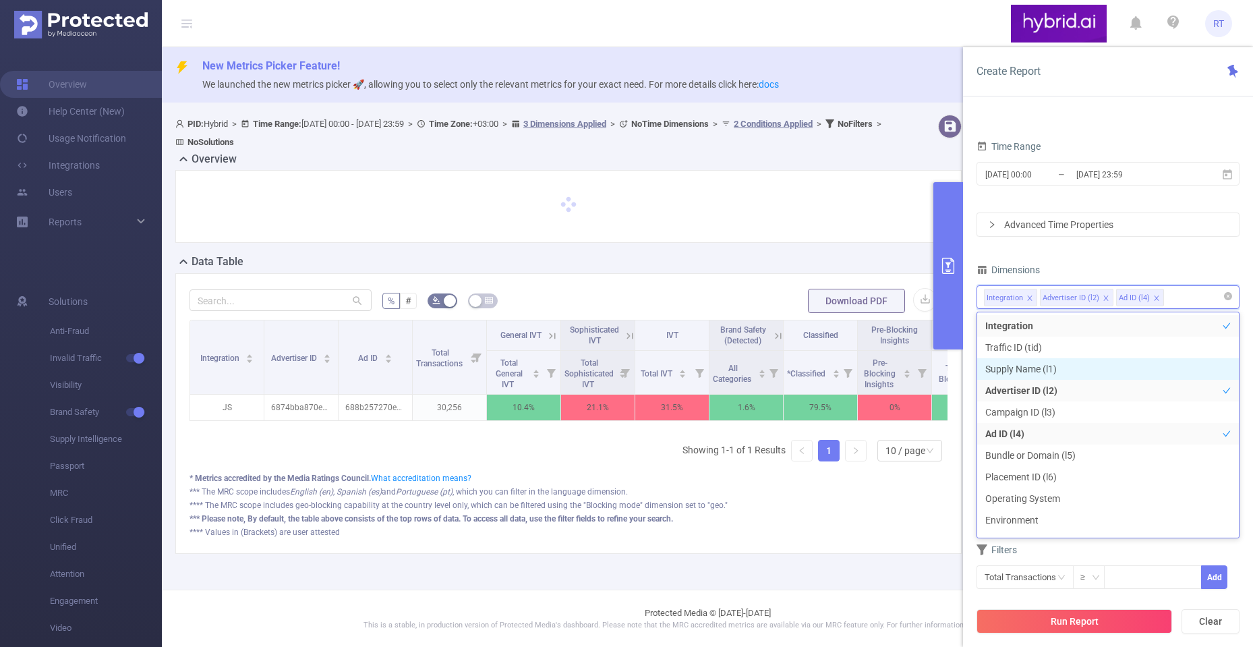
drag, startPoint x: 1026, startPoint y: 372, endPoint x: 982, endPoint y: 293, distance: 90.2
click at [1026, 371] on li "Supply Name (l1)" at bounding box center [1108, 369] width 262 height 22
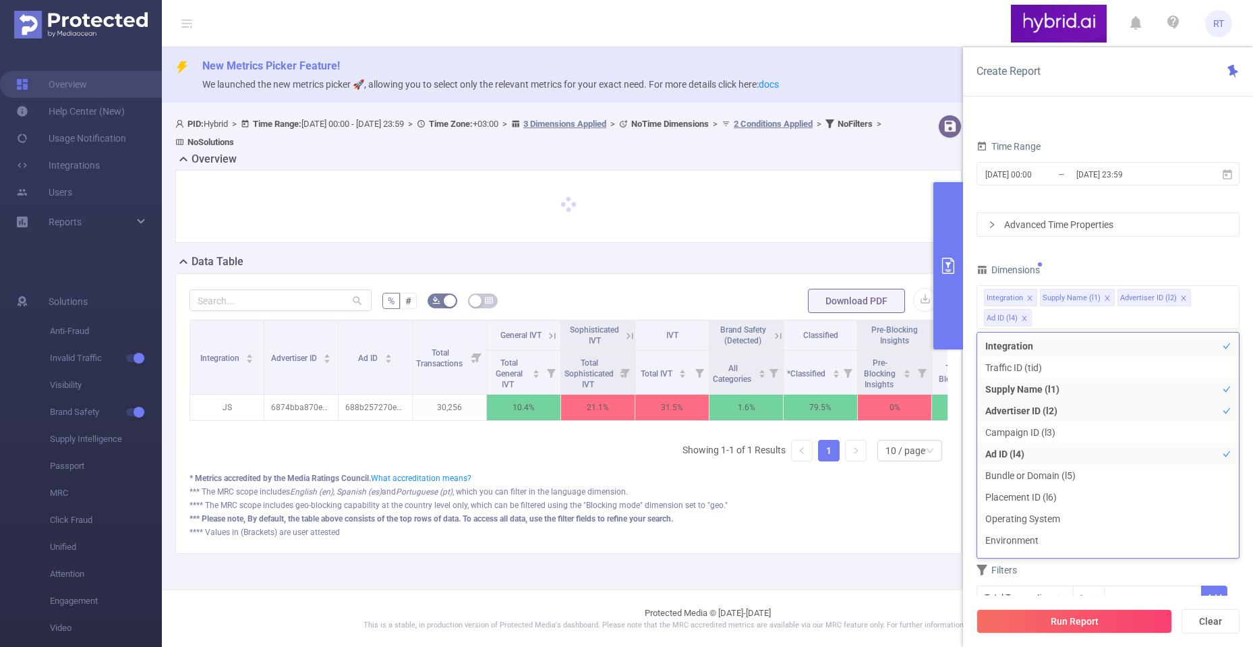
click at [966, 265] on div "PID 1000768 - Hybrid 1000768 - Hybrid Time Range 2025-07-21 00:00 _ 2025-08-27 …" at bounding box center [1108, 388] width 290 height 566
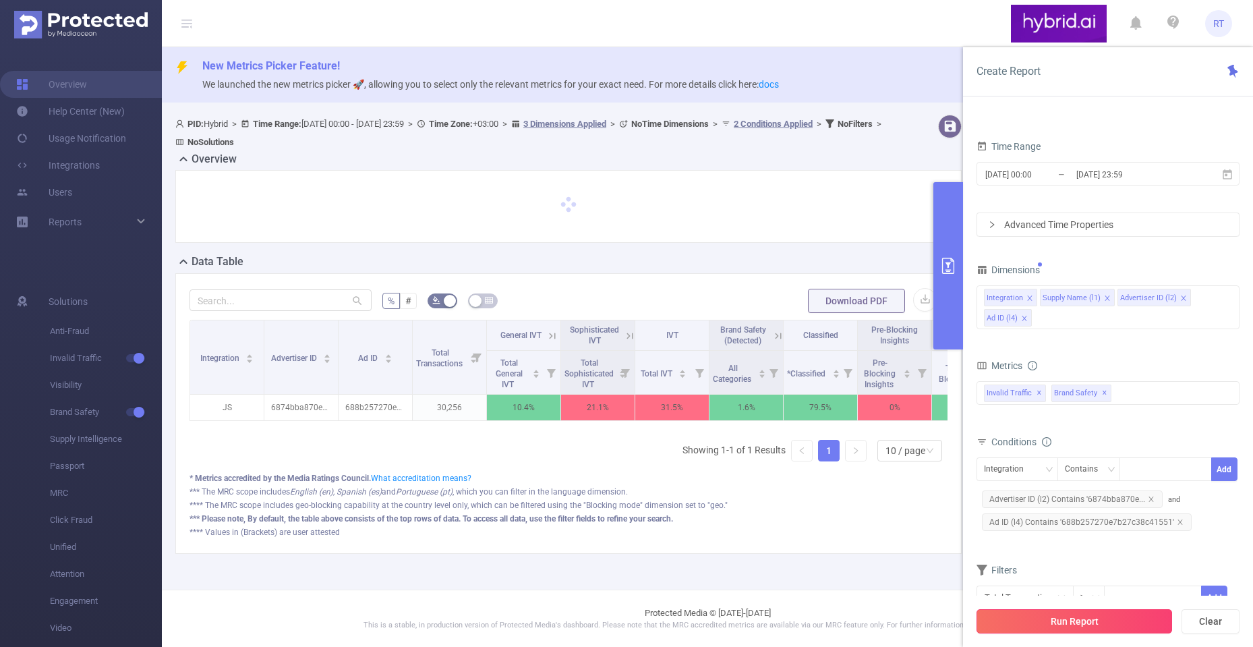
click at [1067, 620] on button "Run Report" at bounding box center [1074, 621] width 196 height 24
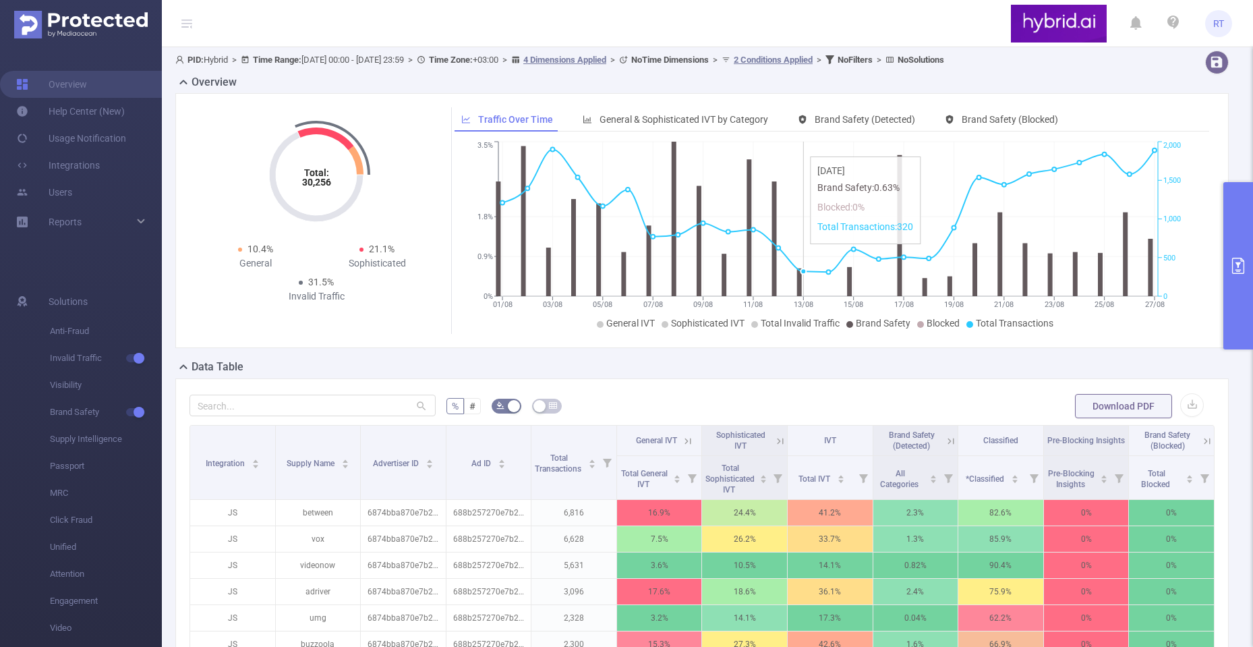
scroll to position [405, 0]
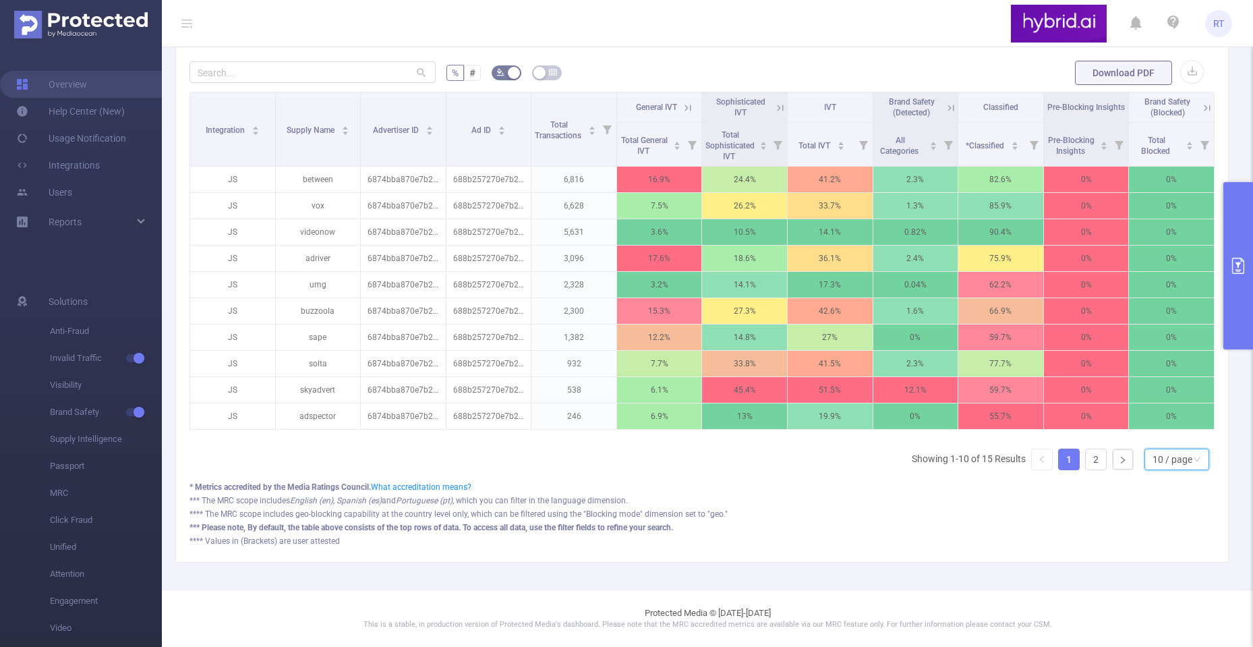
click at [1152, 463] on div "10 / page" at bounding box center [1172, 459] width 40 height 20
click at [1162, 438] on li "50 / page" at bounding box center [1165, 445] width 65 height 22
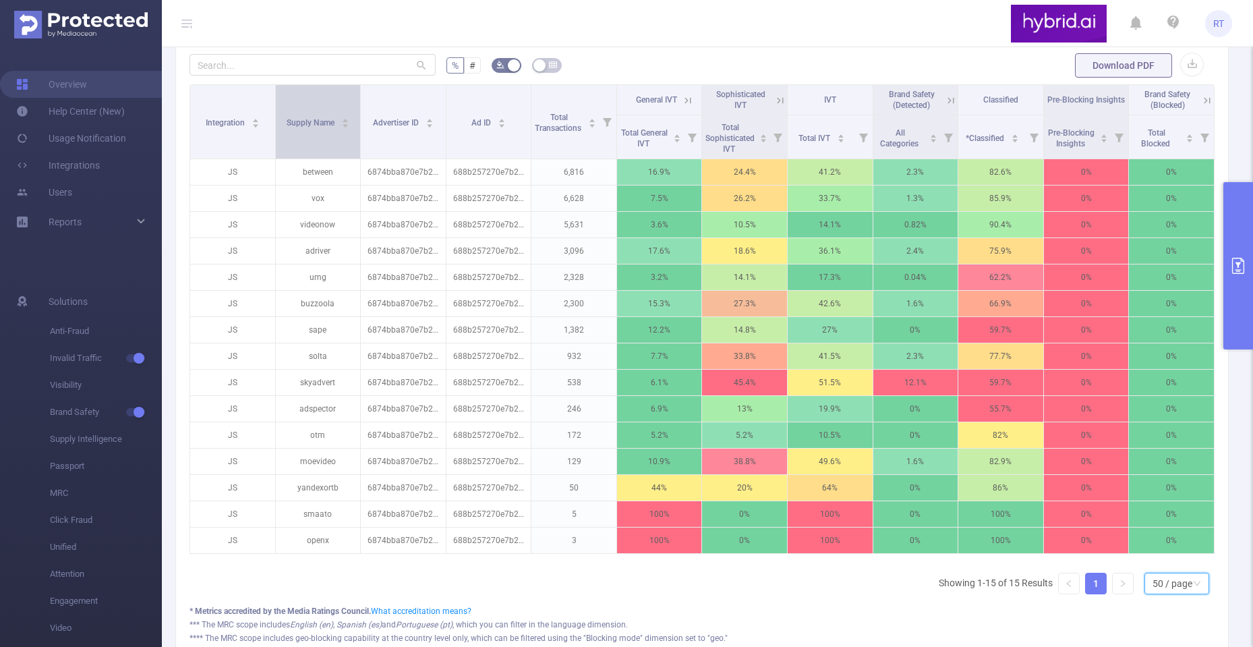
click at [332, 128] on div "Supply Name" at bounding box center [318, 121] width 63 height 13
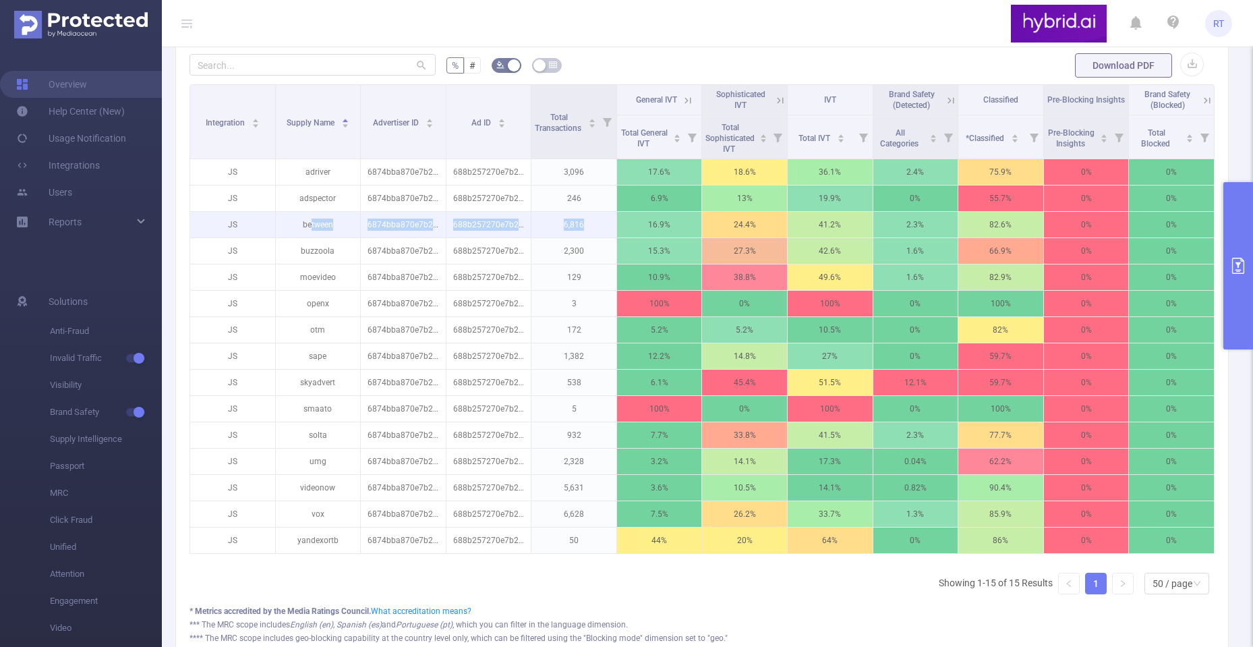
drag, startPoint x: 309, startPoint y: 223, endPoint x: 587, endPoint y: 221, distance: 277.8
click at [587, 221] on tr "JS between 6874bba870e7b2c6b8398160 688b257270e7b27c38c41551 6,816 16.9% 24.4% …" at bounding box center [702, 225] width 1024 height 26
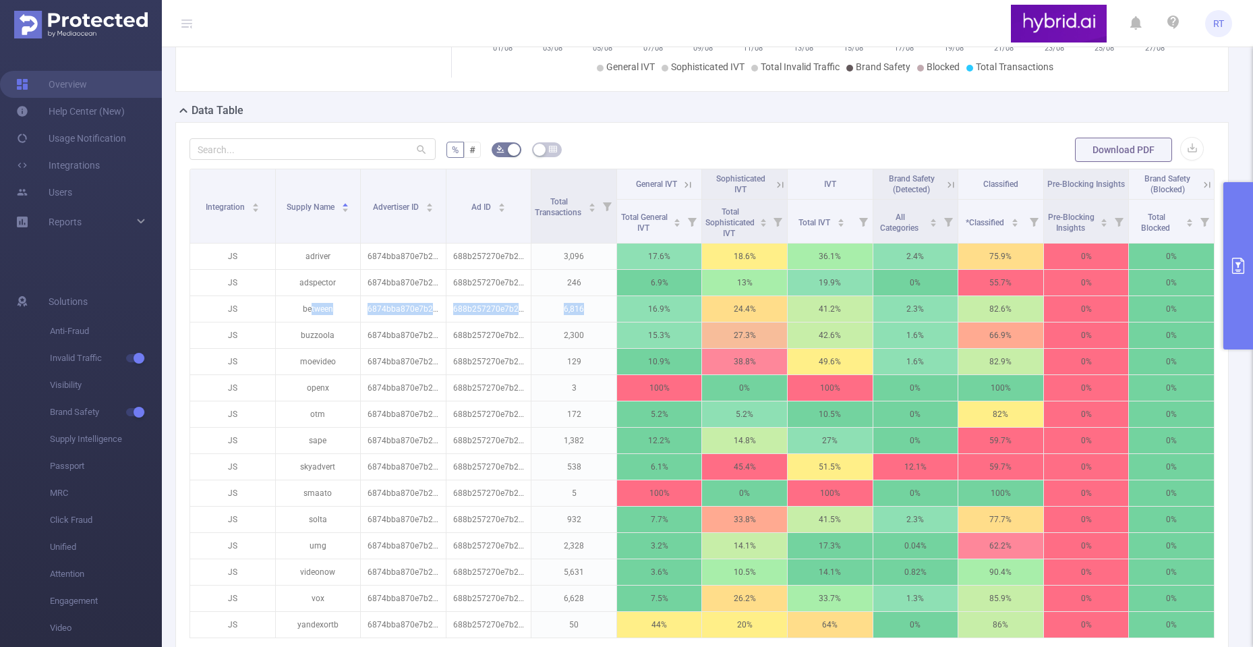
scroll to position [337, 0]
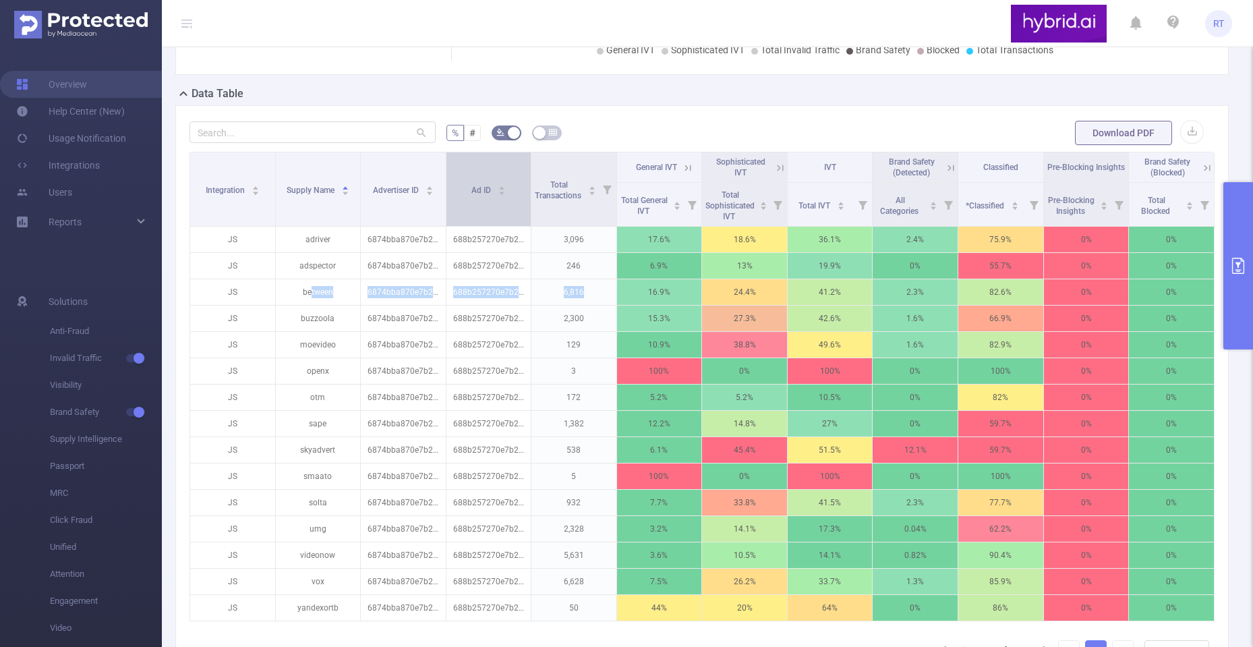
drag, startPoint x: 527, startPoint y: 188, endPoint x: 479, endPoint y: 196, distance: 48.6
click at [479, 196] on th "Ad ID" at bounding box center [488, 189] width 85 height 74
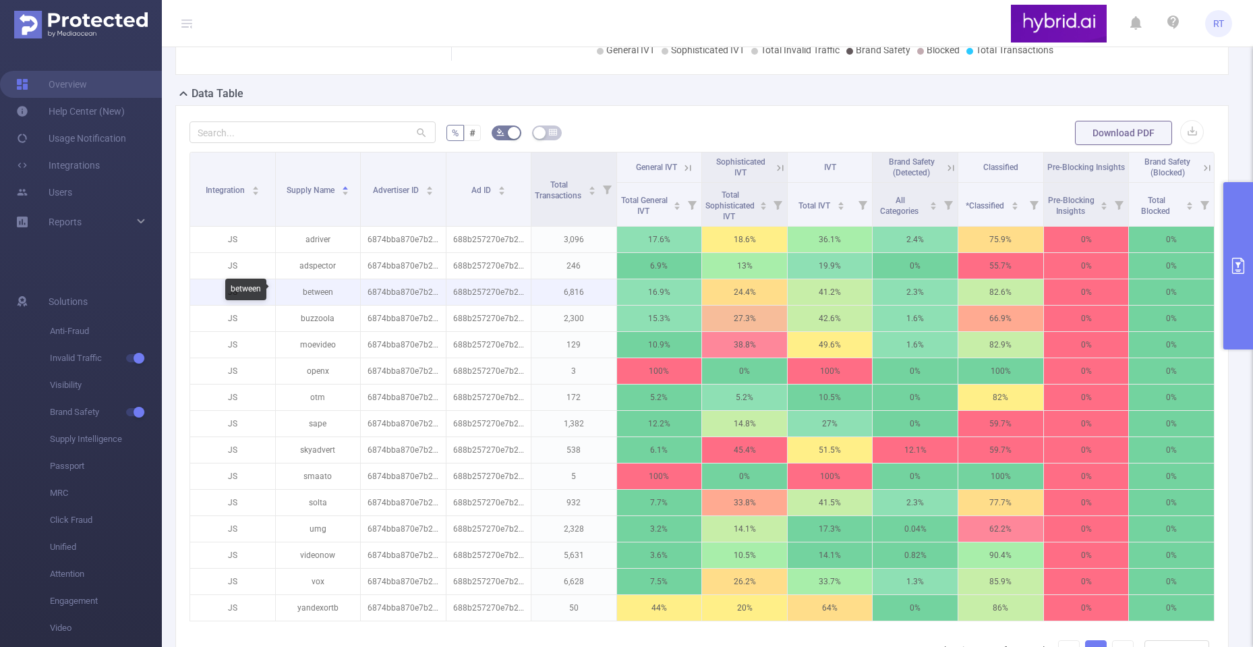
click at [323, 292] on p "between" at bounding box center [318, 292] width 85 height 26
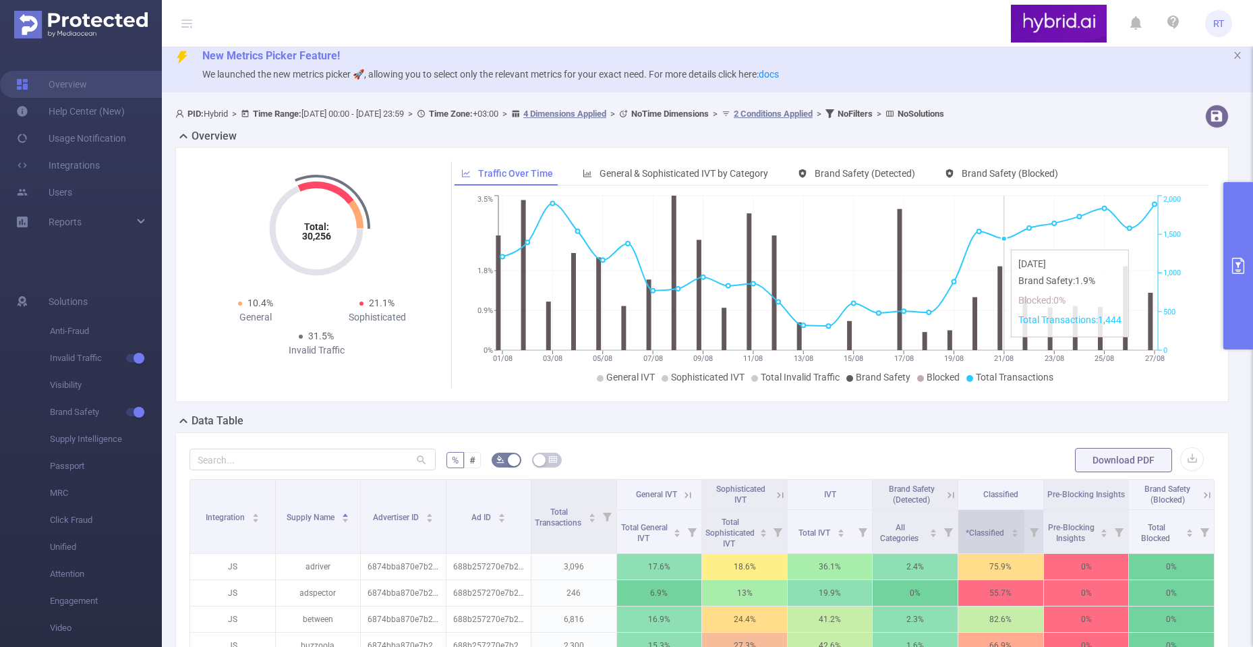
scroll to position [0, 0]
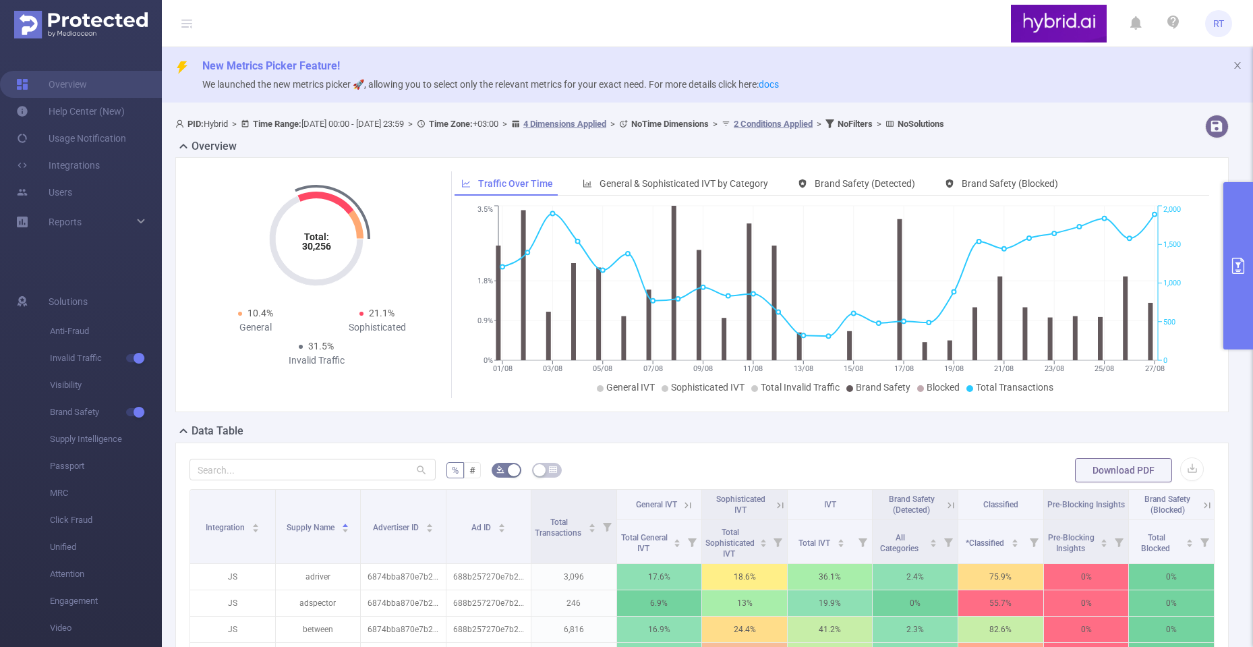
click at [1241, 260] on icon "primary" at bounding box center [1238, 266] width 12 height 16
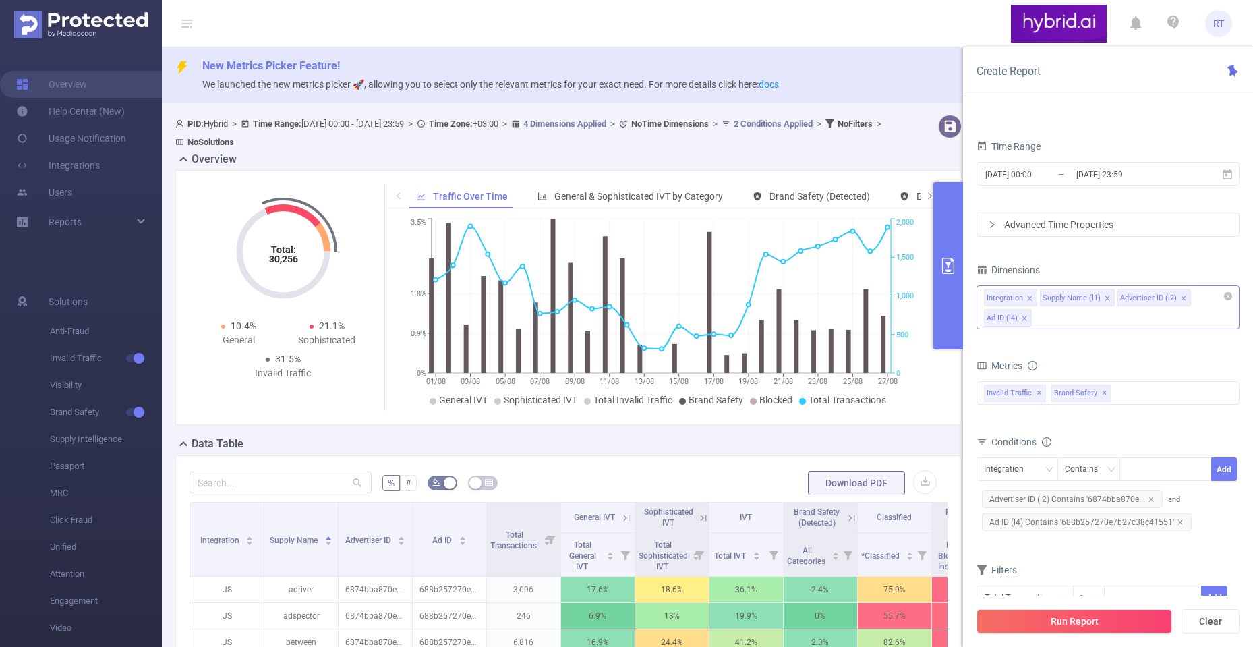
click at [1177, 320] on div "Integration Supply Name (l1) Advertiser ID (l2) Ad ID (l4)" at bounding box center [1107, 307] width 263 height 44
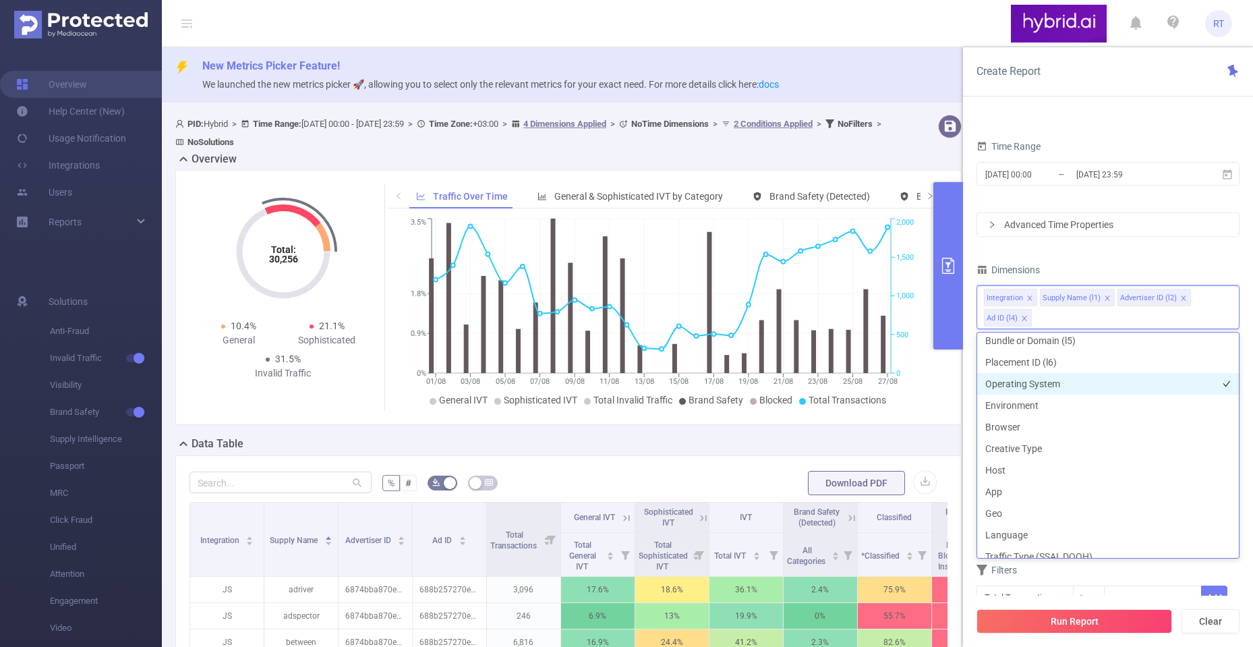
scroll to position [202, 0]
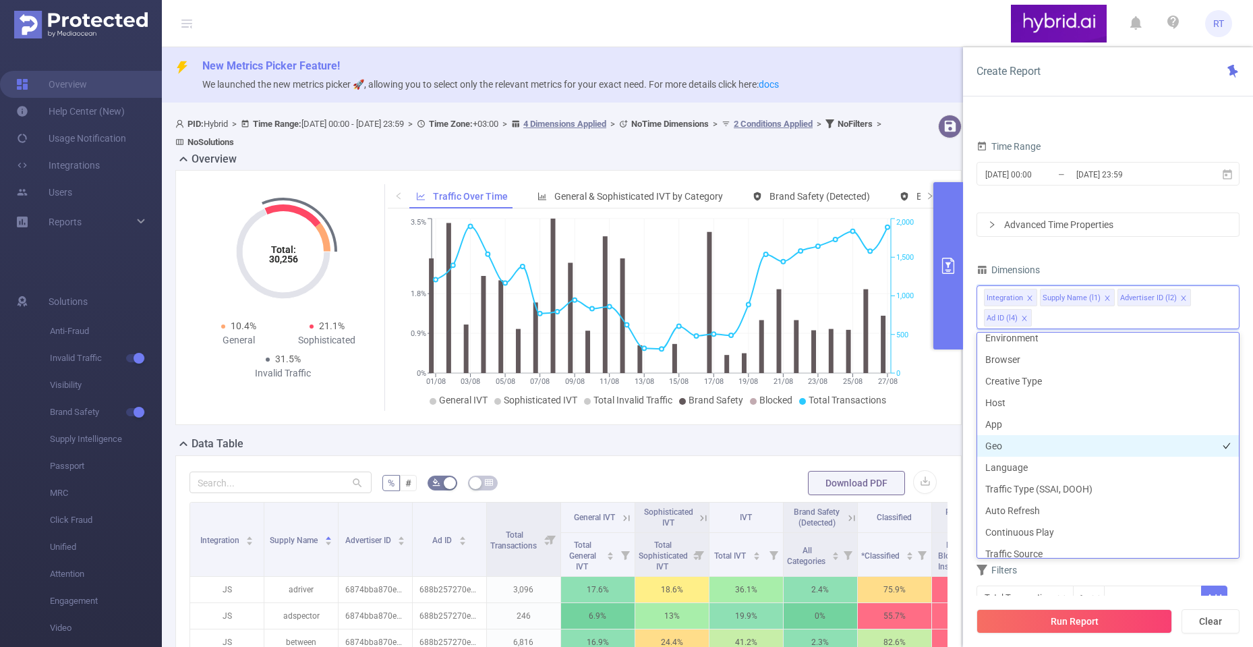
click at [1072, 444] on li "Geo" at bounding box center [1108, 446] width 262 height 22
click at [1116, 263] on div "Dimensions" at bounding box center [1107, 271] width 263 height 22
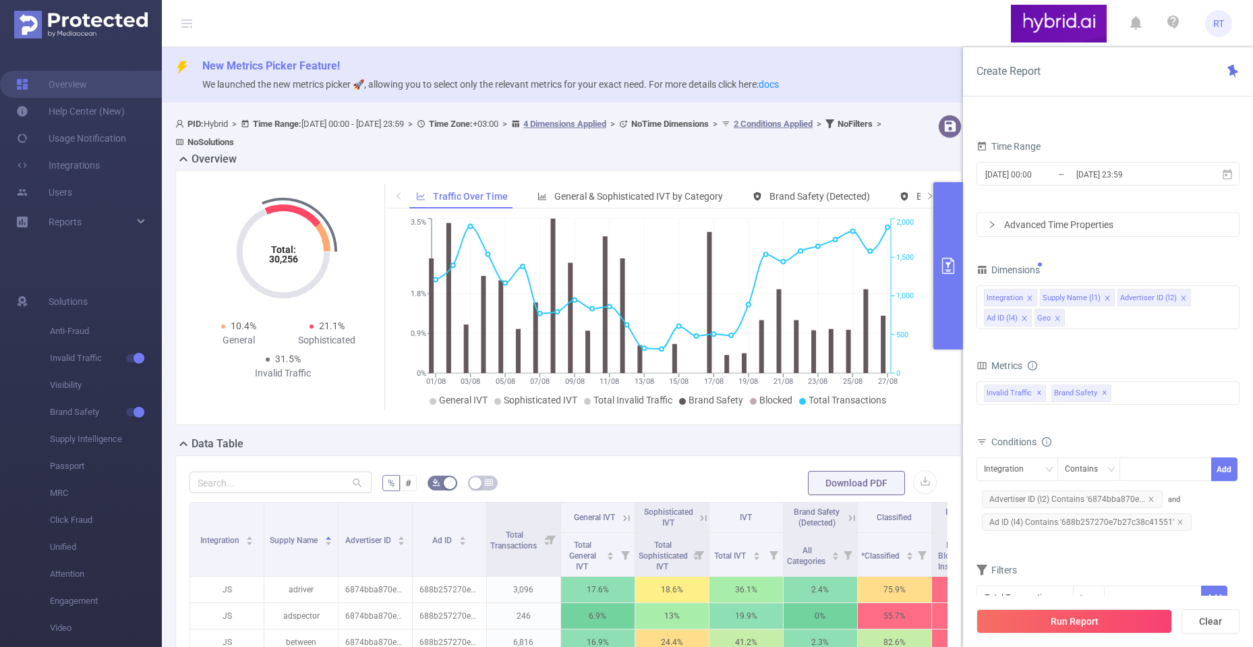
click at [1104, 295] on icon "icon: close" at bounding box center [1107, 298] width 7 height 7
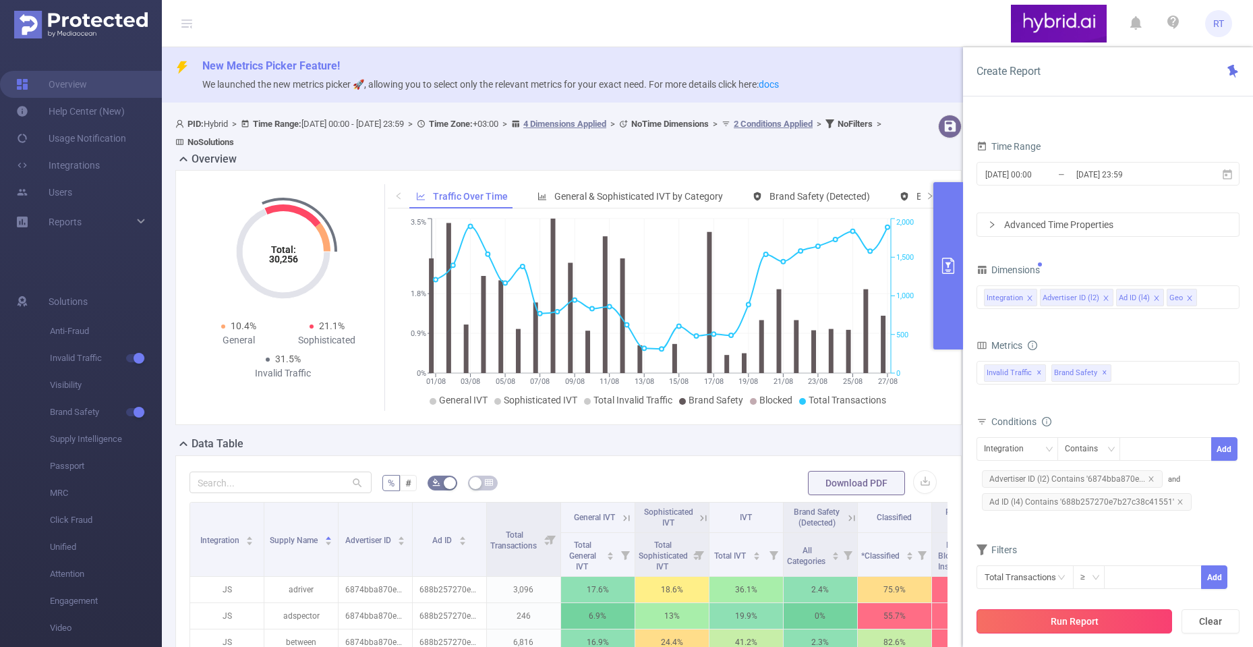
click at [1044, 629] on button "Run Report" at bounding box center [1074, 621] width 196 height 24
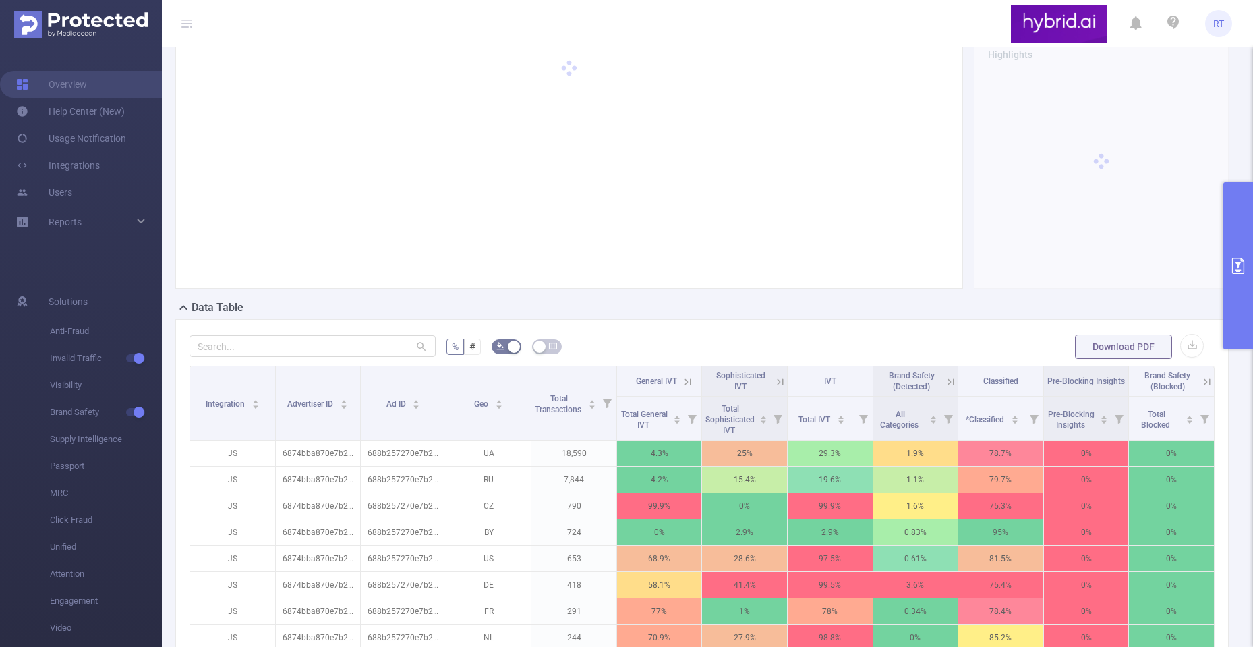
scroll to position [405, 0]
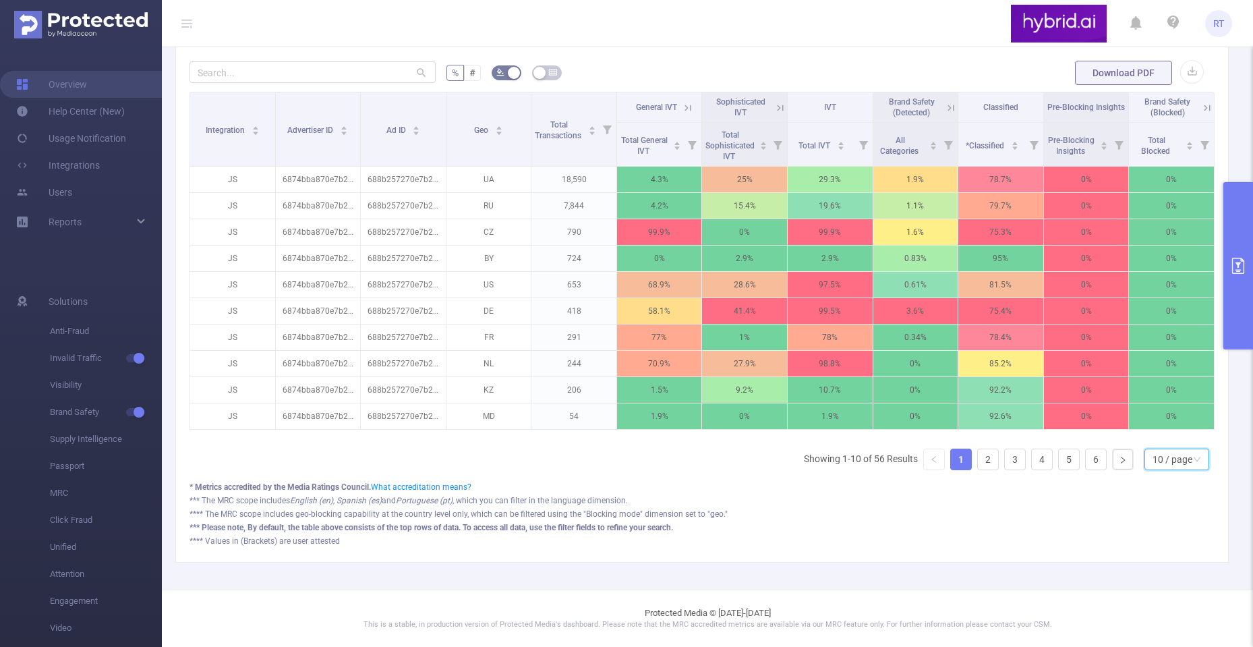
click at [1169, 464] on div "10 / page" at bounding box center [1172, 459] width 40 height 20
click at [1171, 440] on li "50 / page" at bounding box center [1165, 445] width 65 height 22
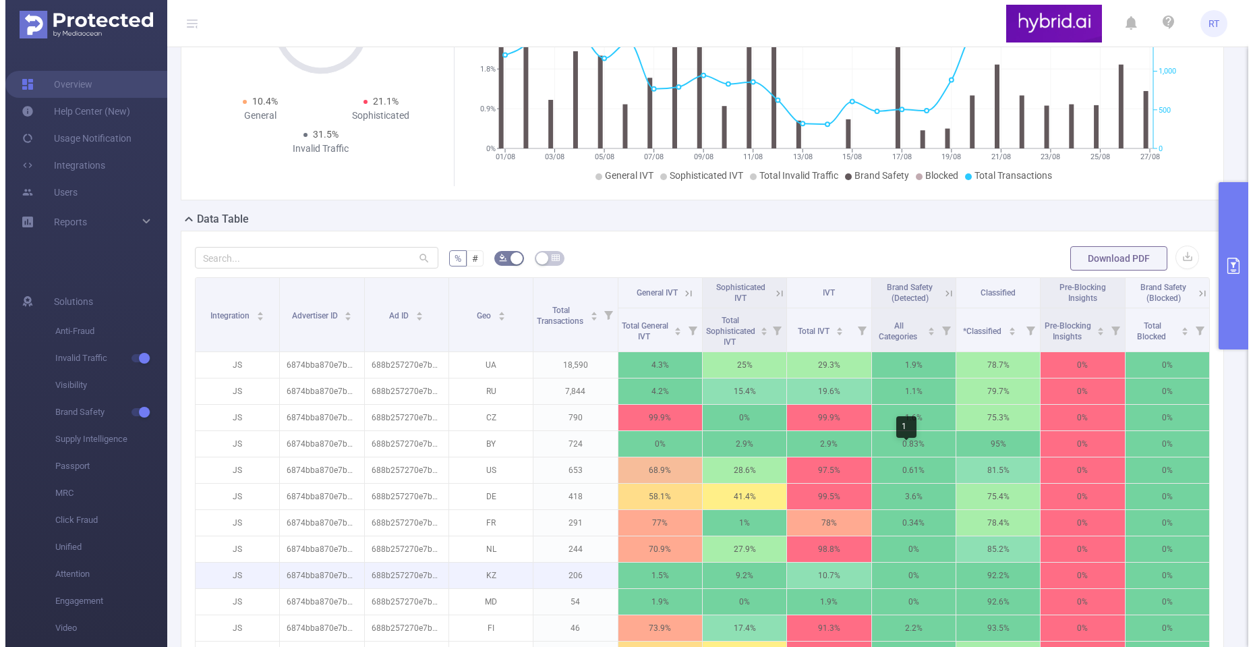
scroll to position [43, 0]
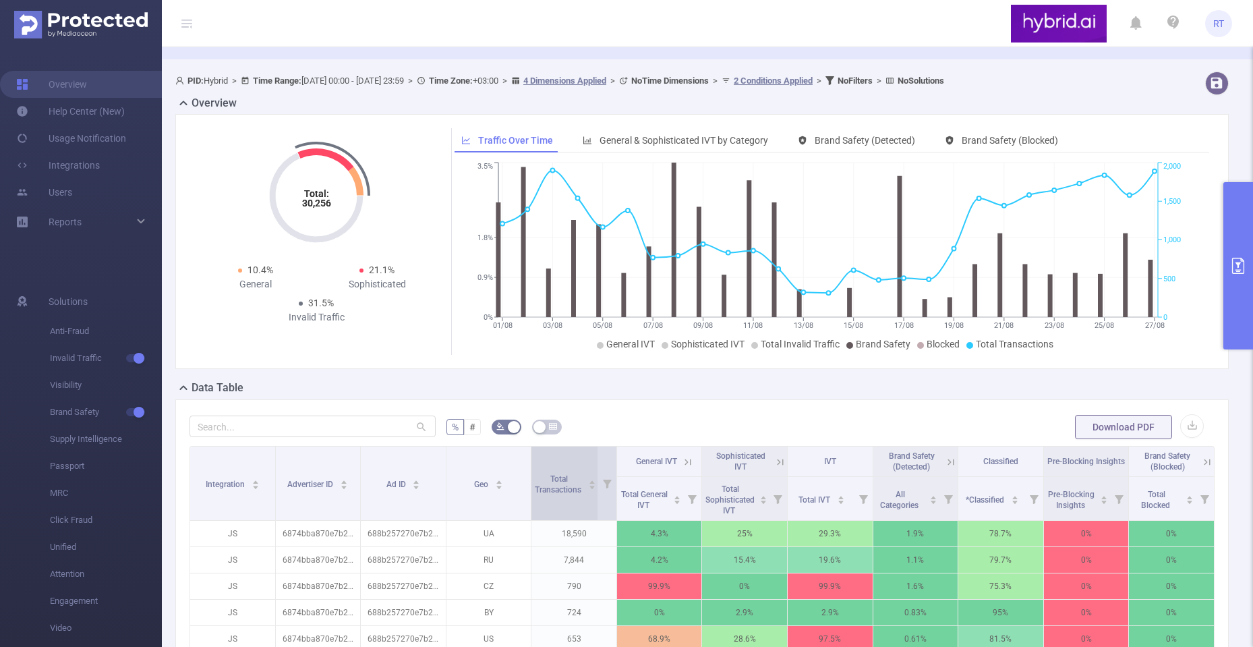
click at [589, 483] on icon "icon: caret-down" at bounding box center [592, 486] width 7 height 7
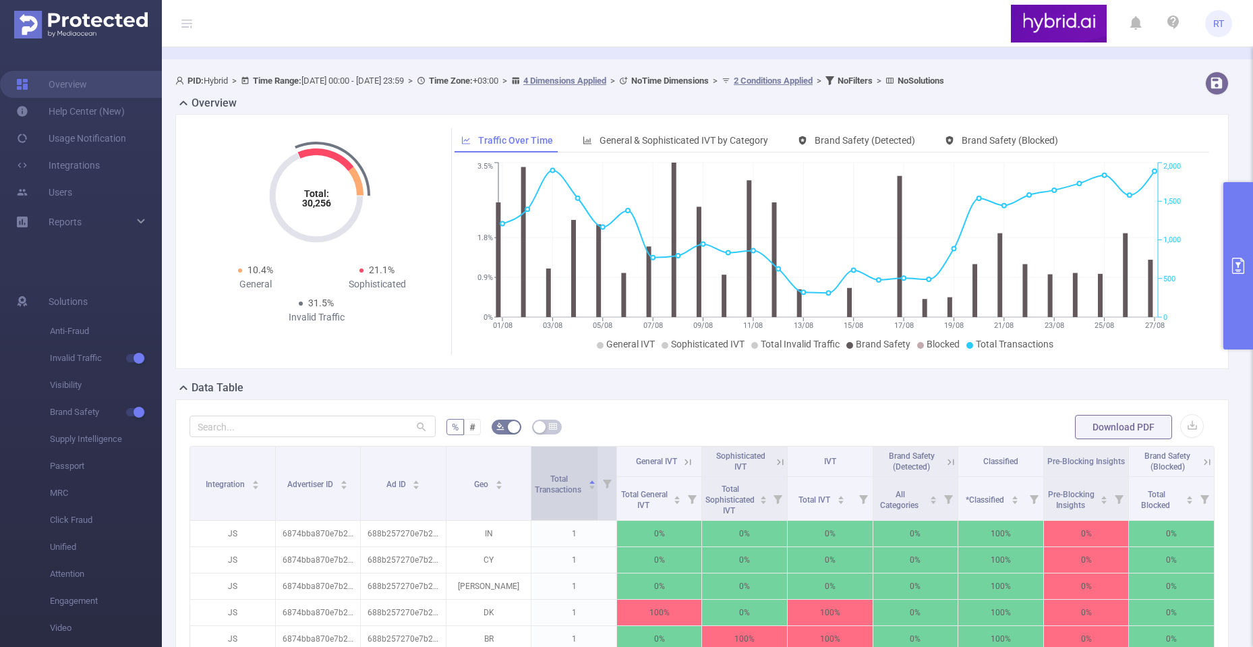
click at [589, 482] on icon "icon: caret-up" at bounding box center [591, 482] width 5 height 3
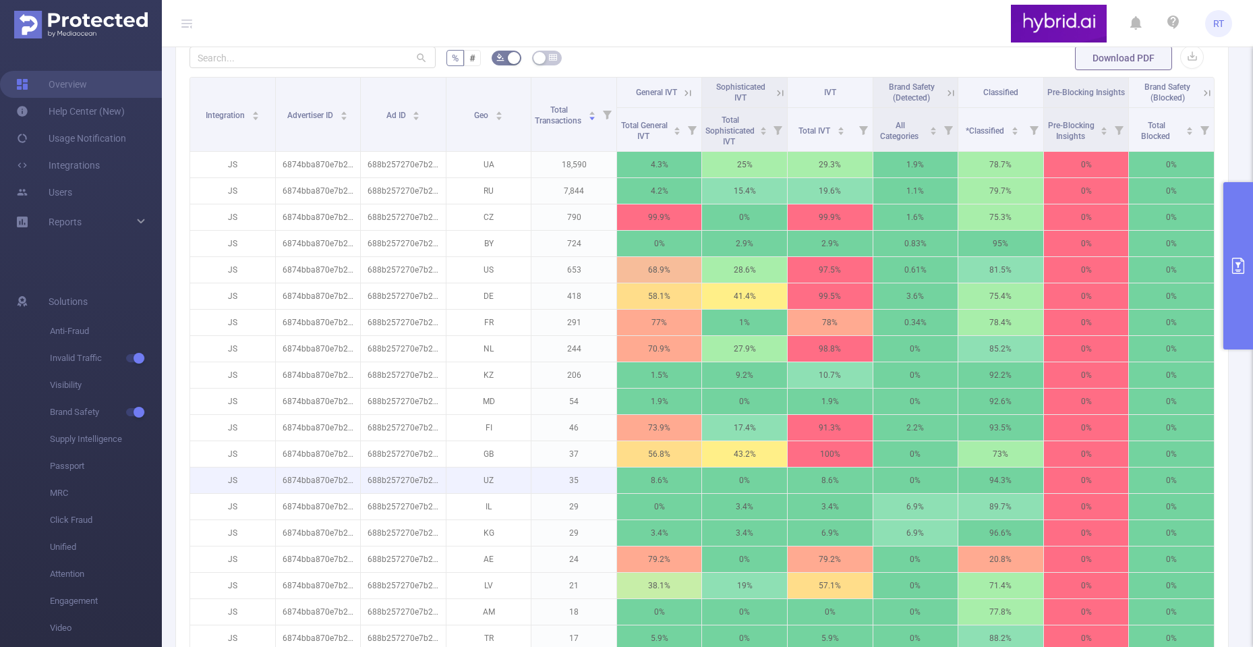
scroll to position [448, 0]
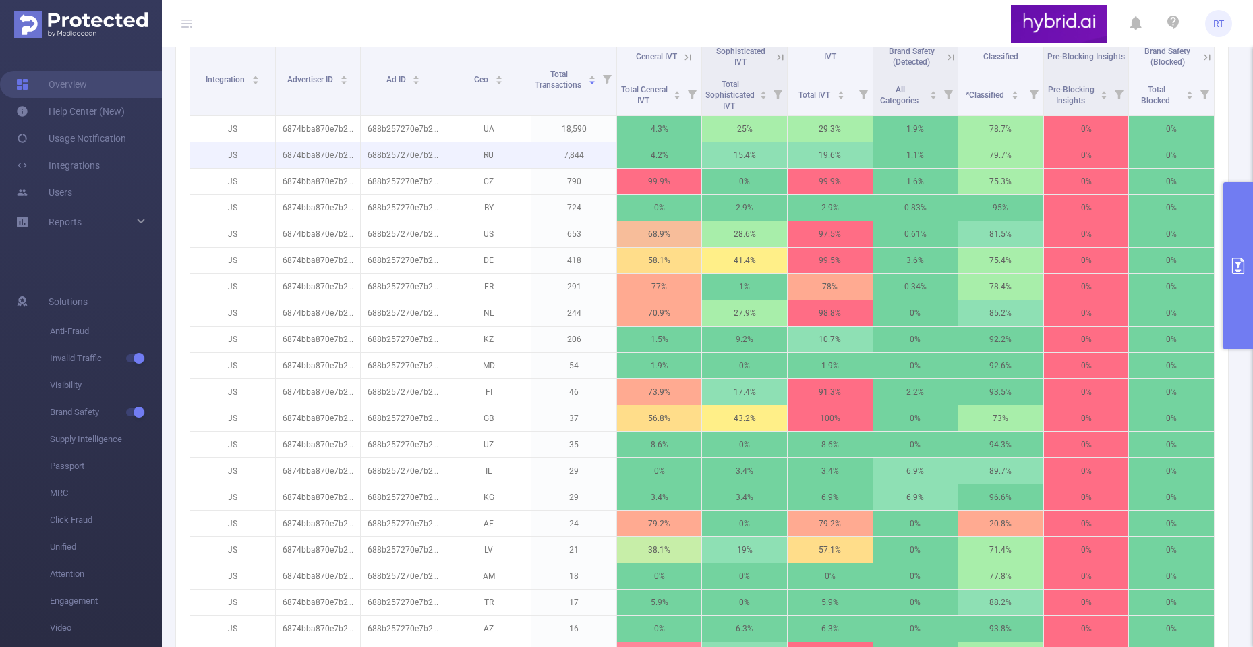
click at [564, 156] on p "7,844" at bounding box center [573, 155] width 85 height 26
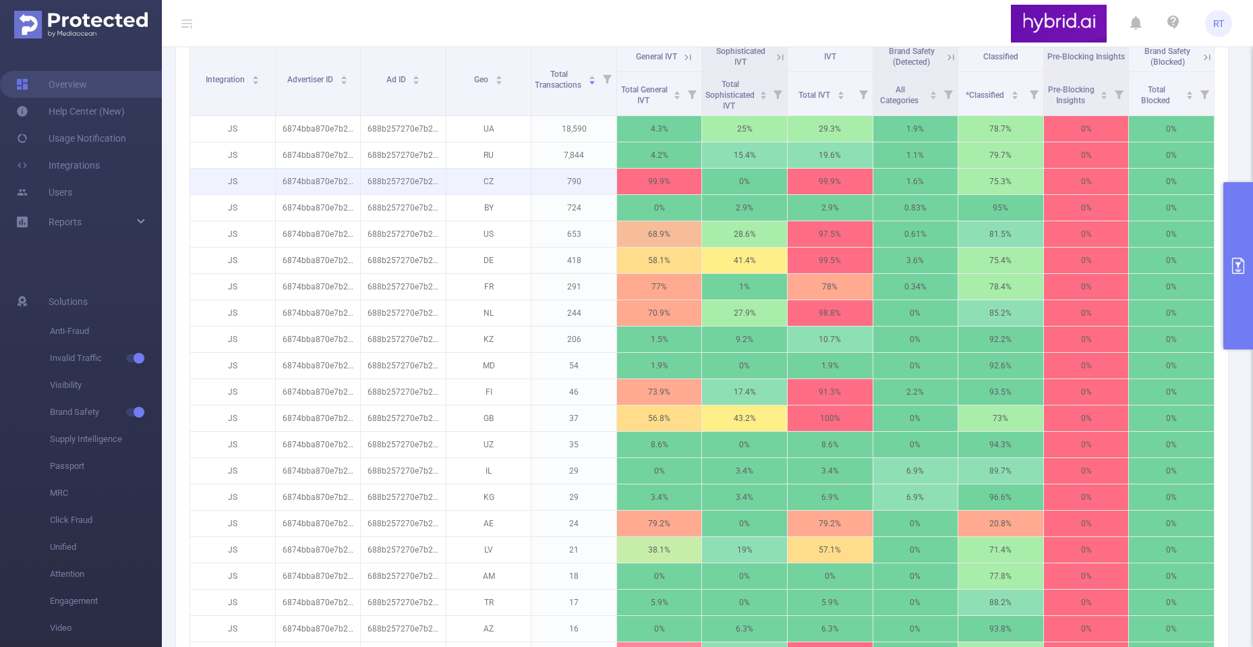
click at [566, 177] on p "790" at bounding box center [573, 182] width 85 height 26
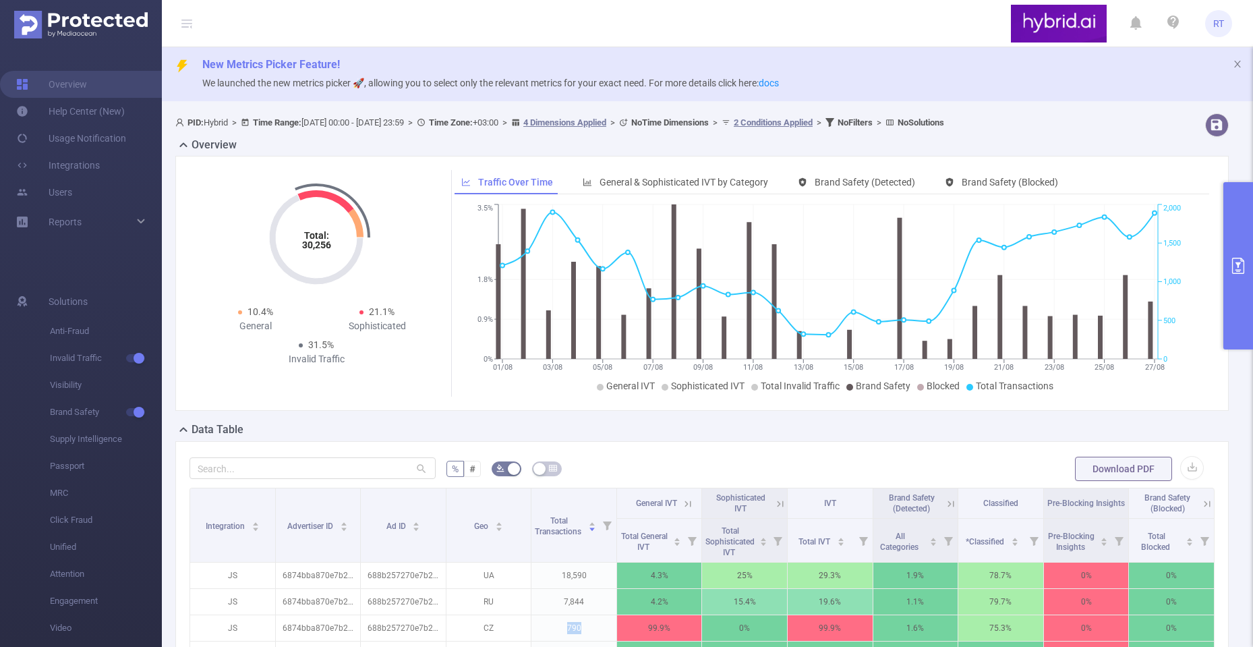
scroll to position [0, 0]
click at [319, 359] on div "Invalid Traffic" at bounding box center [316, 360] width 121 height 14
click at [305, 359] on div "Invalid Traffic" at bounding box center [316, 360] width 121 height 14
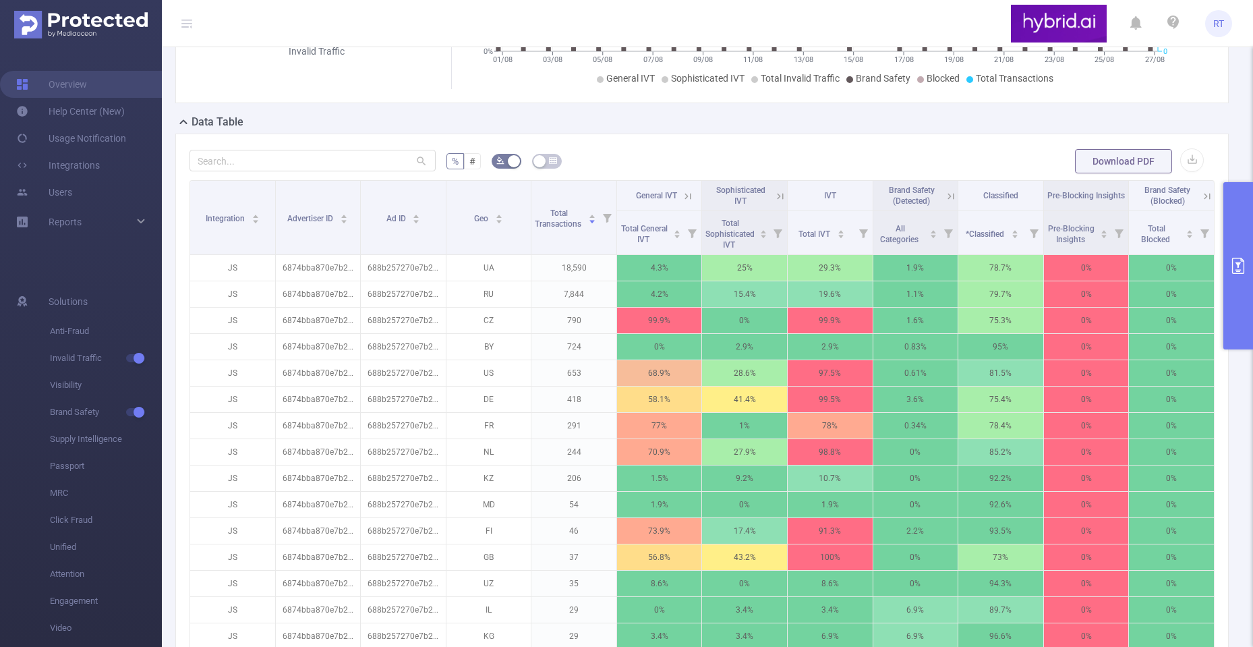
scroll to position [405, 0]
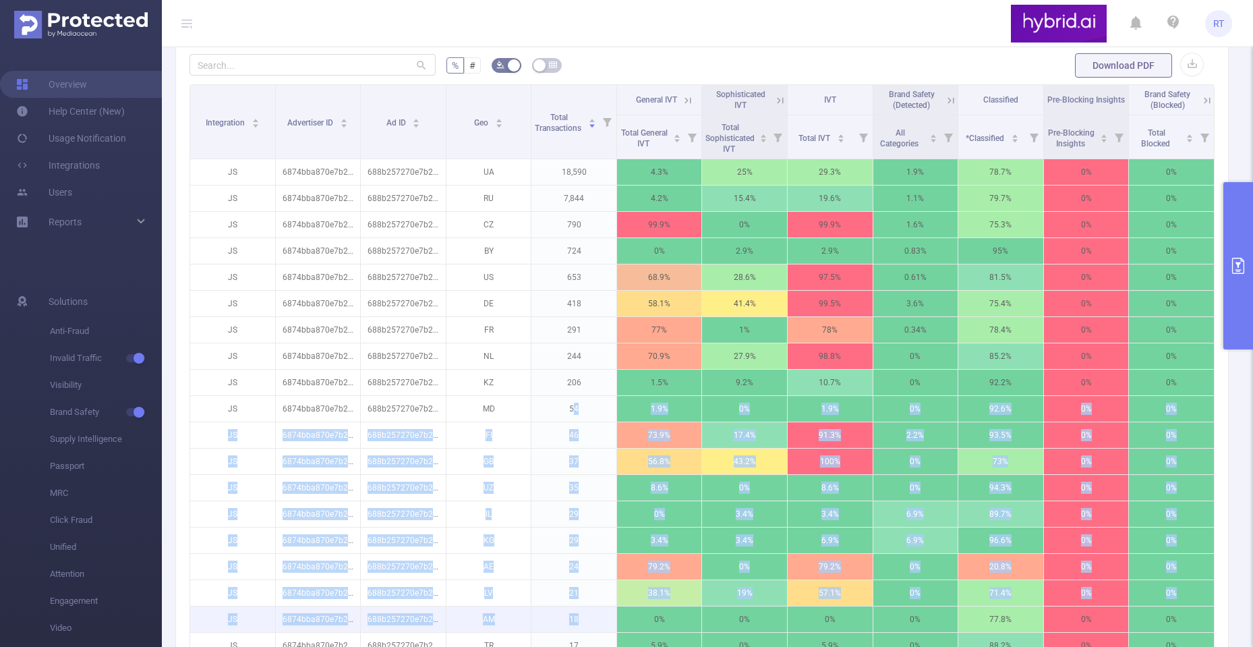
drag, startPoint x: 569, startPoint y: 419, endPoint x: 575, endPoint y: 610, distance: 190.9
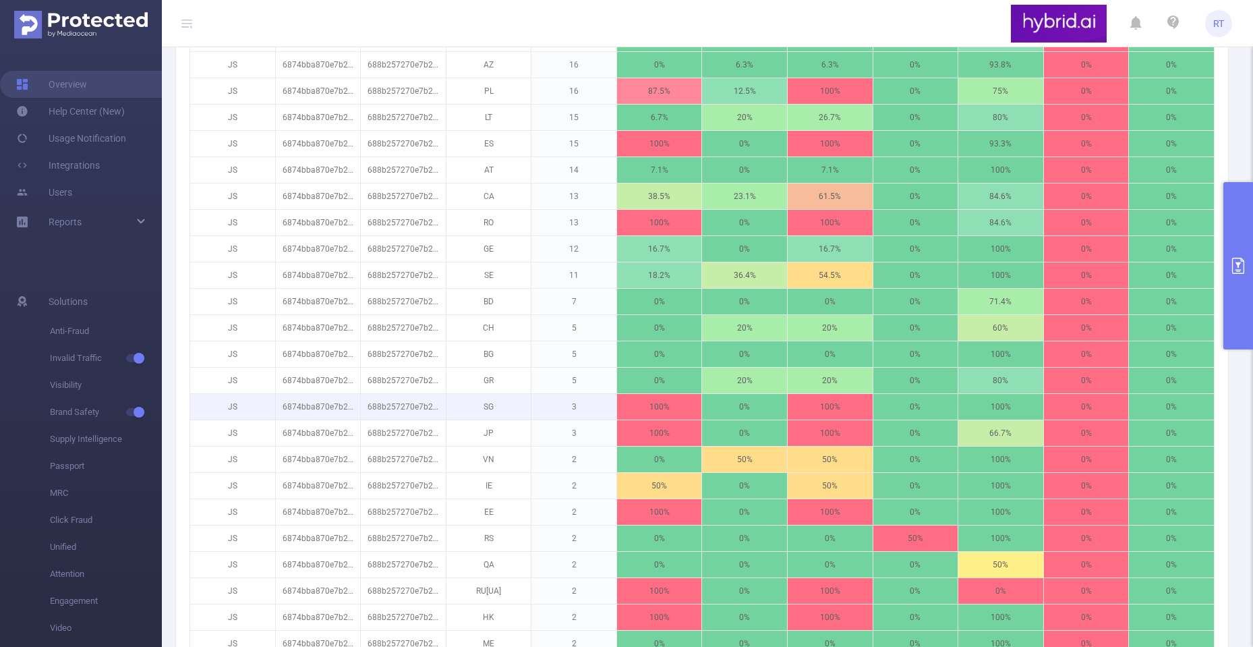
click at [572, 401] on p "3" at bounding box center [573, 407] width 85 height 26
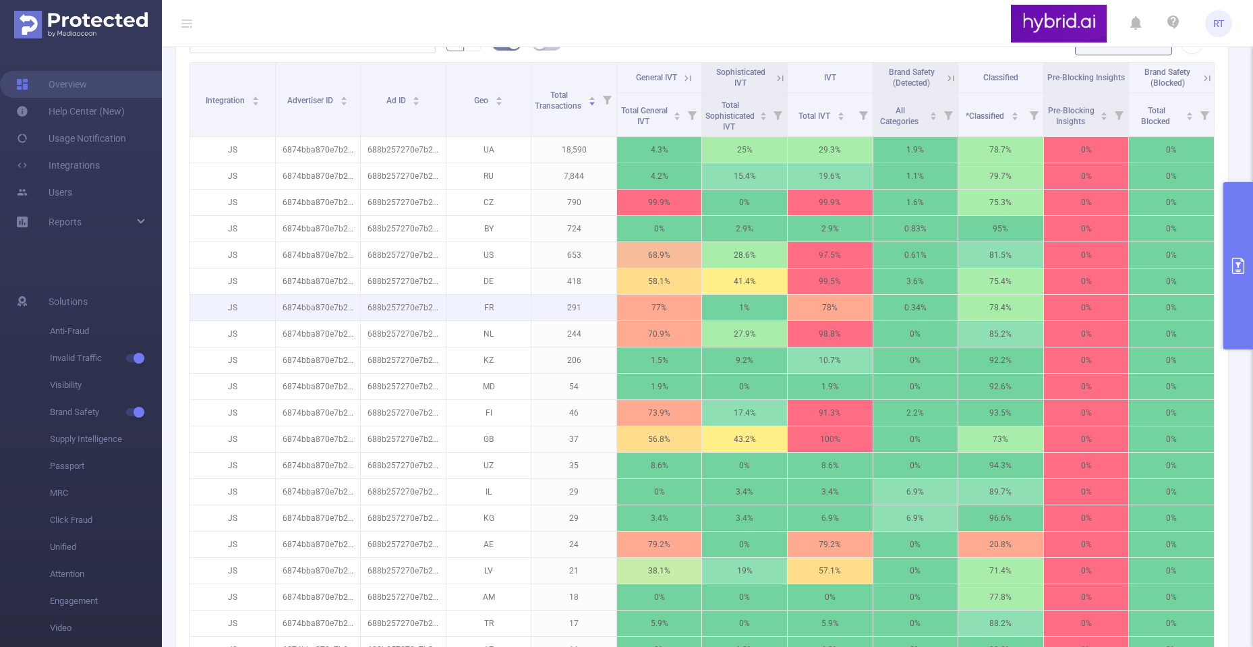
scroll to position [472, 0]
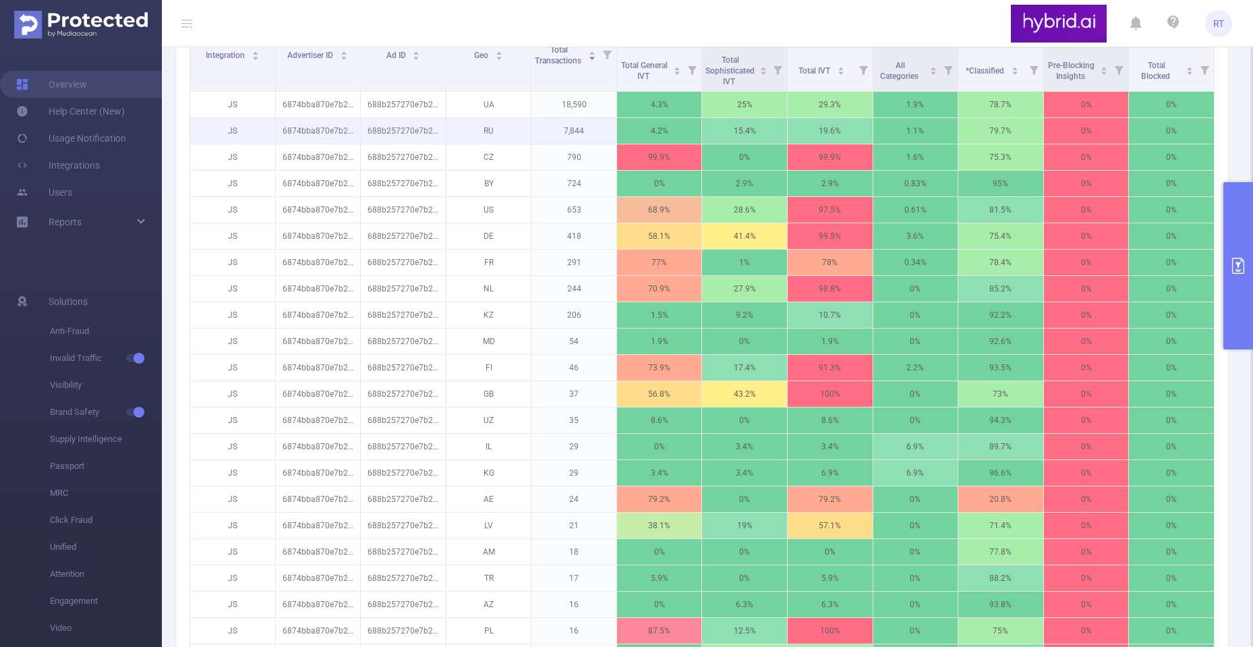
click at [571, 133] on p "7,844" at bounding box center [573, 131] width 85 height 26
click at [570, 133] on p "7,844" at bounding box center [573, 131] width 85 height 26
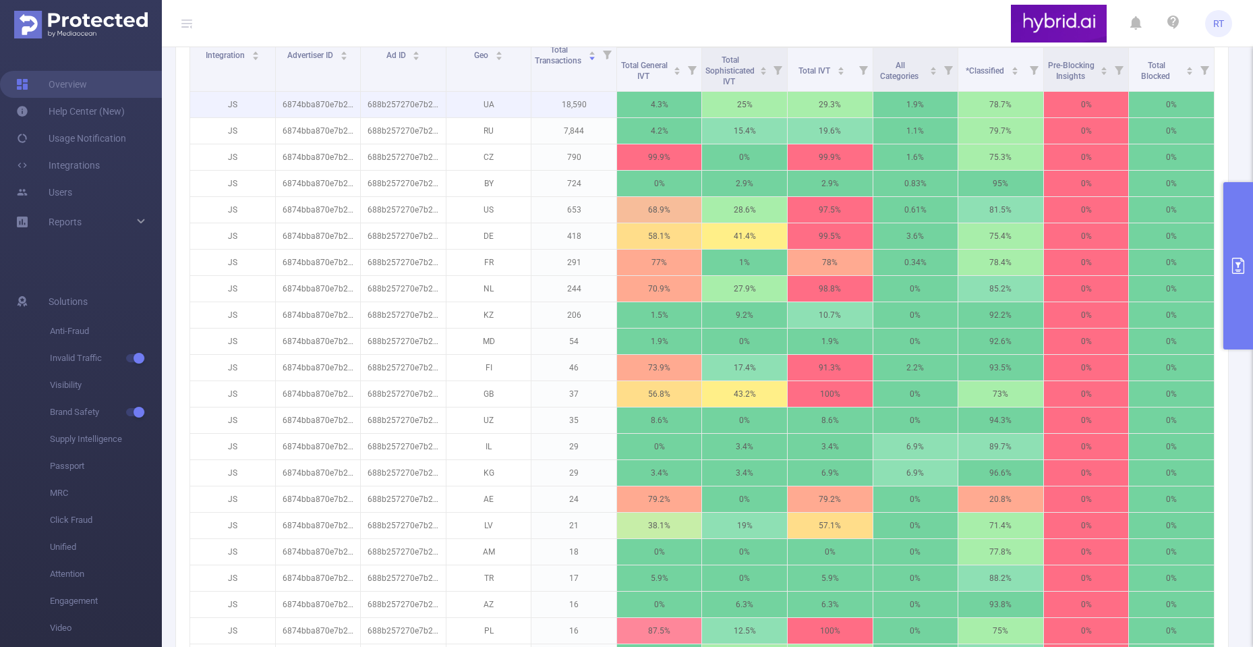
click at [576, 105] on p "18,590" at bounding box center [573, 105] width 85 height 26
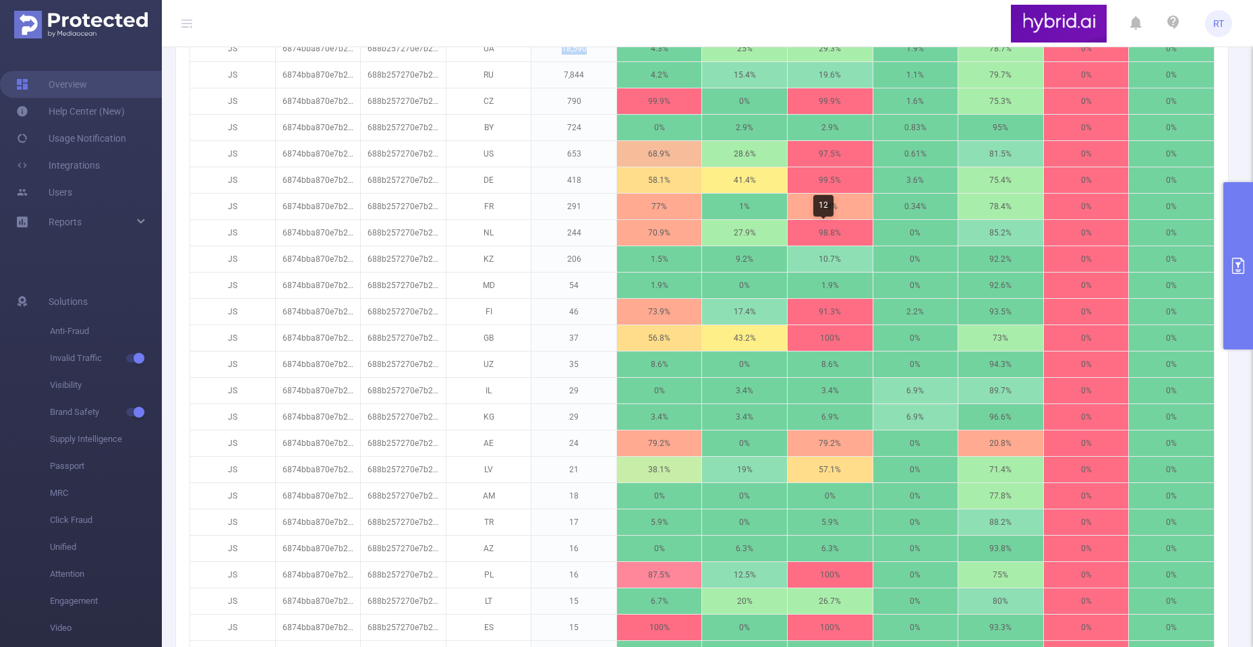
scroll to position [245, 0]
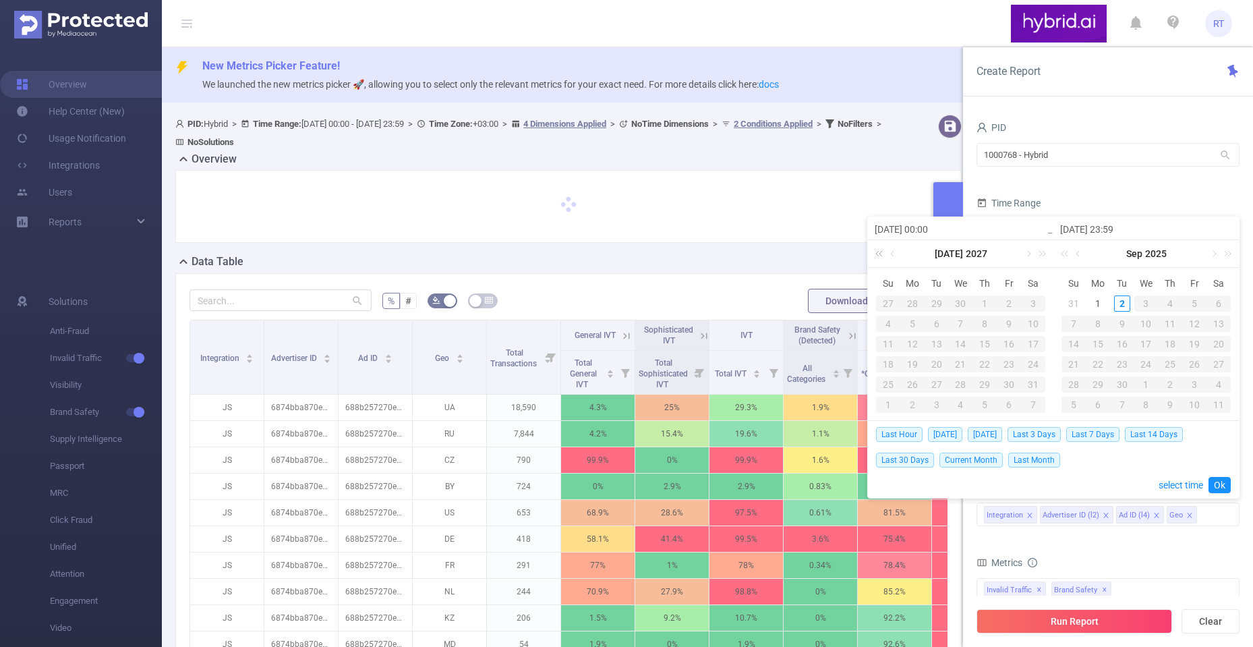
click at [877, 253] on link at bounding box center [882, 253] width 18 height 27
click at [1028, 252] on link at bounding box center [1028, 253] width 12 height 27
click at [880, 252] on link at bounding box center [882, 253] width 18 height 27
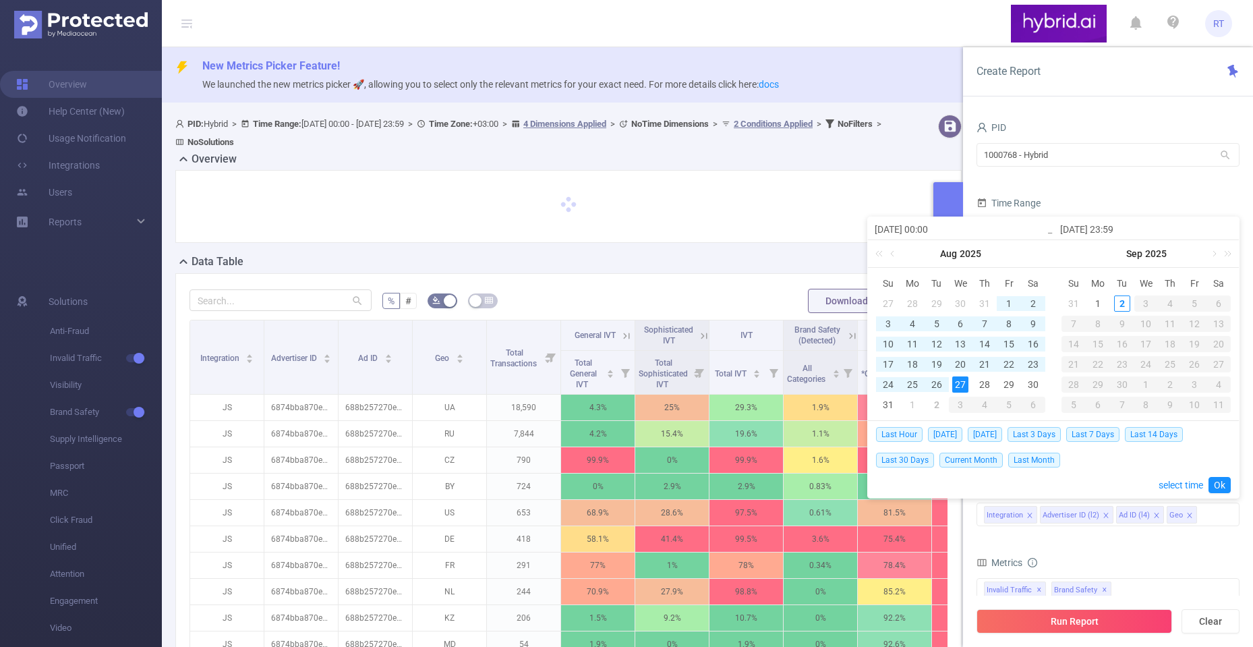
click at [922, 403] on td "1" at bounding box center [912, 404] width 24 height 20
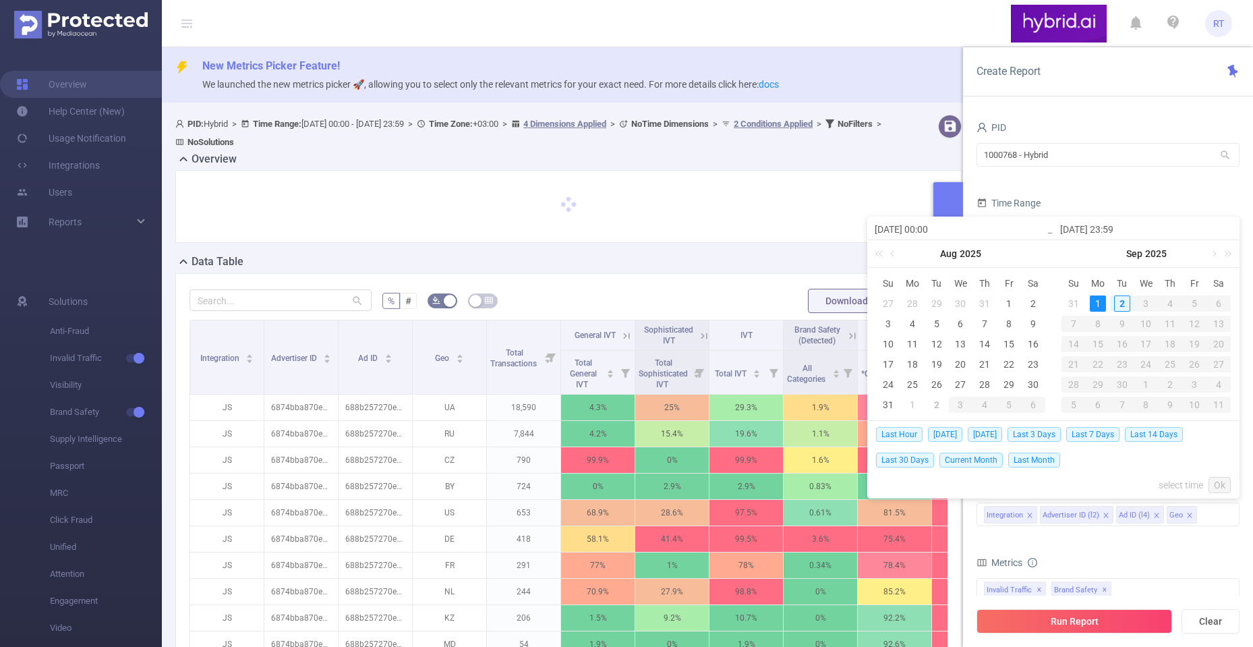
click at [916, 403] on div "1" at bounding box center [912, 404] width 16 height 16
type input "[DATE] 00:00"
type input "[DATE] 23:59"
type input "[DATE] 00:00"
type input "[DATE] 23:59"
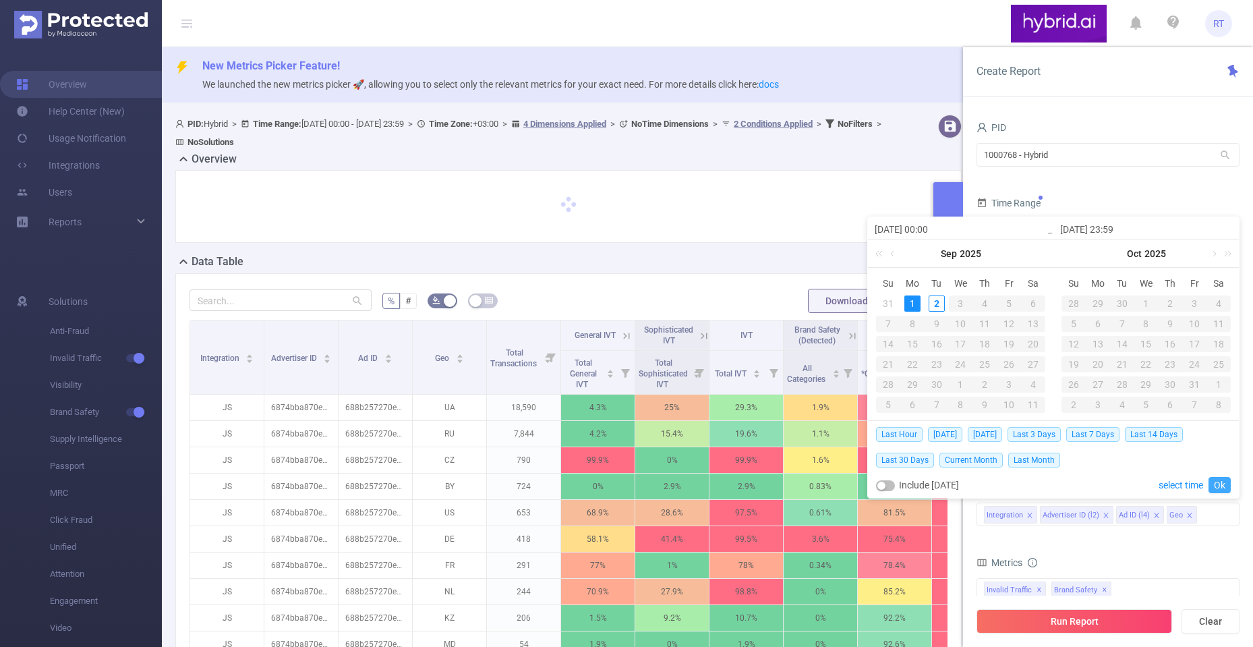
click at [1221, 481] on link "Ok" at bounding box center [1219, 485] width 22 height 16
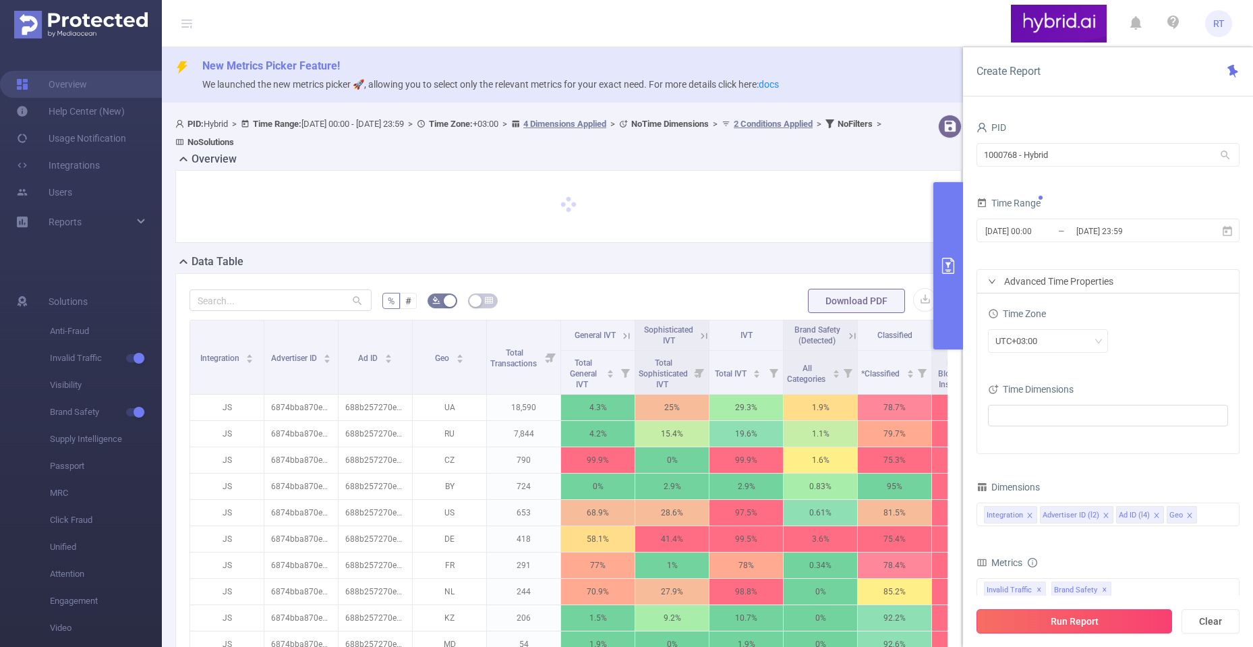
click at [1085, 619] on button "Run Report" at bounding box center [1074, 621] width 196 height 24
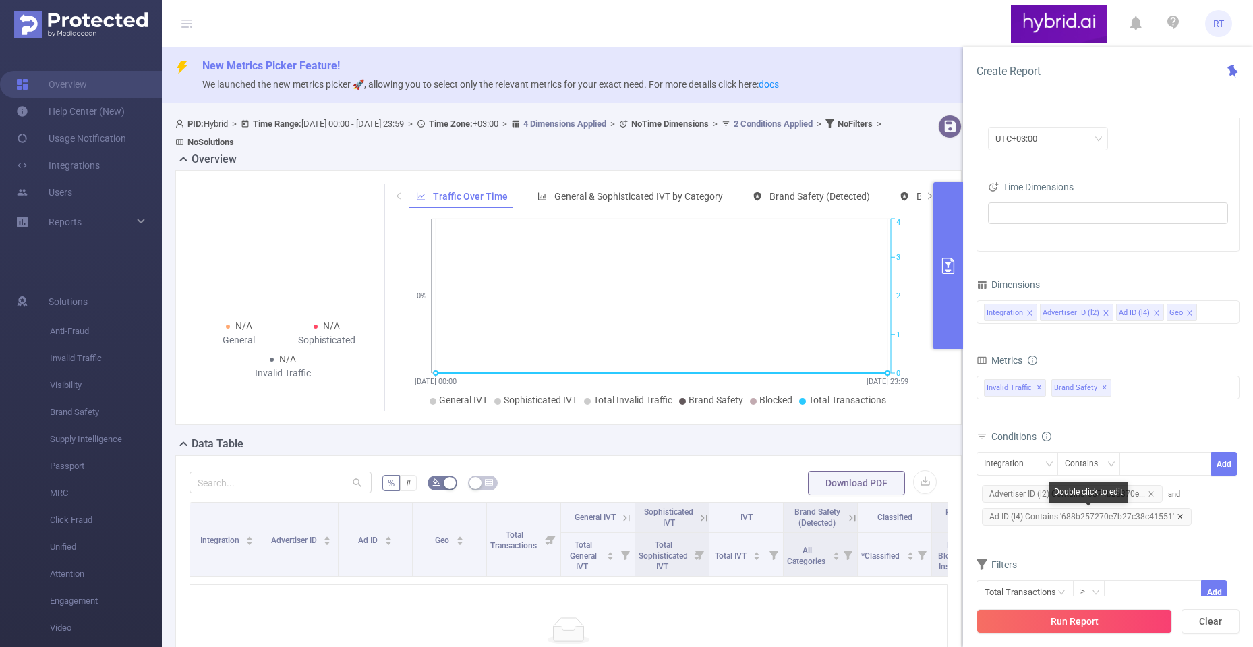
click at [1177, 514] on icon "icon: close" at bounding box center [1180, 516] width 7 height 7
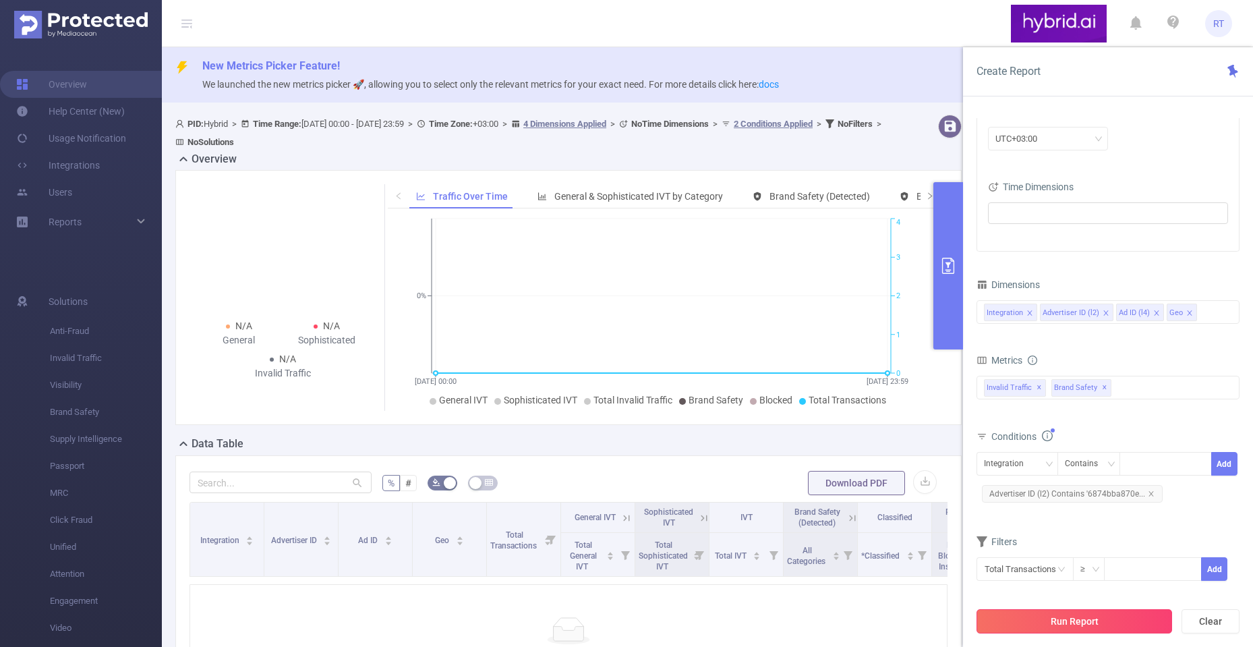
click at [1078, 615] on button "Run Report" at bounding box center [1074, 621] width 196 height 24
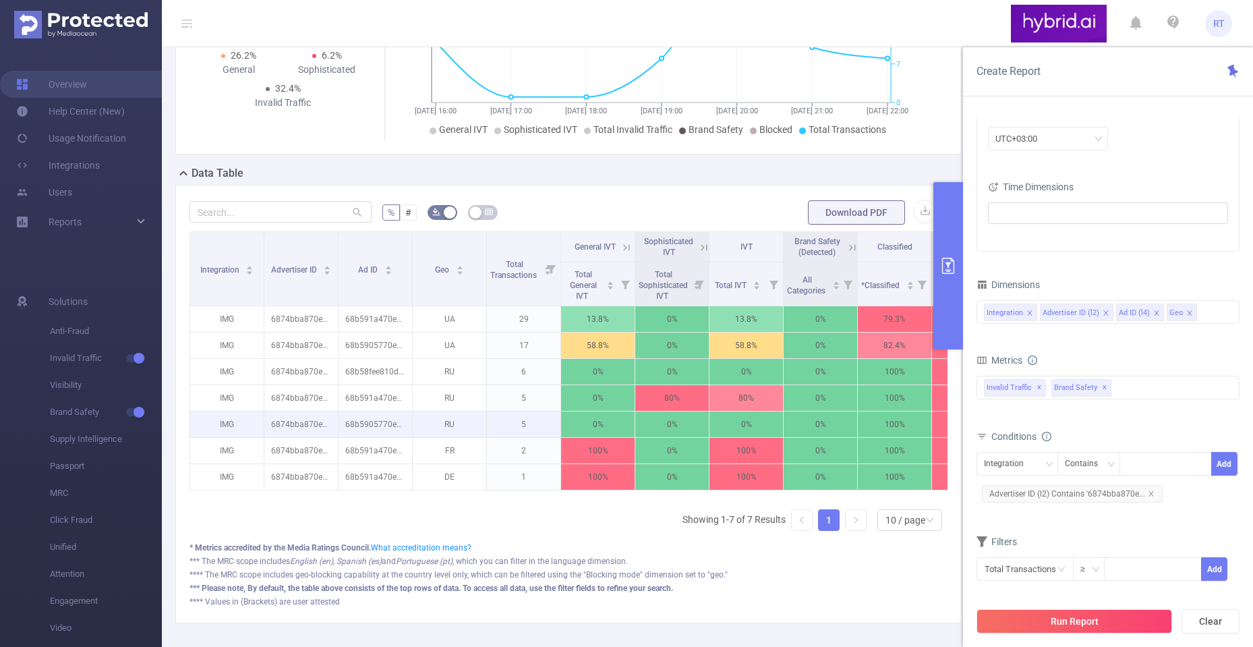
scroll to position [270, 0]
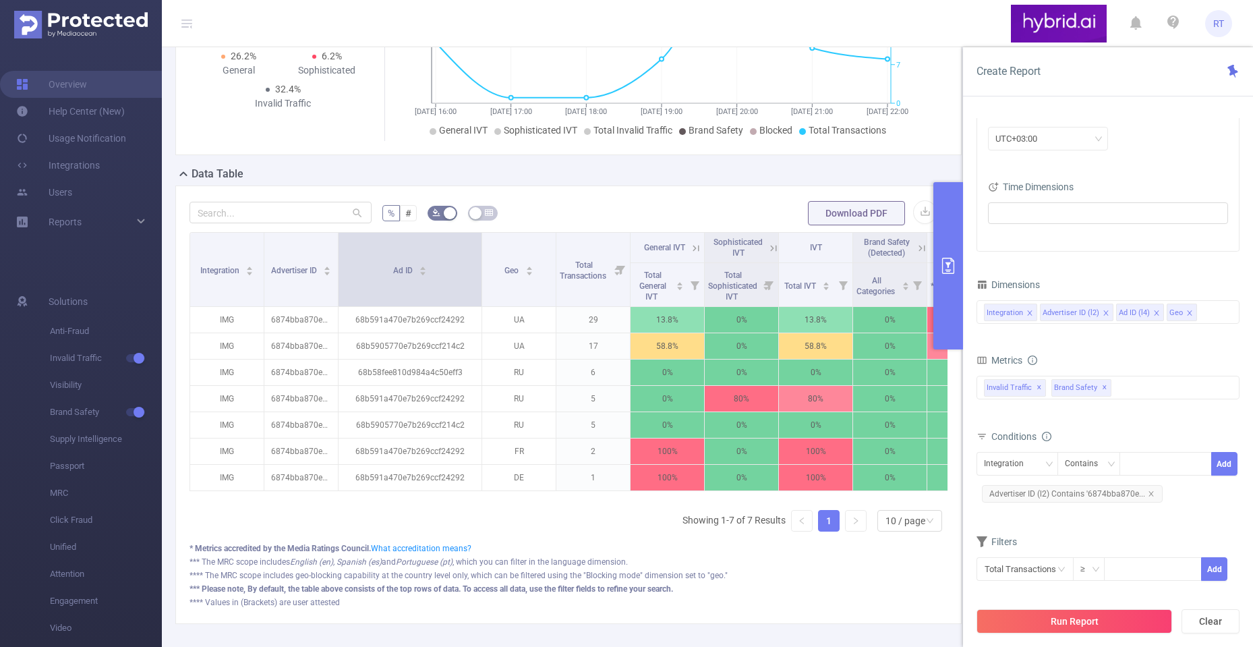
drag, startPoint x: 411, startPoint y: 259, endPoint x: 481, endPoint y: 266, distance: 69.8
click at [481, 266] on span at bounding box center [481, 269] width 7 height 73
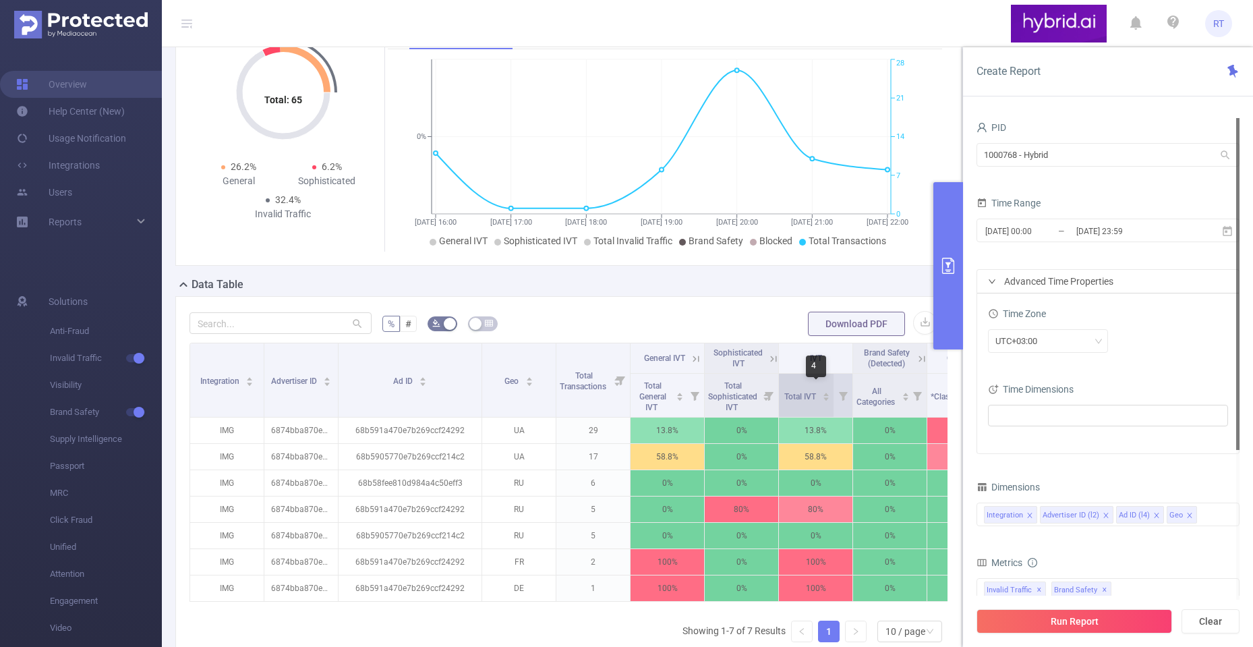
scroll to position [0, 0]
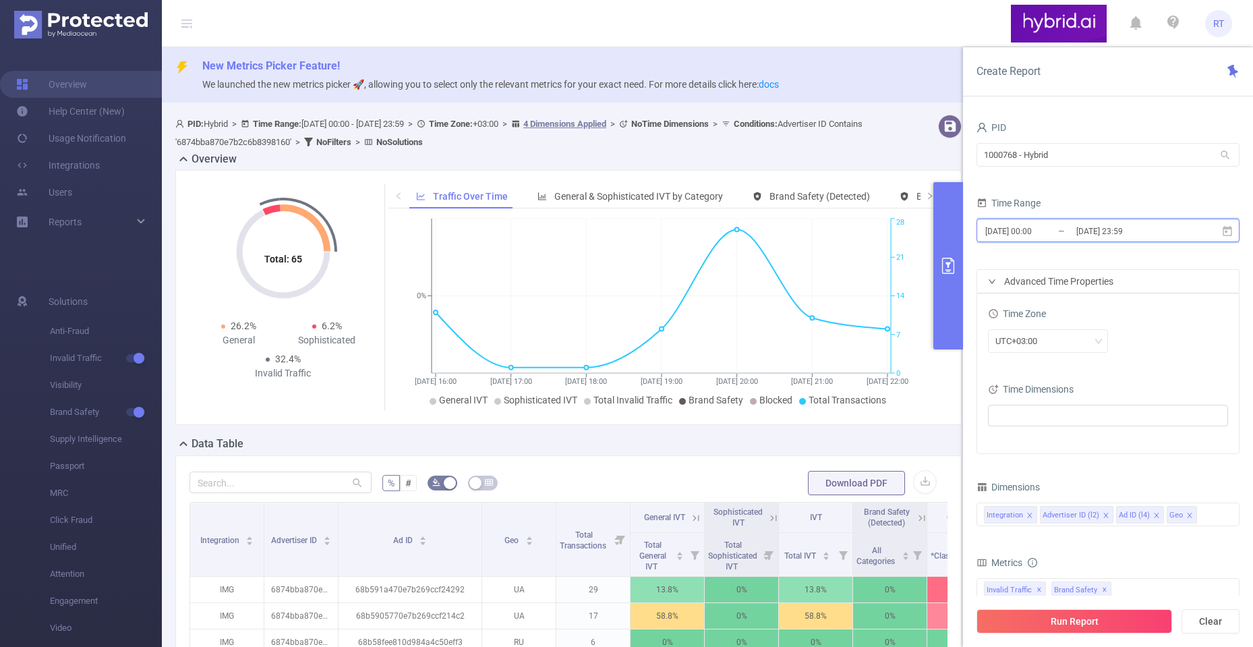
click at [1228, 229] on icon at bounding box center [1226, 230] width 9 height 10
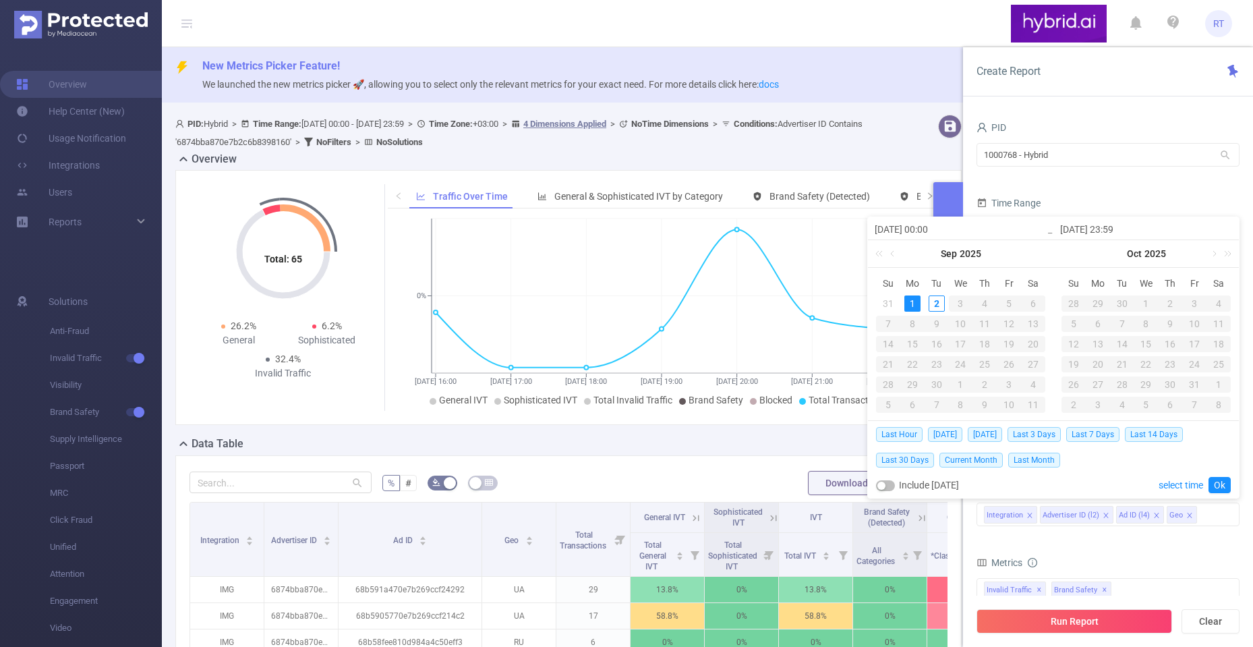
click at [908, 227] on input "[DATE] 00:00" at bounding box center [961, 229] width 172 height 16
type input "2025-0-01 00:00"
type input "[DATE] 00:00"
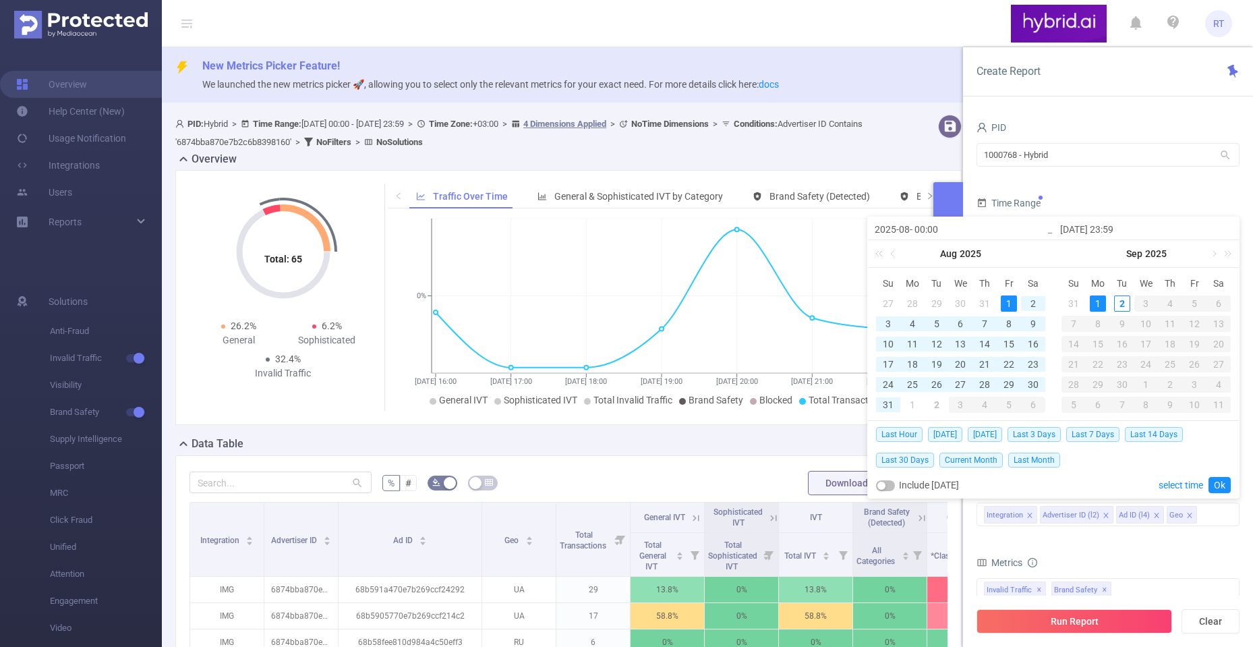
type input "[DATE] 00:00"
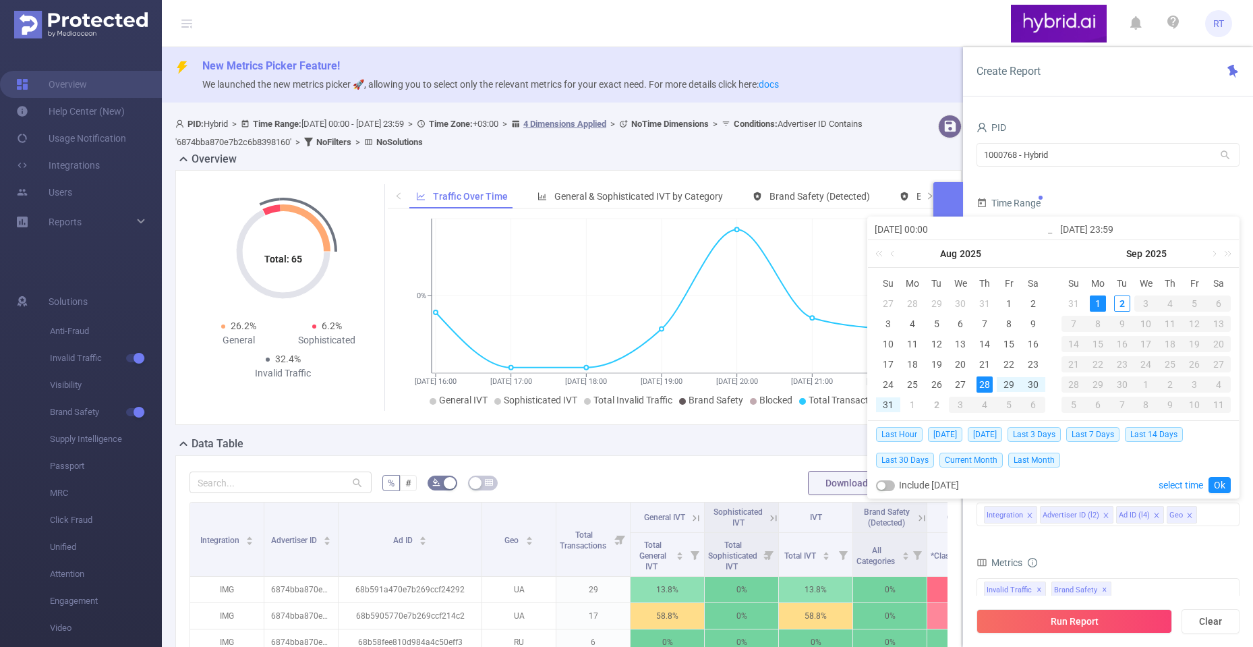
type input "[DATE] 00:00"
click at [1087, 229] on input "[DATE] 23:59" at bounding box center [1146, 229] width 172 height 16
type input "[DATE] 23:59"
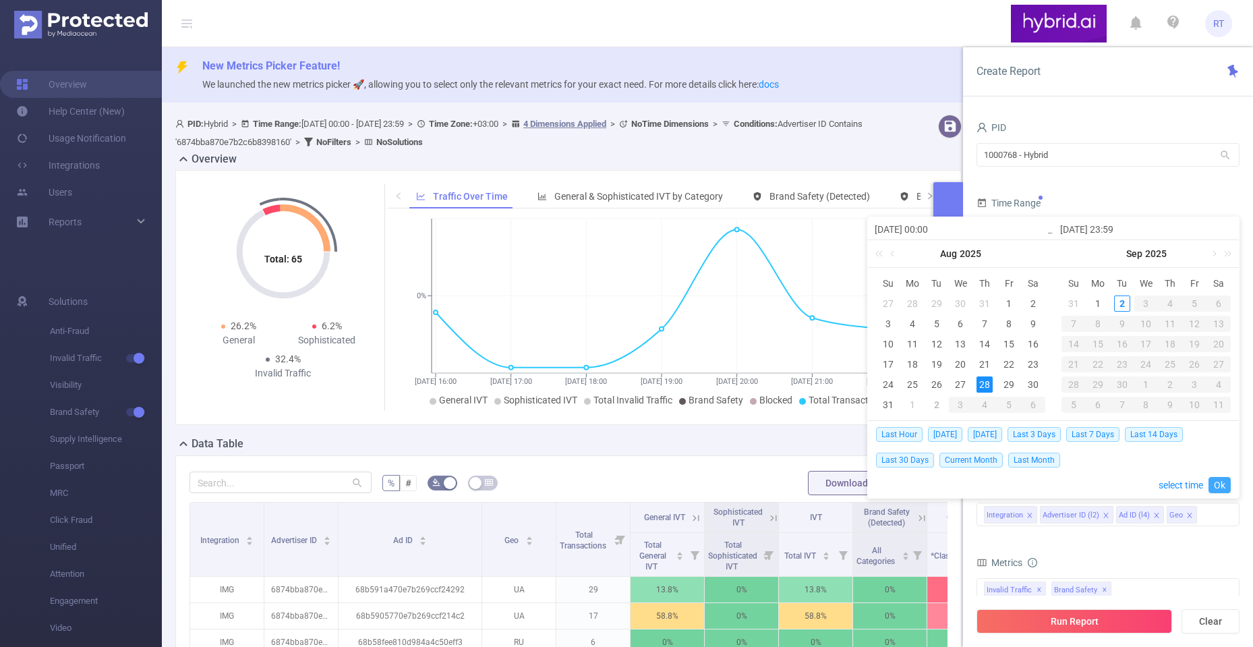
drag, startPoint x: 1220, startPoint y: 483, endPoint x: 1123, endPoint y: 572, distance: 131.2
click at [1220, 484] on link "Ok" at bounding box center [1219, 485] width 22 height 16
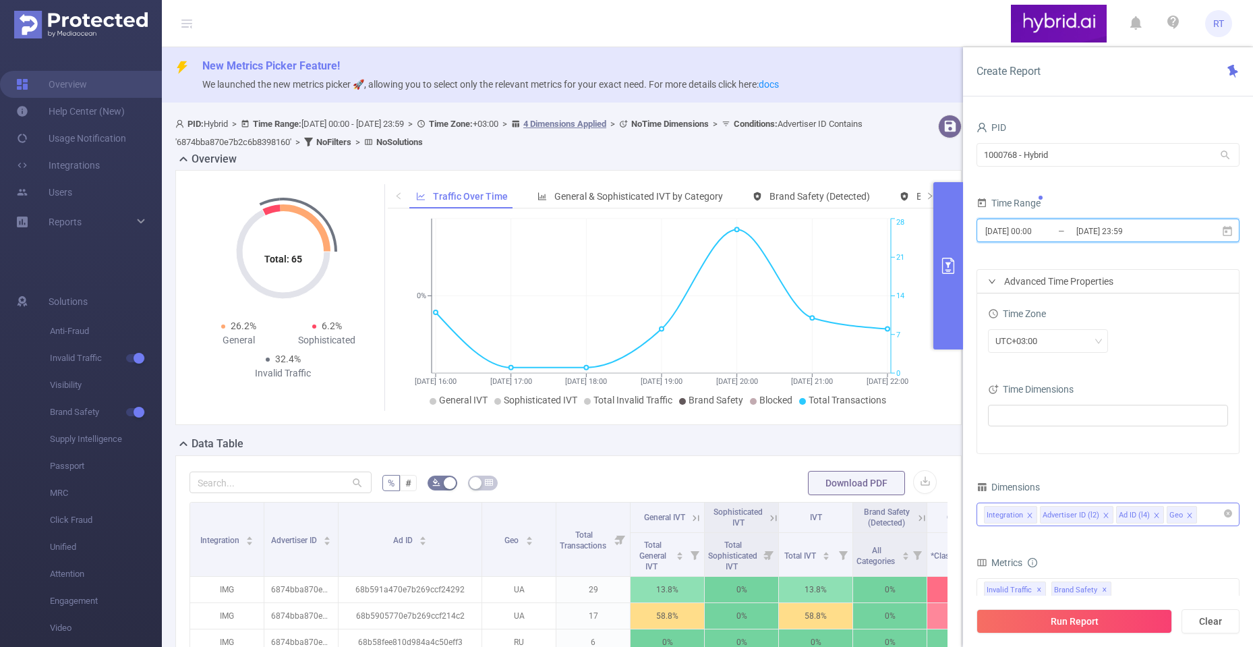
click at [1187, 515] on icon "icon: close" at bounding box center [1189, 514] width 5 height 5
click at [1085, 627] on button "Run Report" at bounding box center [1074, 621] width 196 height 24
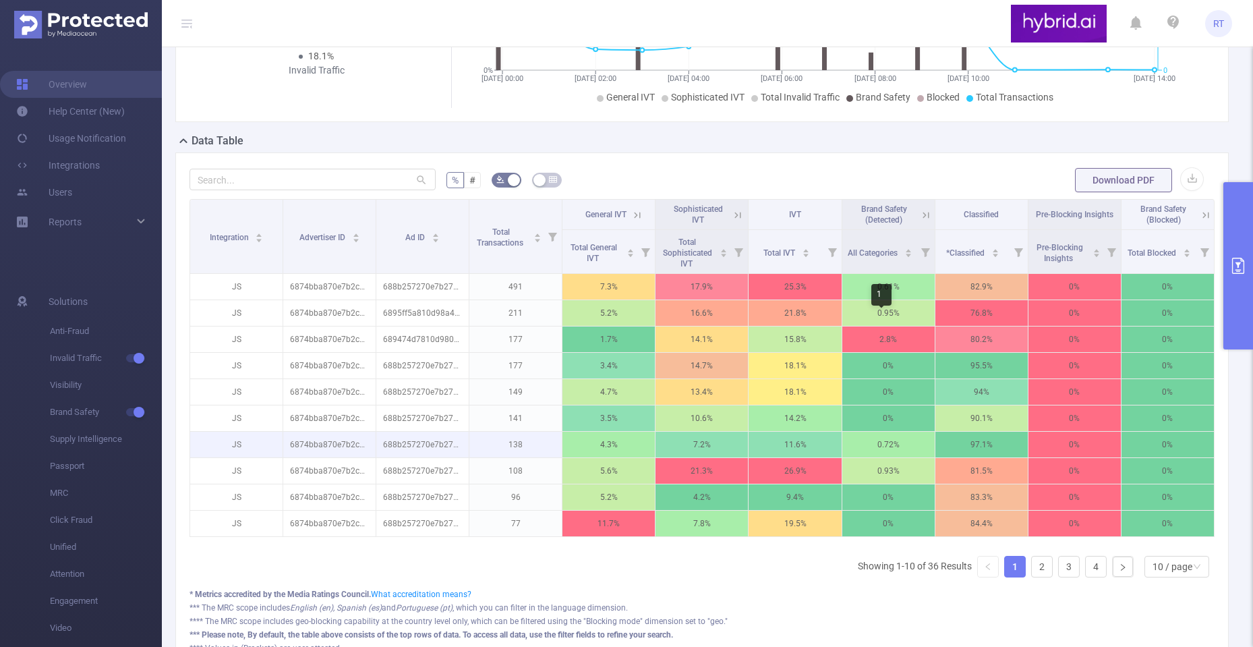
scroll to position [285, 0]
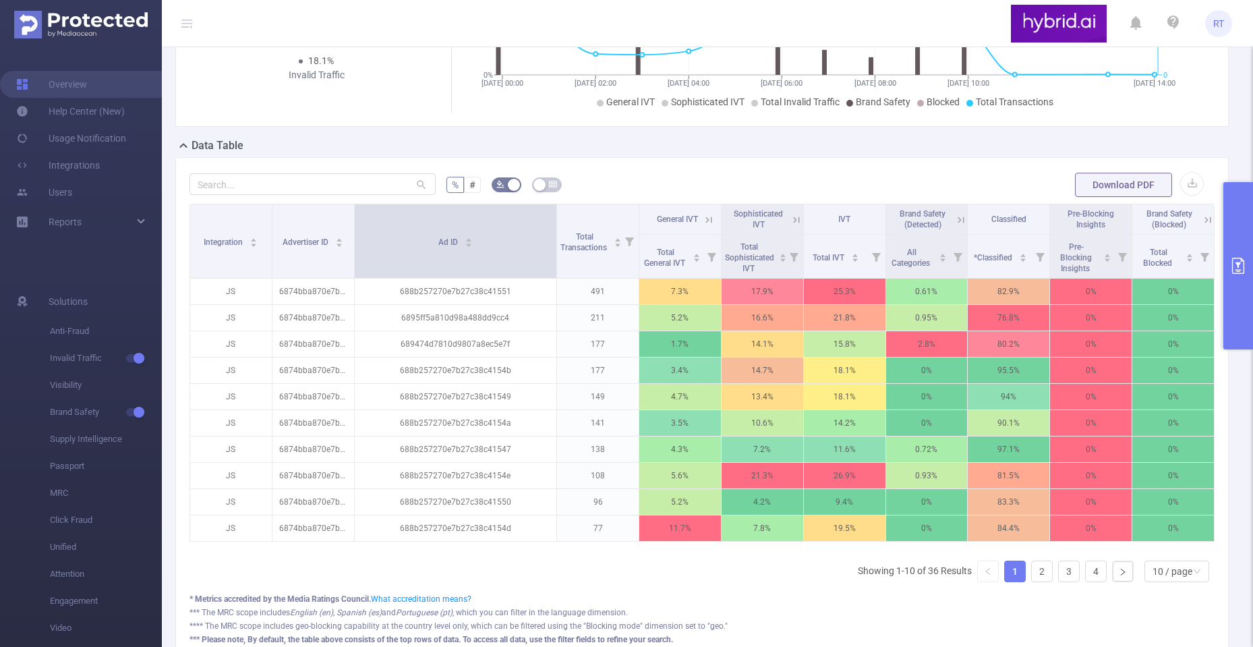
drag, startPoint x: 466, startPoint y: 246, endPoint x: 553, endPoint y: 242, distance: 87.1
click at [553, 235] on tr "Integration Advertiser ID Ad ID Total Transactions General IVT Sophisticated IV…" at bounding box center [702, 219] width 1024 height 30
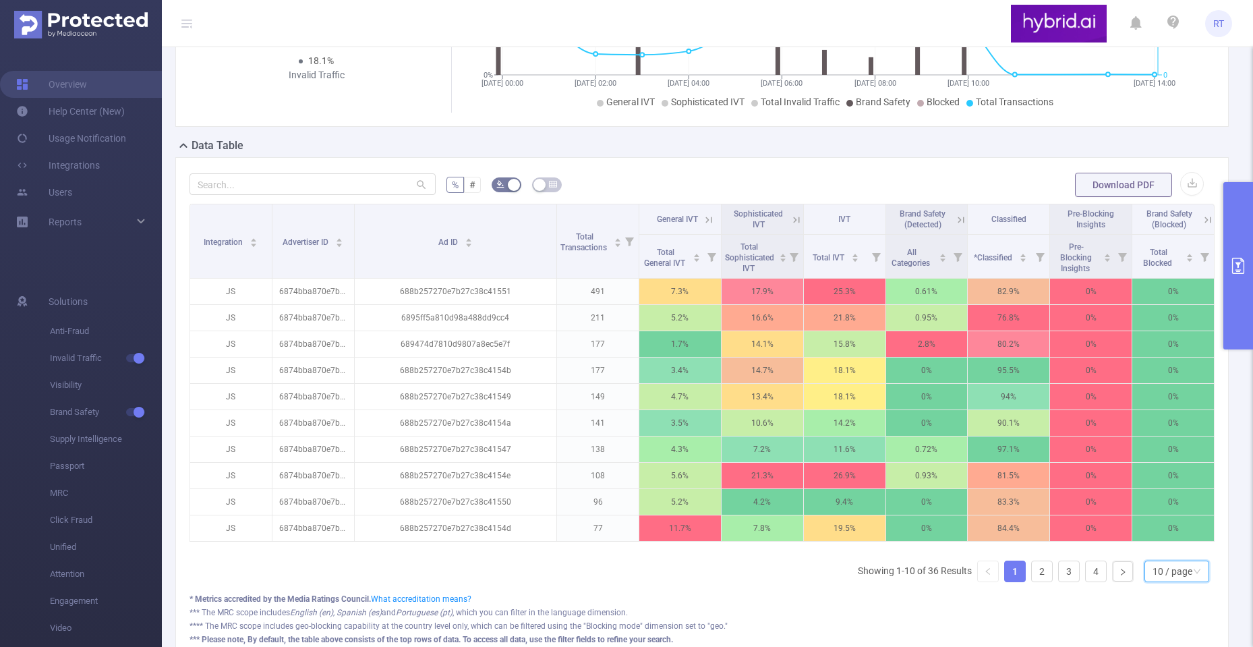
click at [1167, 581] on div "10 / page" at bounding box center [1172, 571] width 40 height 20
click at [1161, 568] on li "50 / page" at bounding box center [1165, 557] width 65 height 22
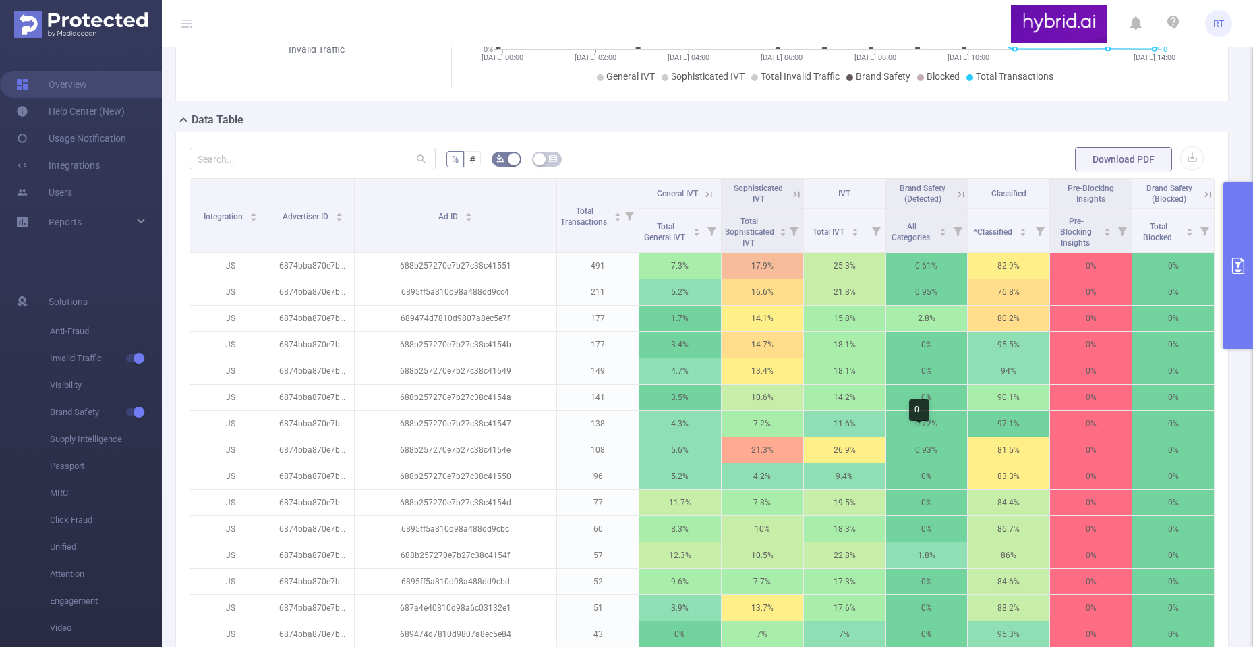
scroll to position [295, 0]
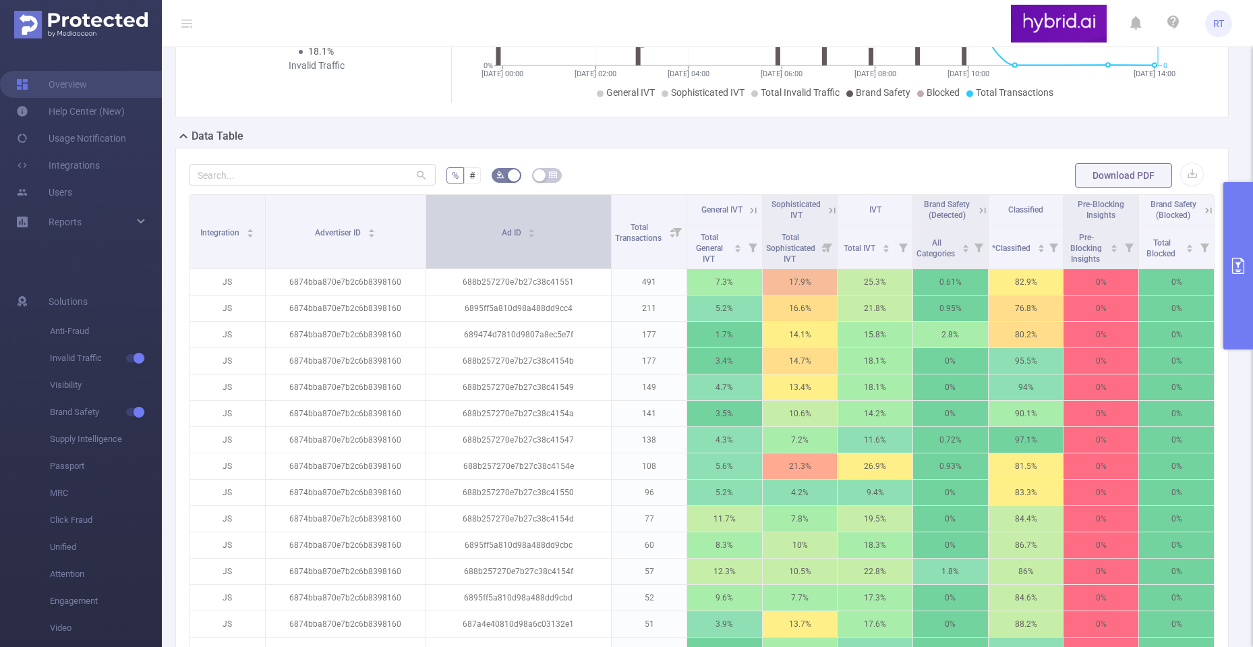
drag, startPoint x: 350, startPoint y: 251, endPoint x: 427, endPoint y: 249, distance: 76.9
click at [427, 225] on tr "Integration Advertiser ID Ad ID Total Transactions General IVT Sophisticated IV…" at bounding box center [702, 210] width 1024 height 30
click at [524, 238] on div "Ad ID" at bounding box center [519, 231] width 34 height 13
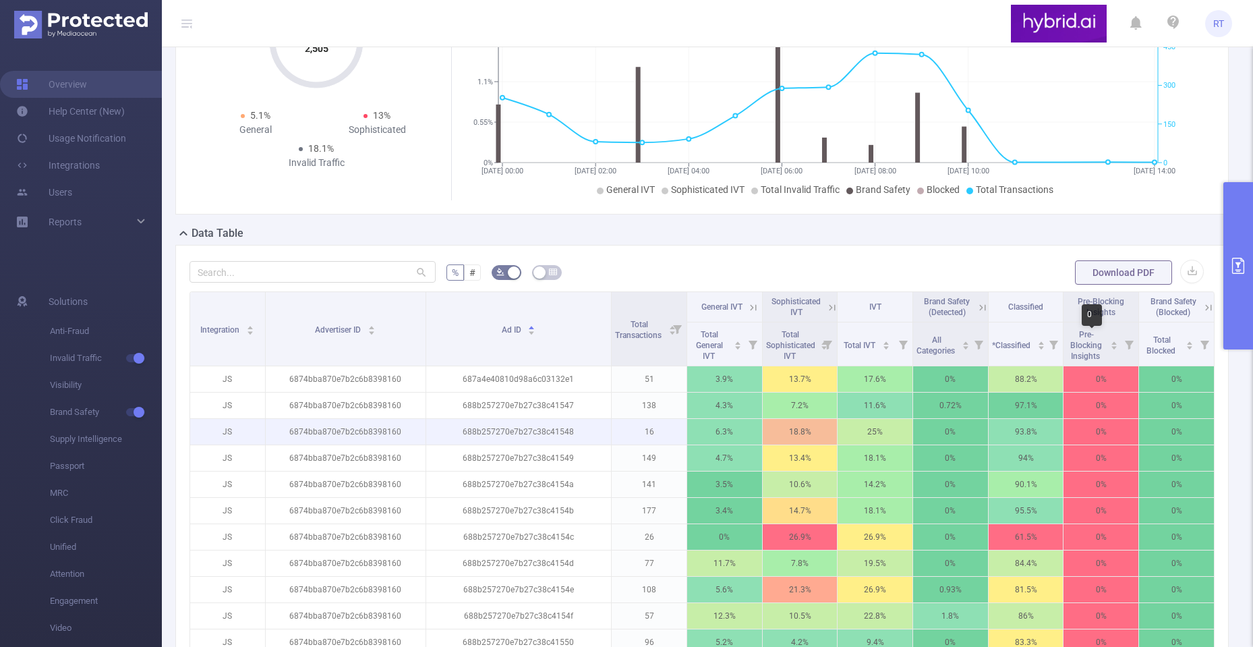
scroll to position [0, 0]
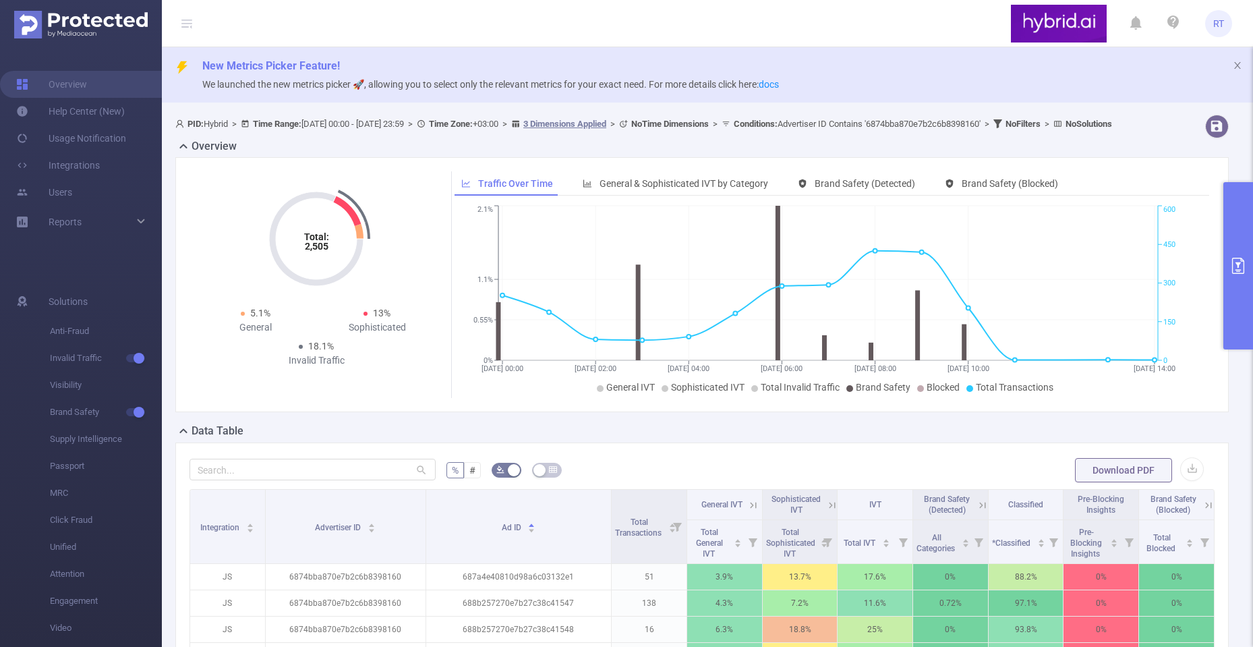
click at [1238, 283] on button "primary" at bounding box center [1238, 265] width 30 height 167
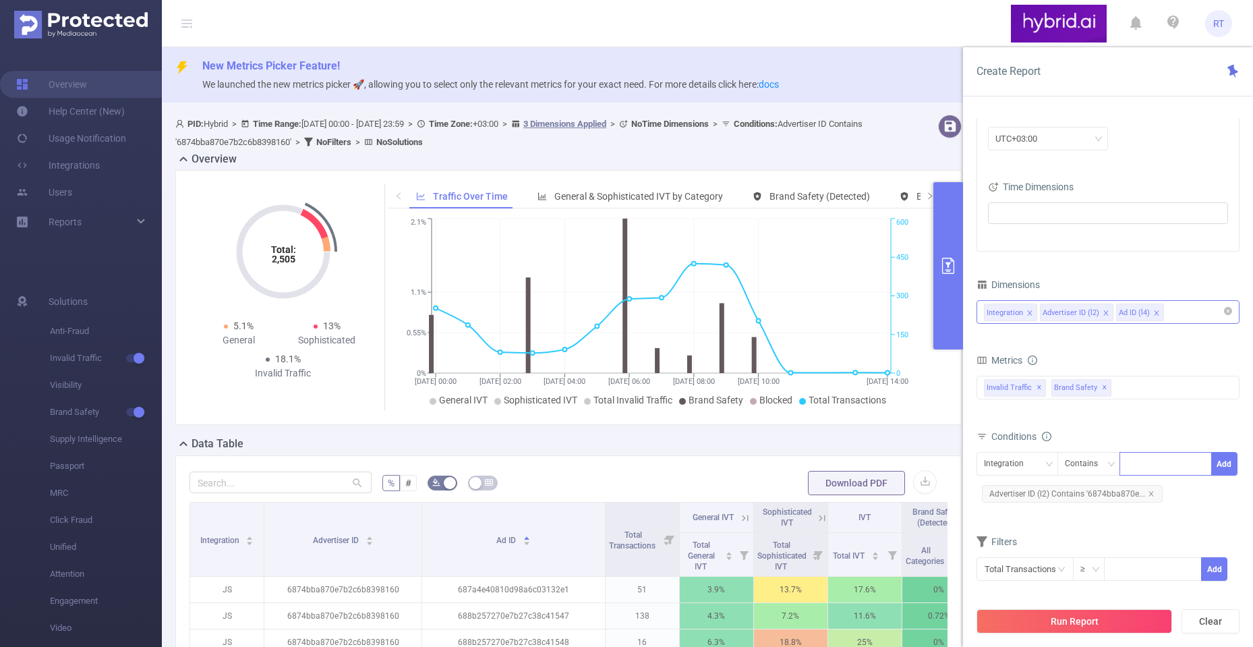
click at [1144, 465] on div at bounding box center [1166, 463] width 78 height 22
click at [1043, 459] on div "Integration" at bounding box center [1017, 463] width 67 height 22
click at [1127, 521] on form "Dimensions Integration Advertiser ID (l2) Ad ID (l4) Metrics Total General IVT …" at bounding box center [1107, 436] width 263 height 323
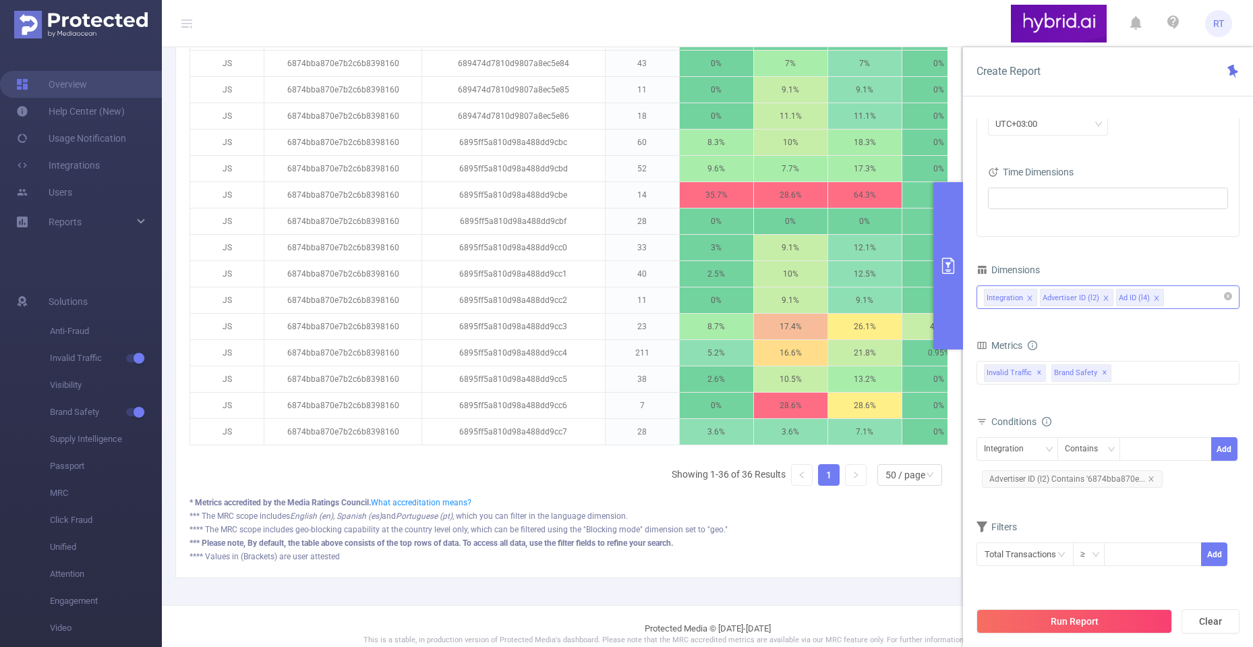
scroll to position [1079, 0]
click at [957, 231] on button "primary" at bounding box center [948, 265] width 30 height 167
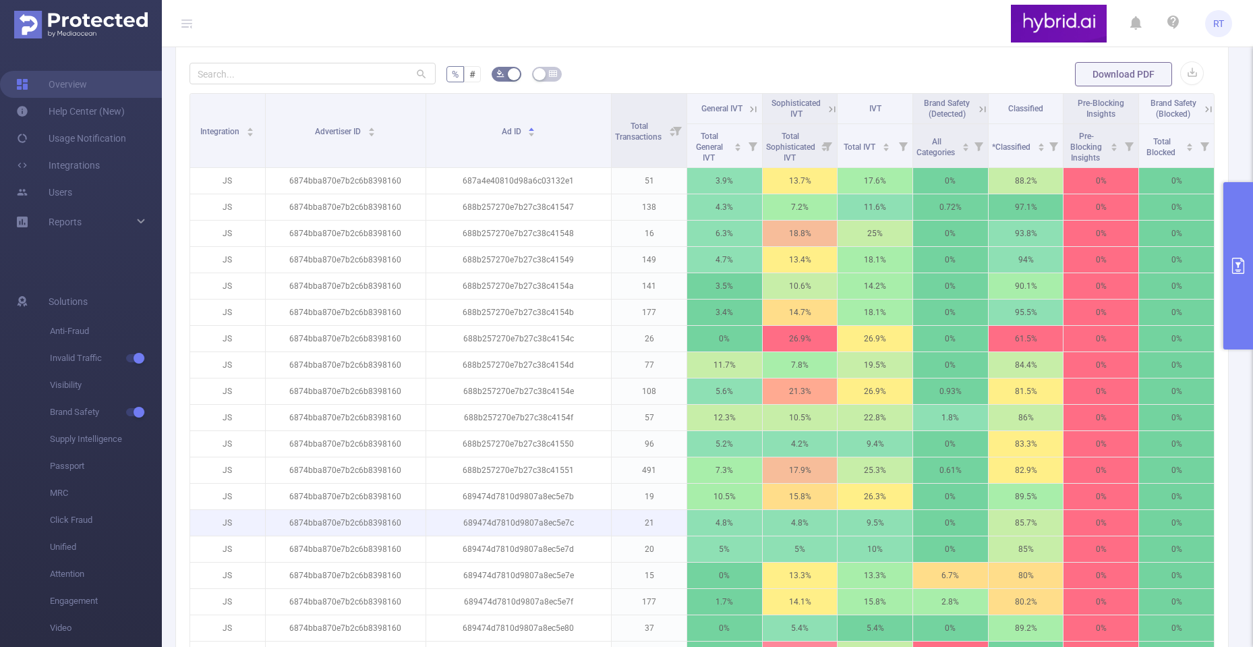
scroll to position [67, 0]
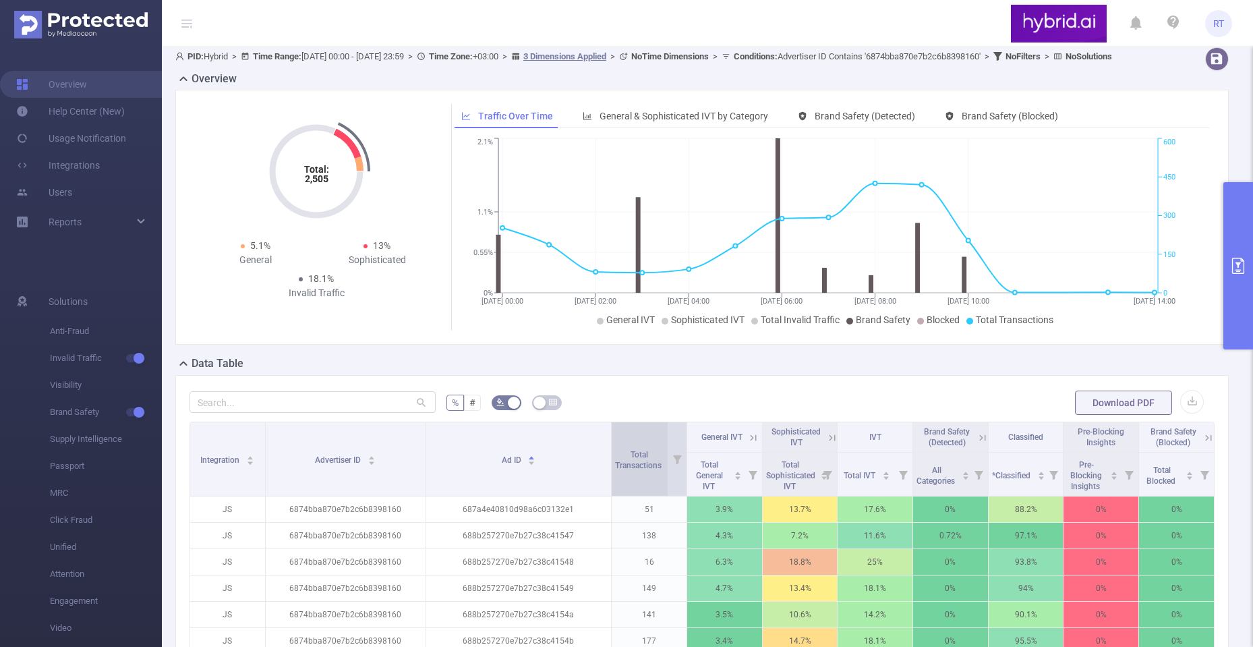
click at [650, 471] on span "Total Transactions" at bounding box center [639, 458] width 49 height 24
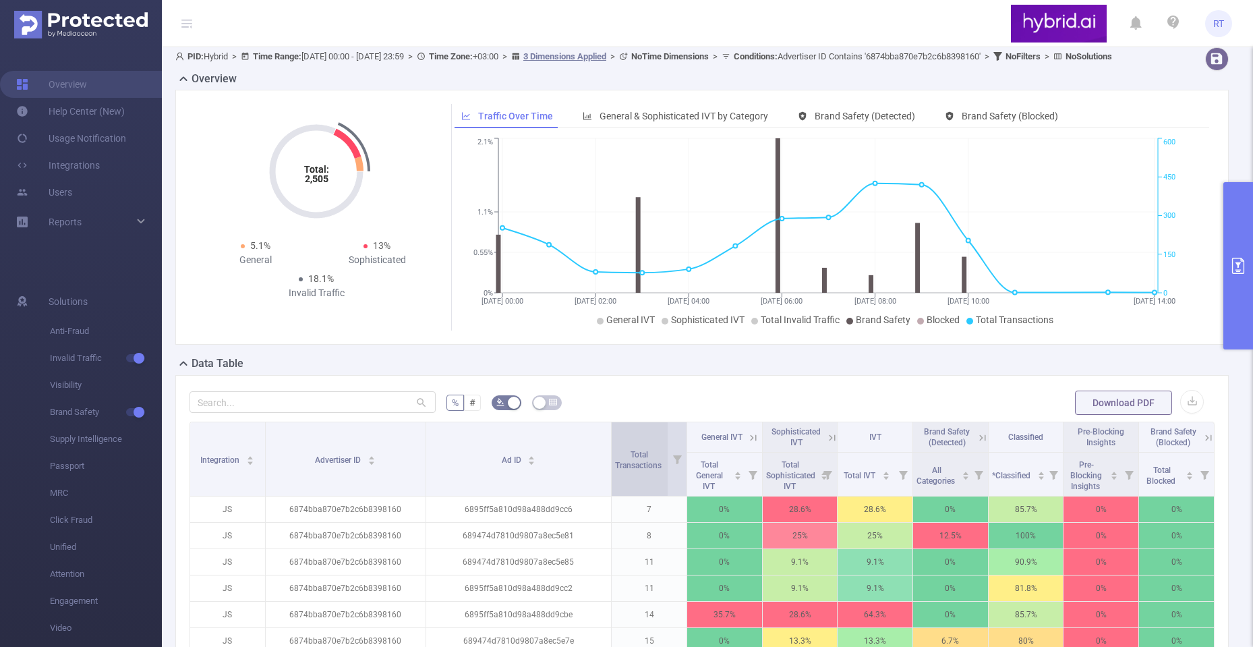
click at [645, 471] on span "Total Transactions" at bounding box center [639, 458] width 49 height 24
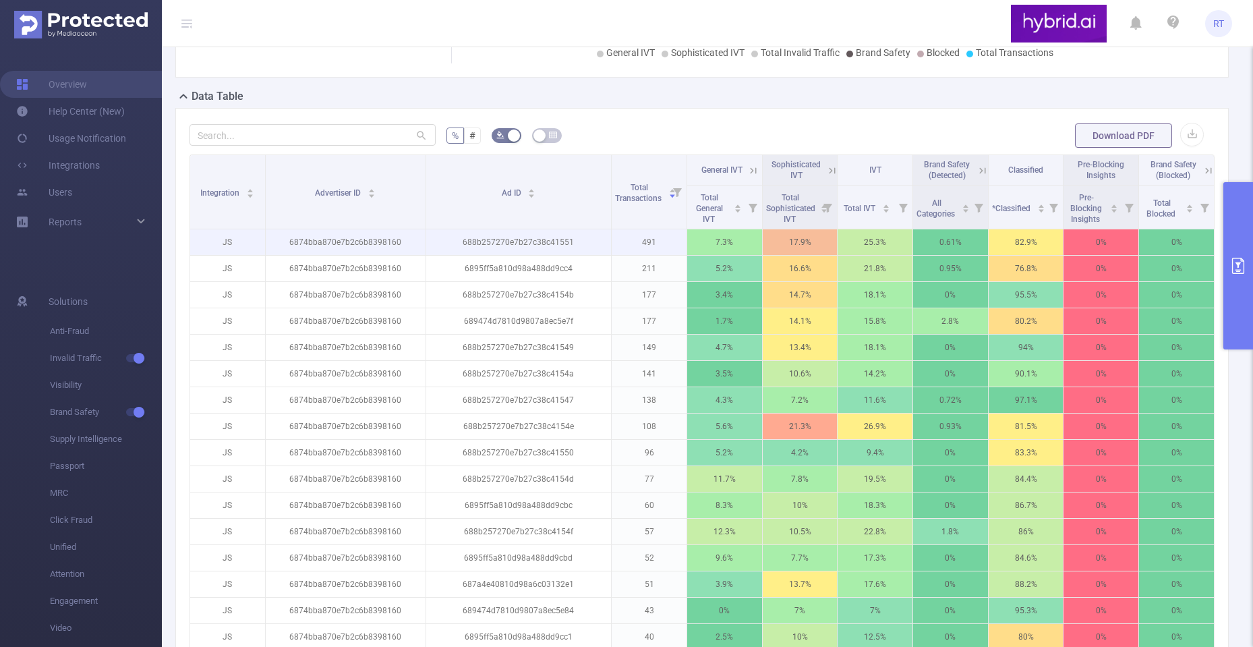
scroll to position [337, 0]
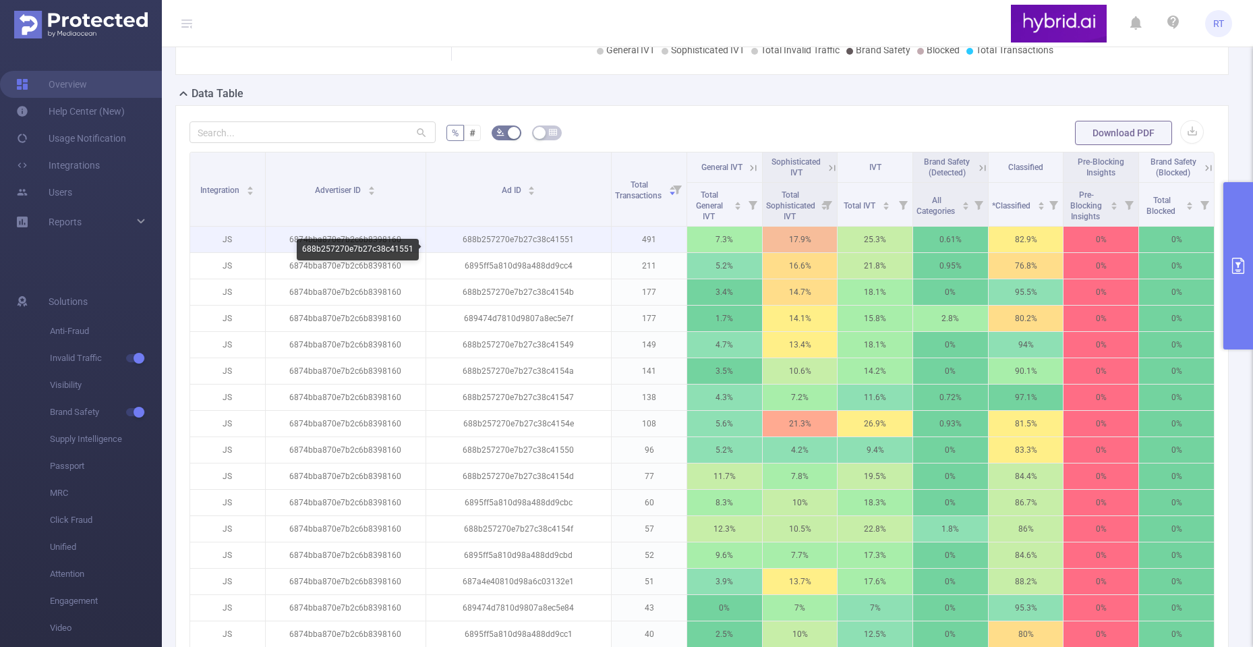
click at [540, 252] on p "688b257270e7b27c38c41551" at bounding box center [518, 240] width 185 height 26
copy p "688b257270e7b27c38c41551"
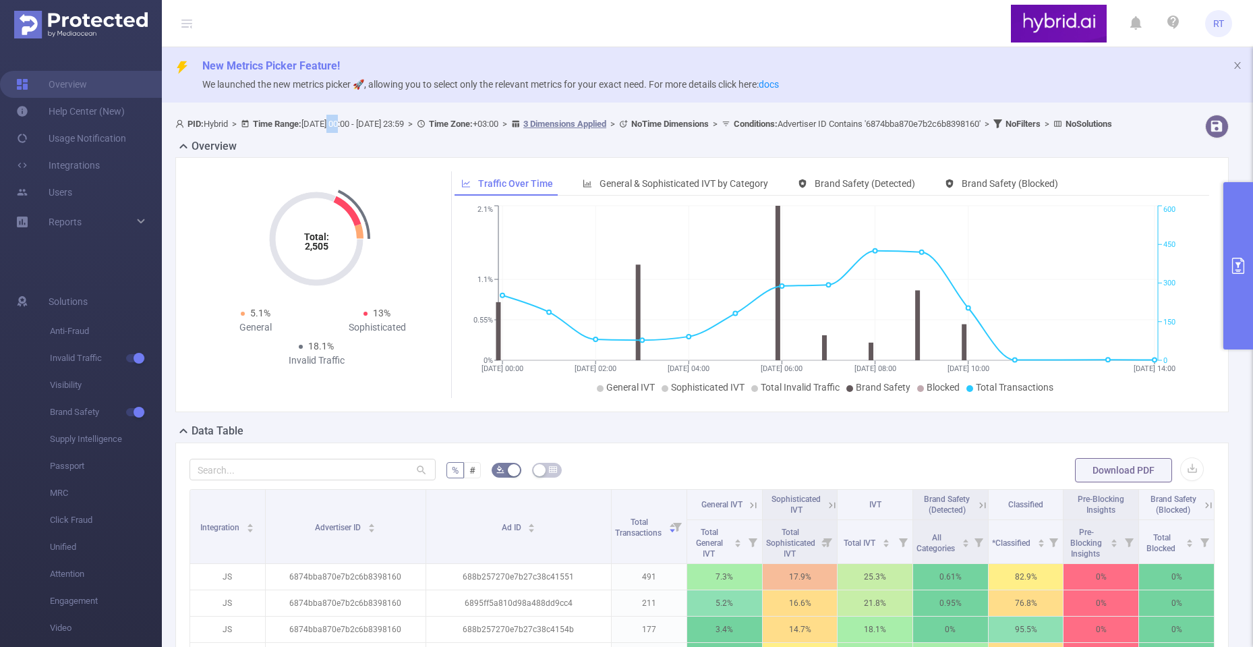
drag, startPoint x: 342, startPoint y: 123, endPoint x: 351, endPoint y: 123, distance: 9.5
click at [351, 123] on span "PID: Hybrid > Time Range: [DATE] 00:00 - [DATE] 23:59 > Time Zone: +03:00 > 3 D…" at bounding box center [643, 124] width 937 height 10
drag, startPoint x: 419, startPoint y: 120, endPoint x: 430, endPoint y: 121, distance: 10.9
click at [424, 121] on span "PID: Hybrid > Time Range: [DATE] 00:00 - [DATE] 23:59 > Time Zone: +03:00 > 3 D…" at bounding box center [643, 124] width 937 height 10
click at [1247, 271] on button "primary" at bounding box center [1238, 265] width 30 height 167
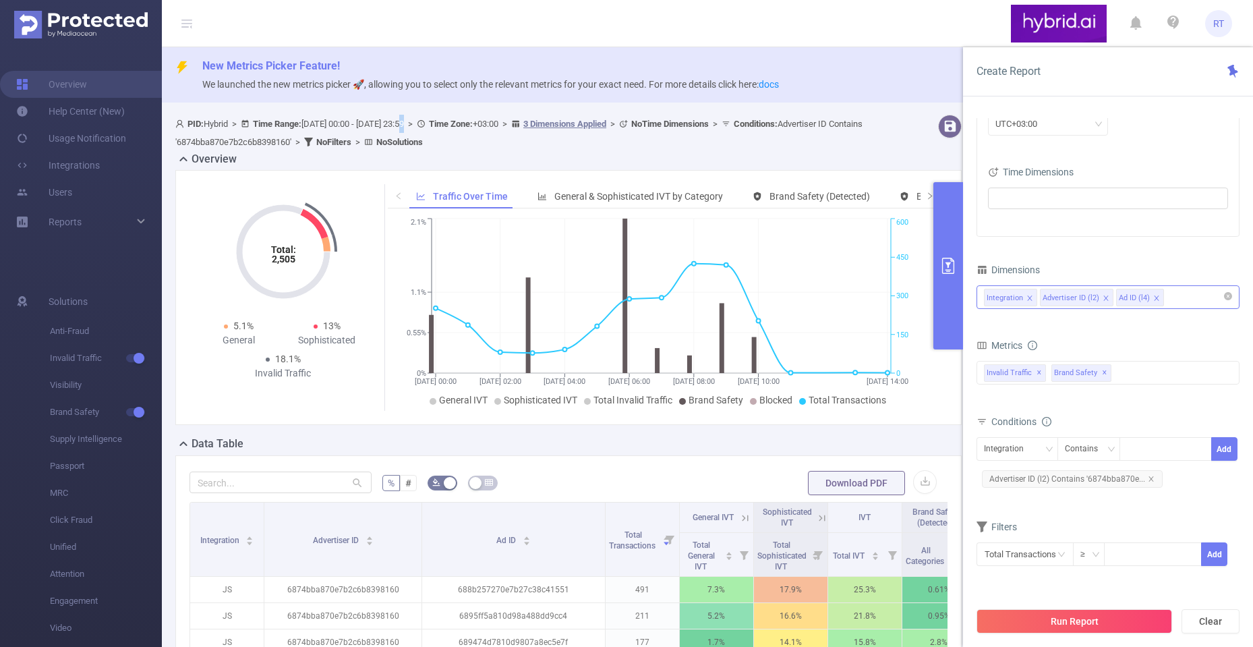
click at [1155, 297] on icon "icon: close" at bounding box center [1156, 298] width 7 height 7
click at [1149, 296] on div "Integration Advertiser ID (l2)" at bounding box center [1108, 297] width 248 height 22
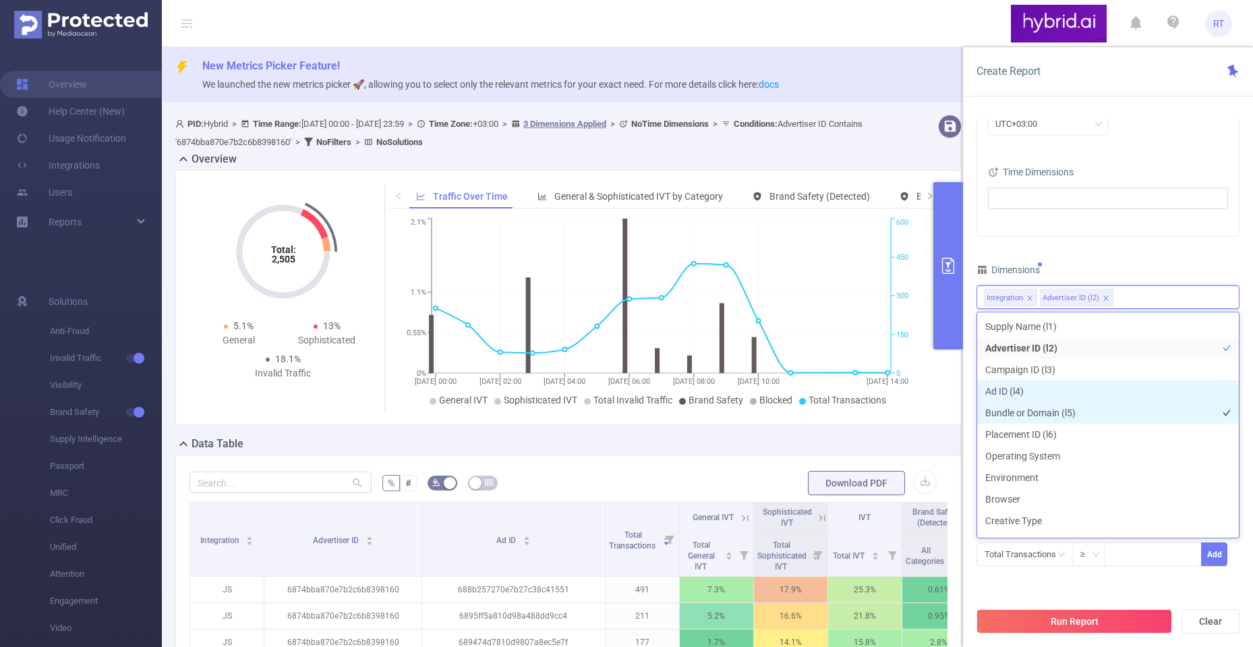
scroll to position [276, 0]
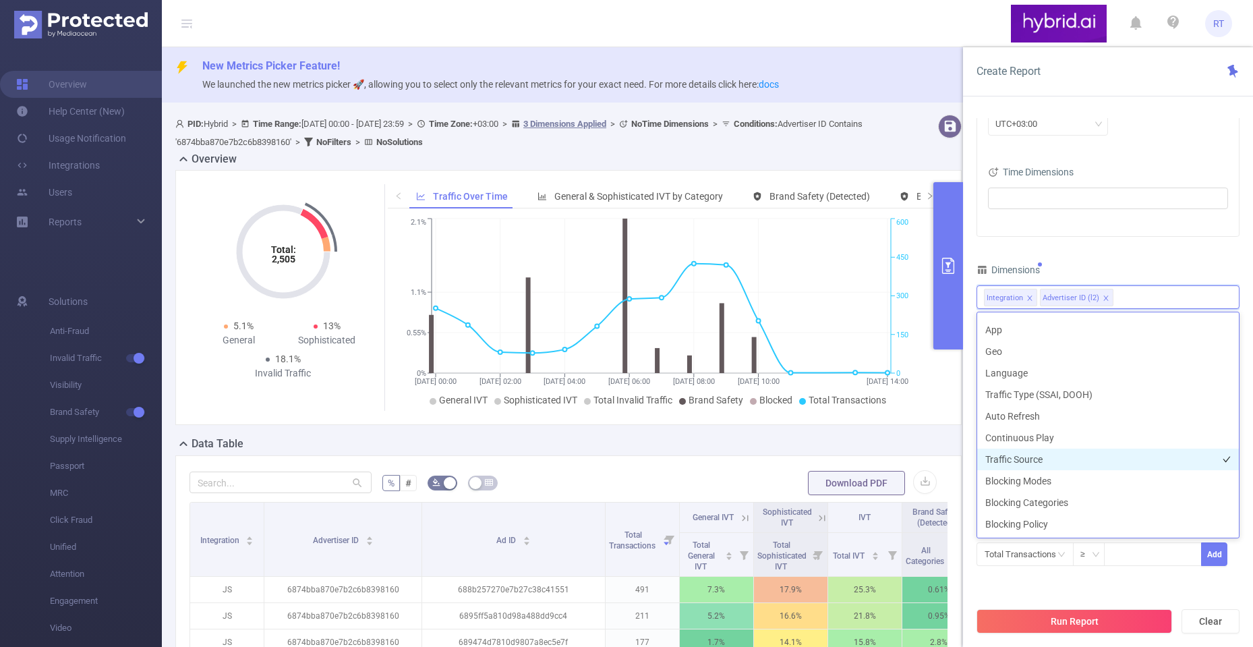
click at [1068, 459] on li "Traffic Source" at bounding box center [1108, 459] width 262 height 22
click at [1091, 462] on li "Traffic Type (SSAI, DOOH)" at bounding box center [1108, 462] width 262 height 22
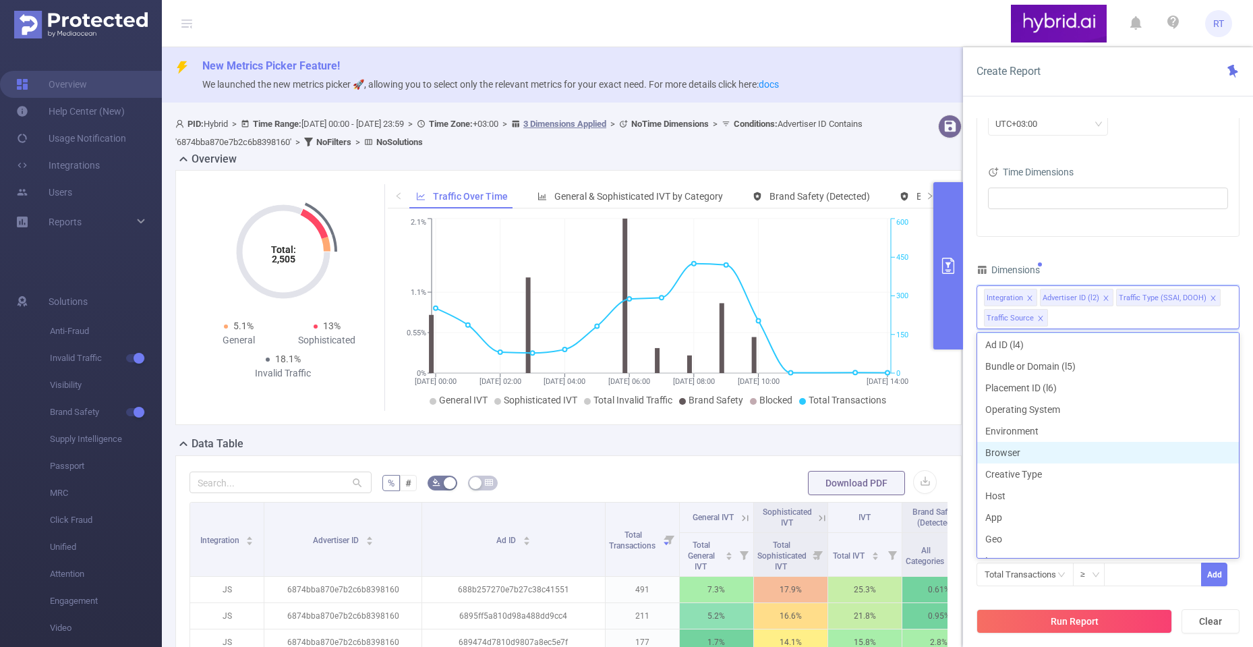
scroll to position [7, 0]
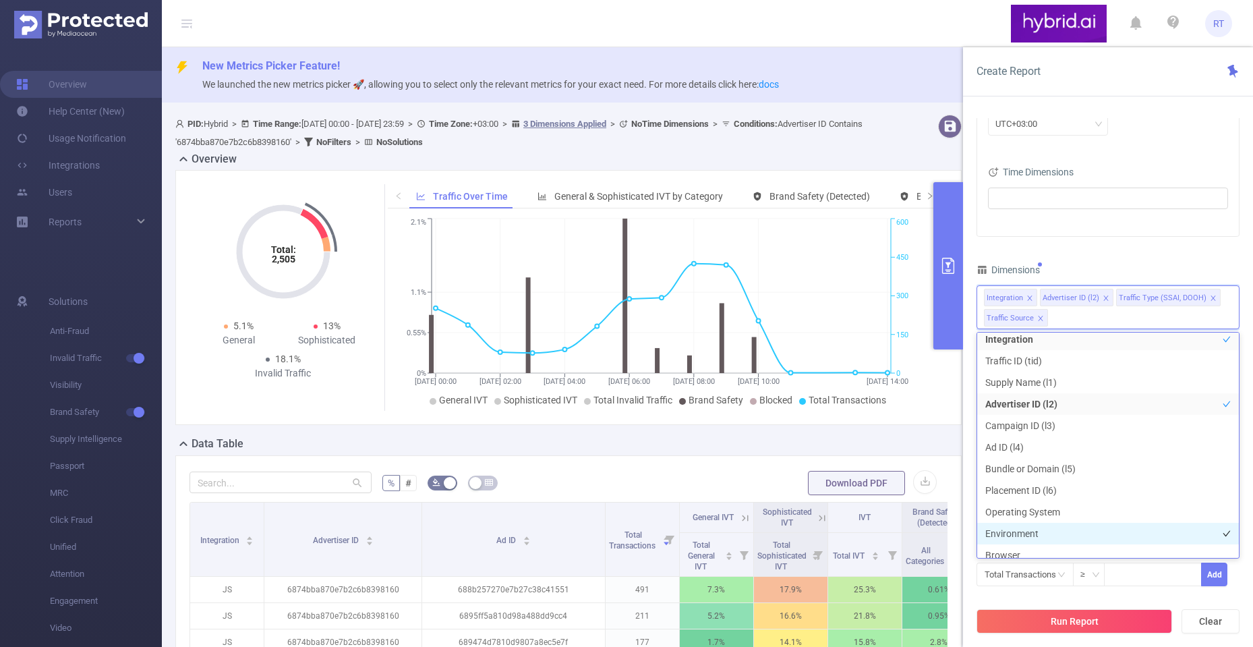
click at [1044, 531] on li "Environment" at bounding box center [1108, 534] width 262 height 22
click at [1036, 509] on li "Operating System" at bounding box center [1108, 512] width 262 height 22
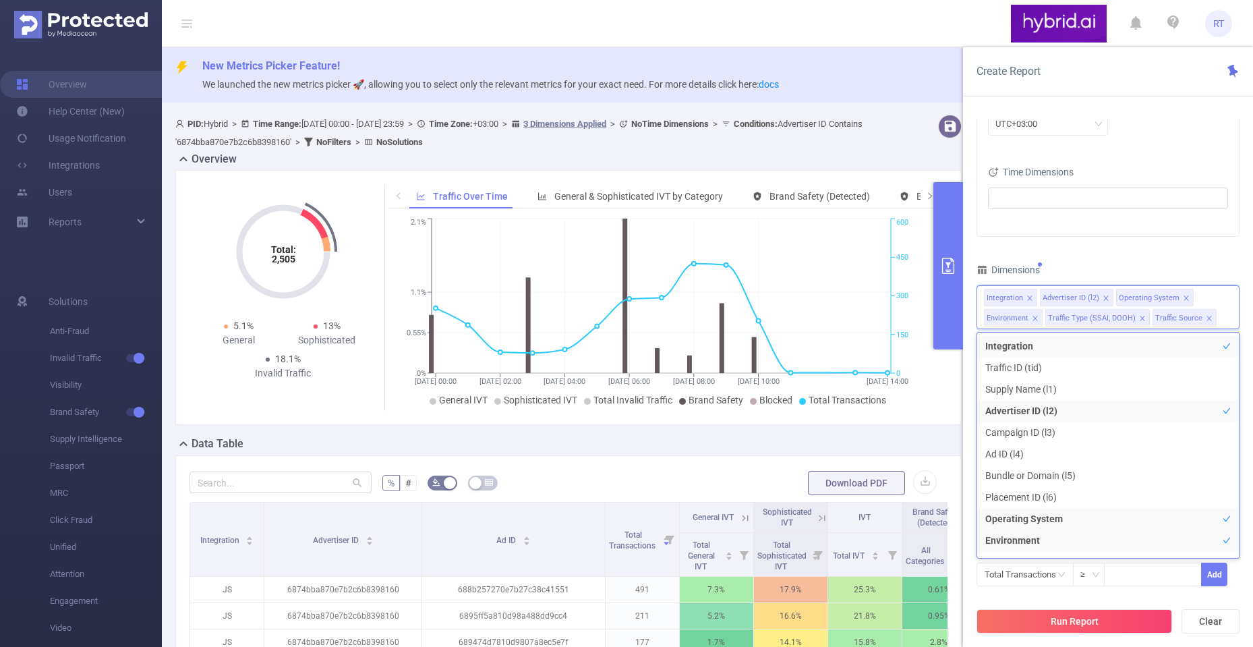
scroll to position [15, 0]
click at [964, 538] on div "PID 1000768 - Hybrid 1000768 - Hybrid Time Range [DATE] 00:00 _ [DATE] 23:59 Ad…" at bounding box center [1108, 388] width 290 height 566
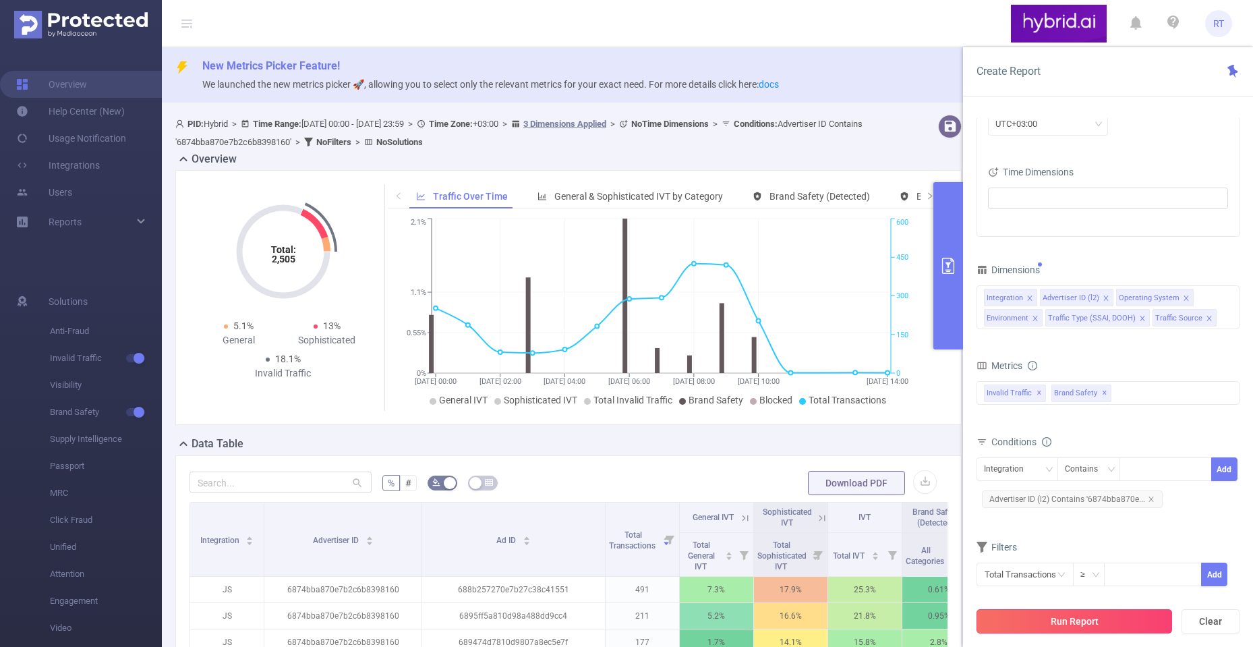
click at [1032, 616] on button "Run Report" at bounding box center [1074, 621] width 196 height 24
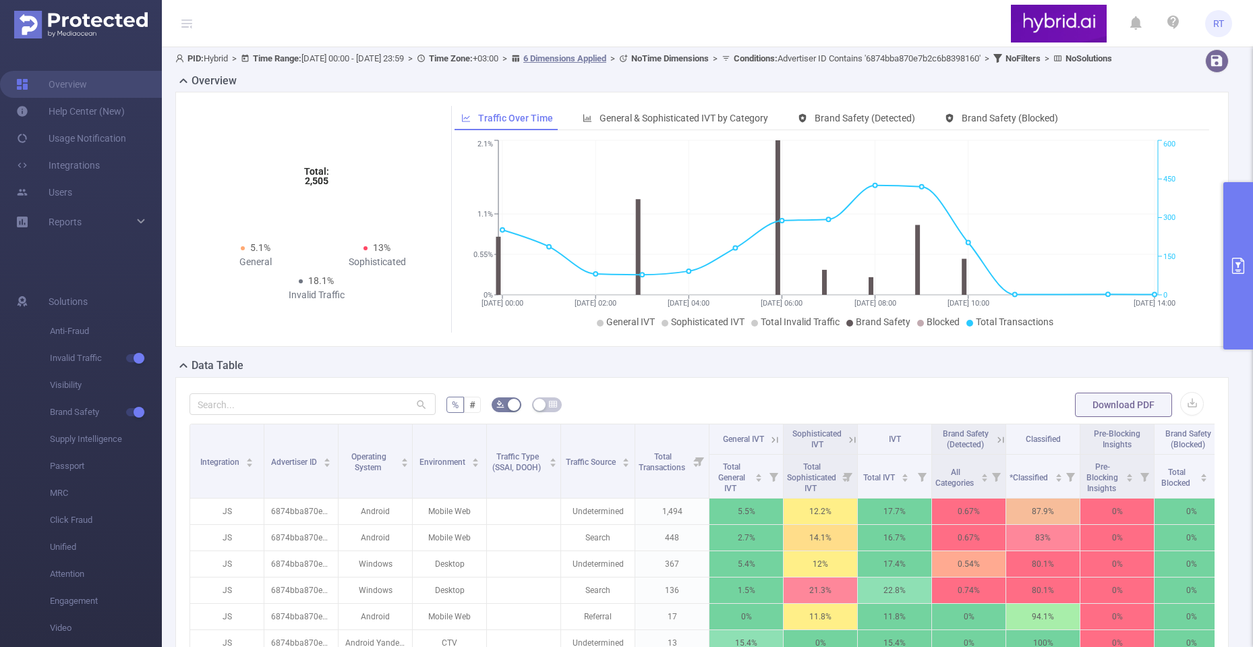
scroll to position [337, 0]
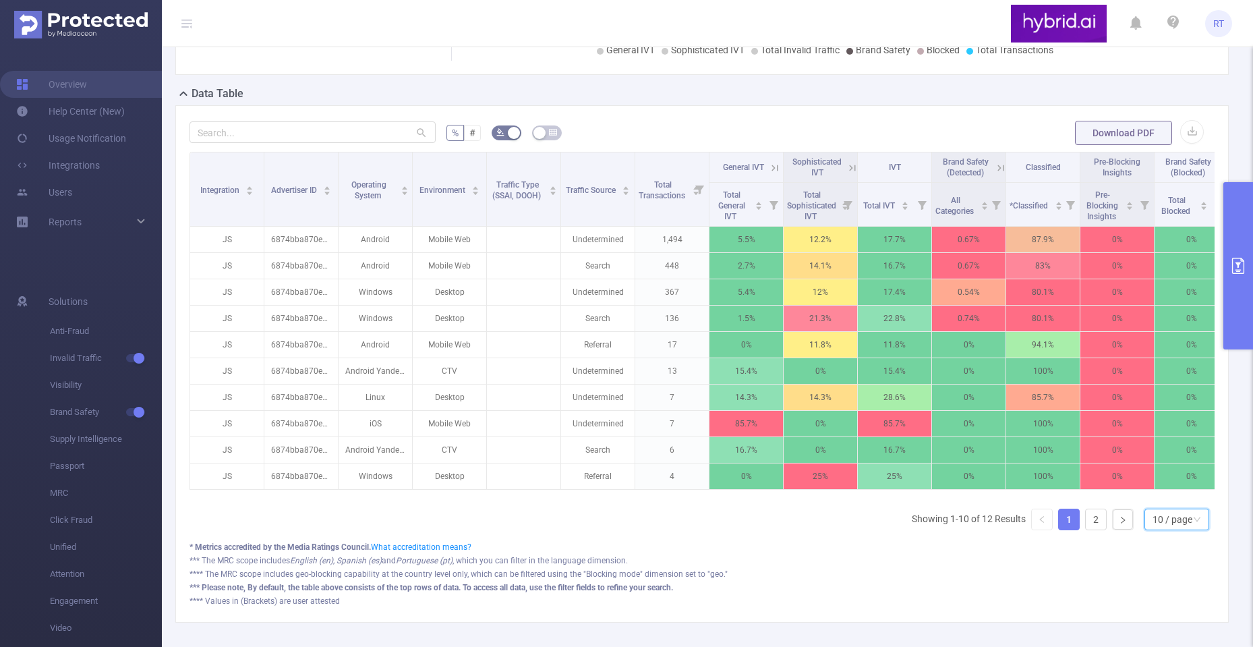
click at [1152, 529] on div "10 / page" at bounding box center [1172, 519] width 40 height 20
click at [1158, 515] on li "50 / page" at bounding box center [1165, 505] width 65 height 22
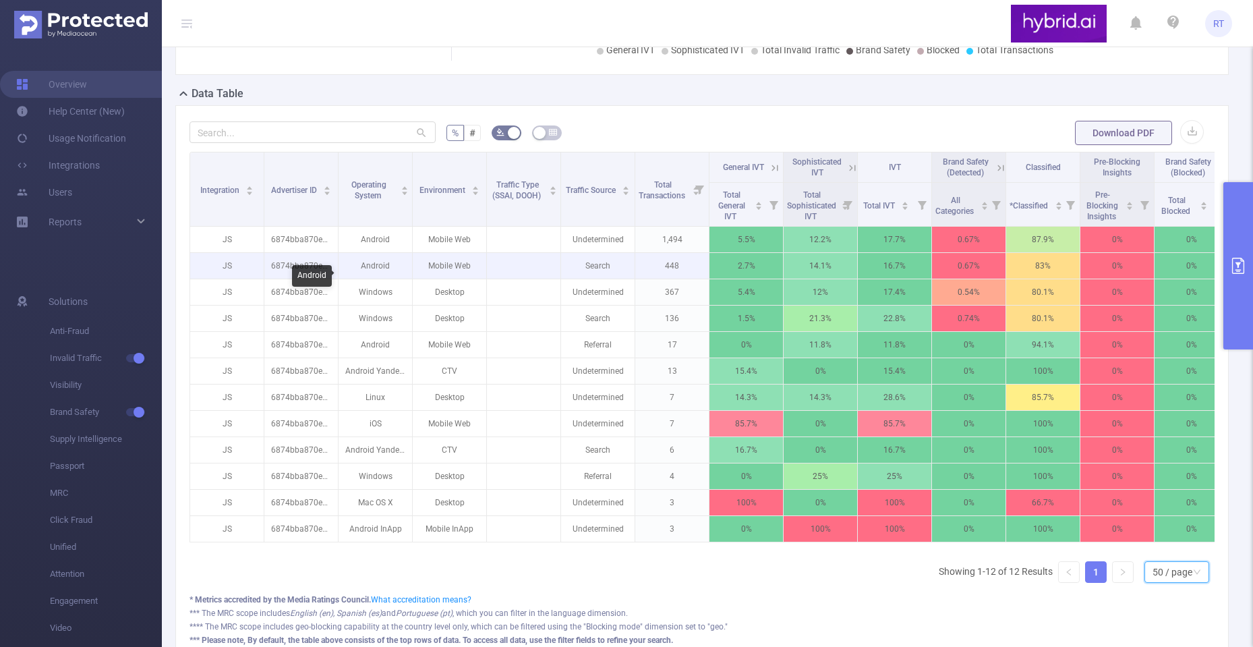
click at [379, 276] on p "Android" at bounding box center [374, 266] width 73 height 26
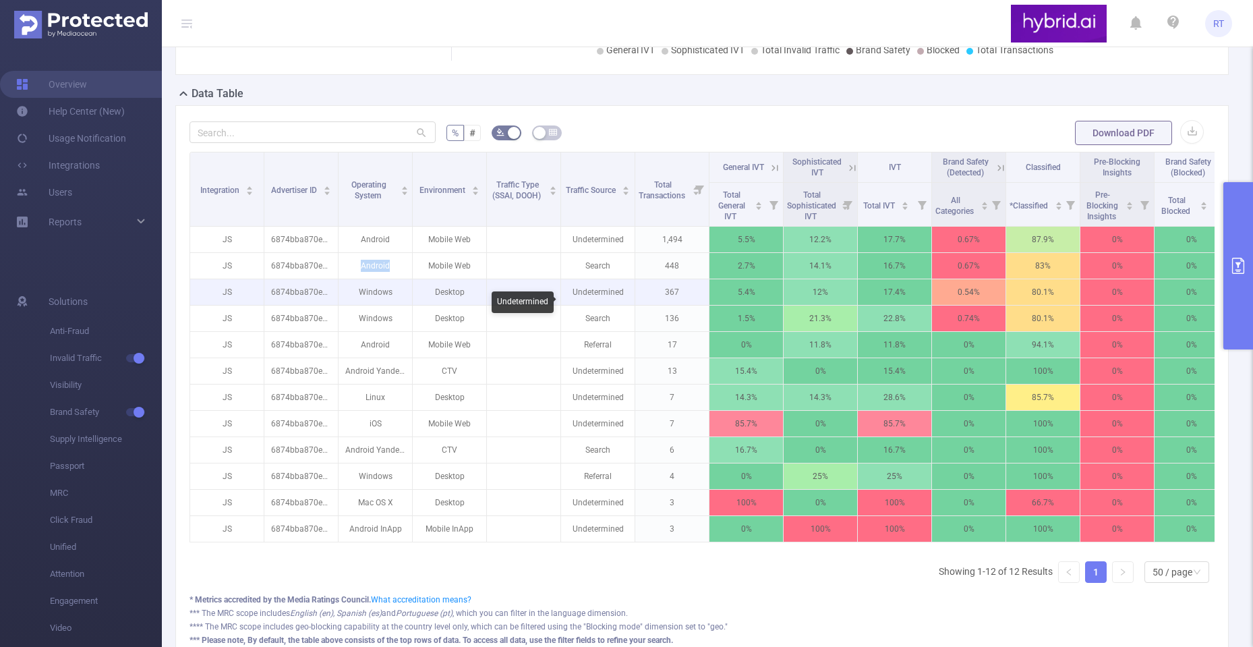
copy p "Android"
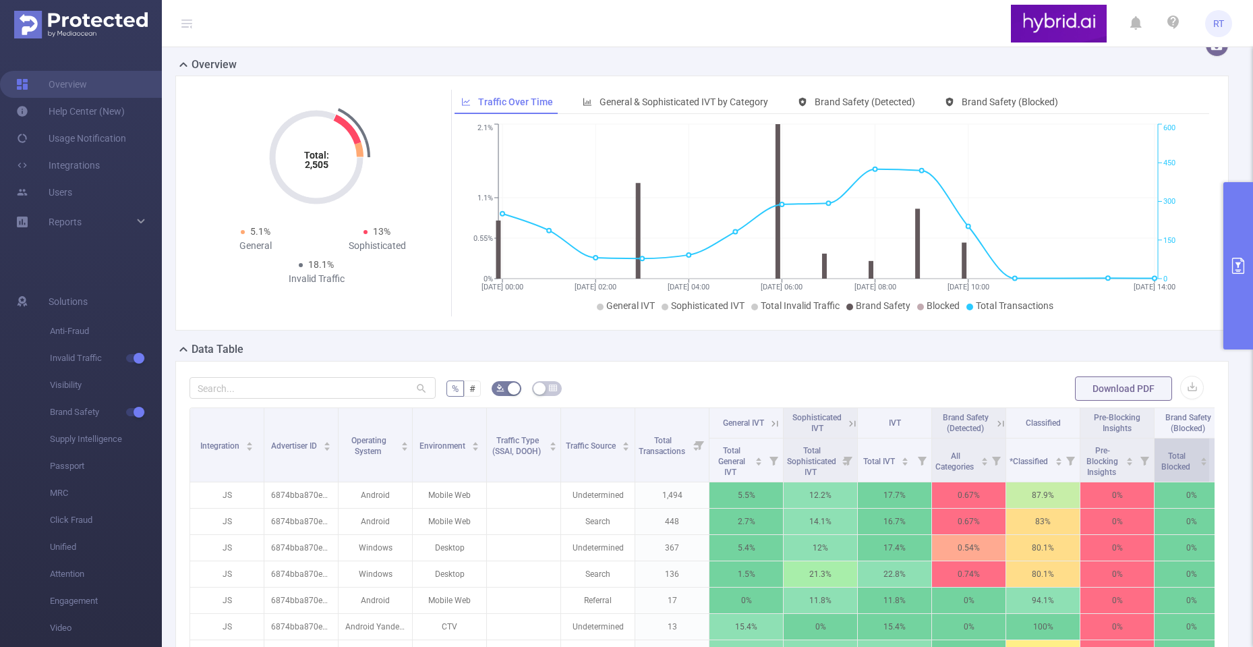
scroll to position [0, 0]
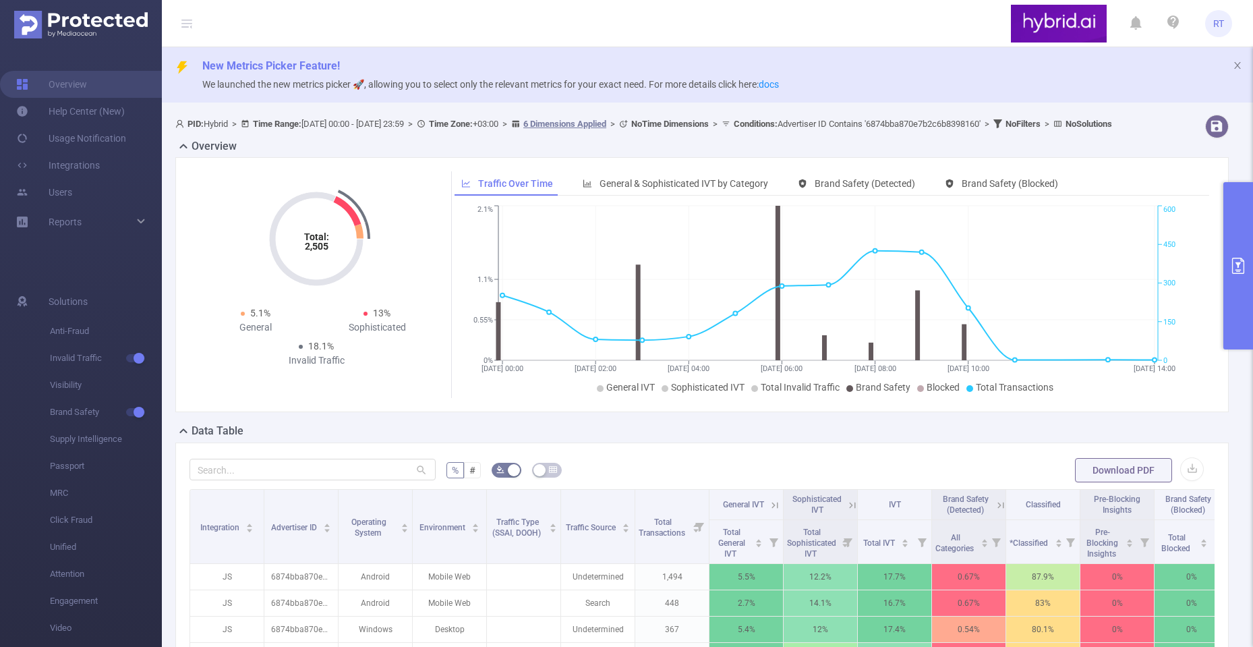
click at [1245, 279] on button "primary" at bounding box center [1238, 265] width 30 height 167
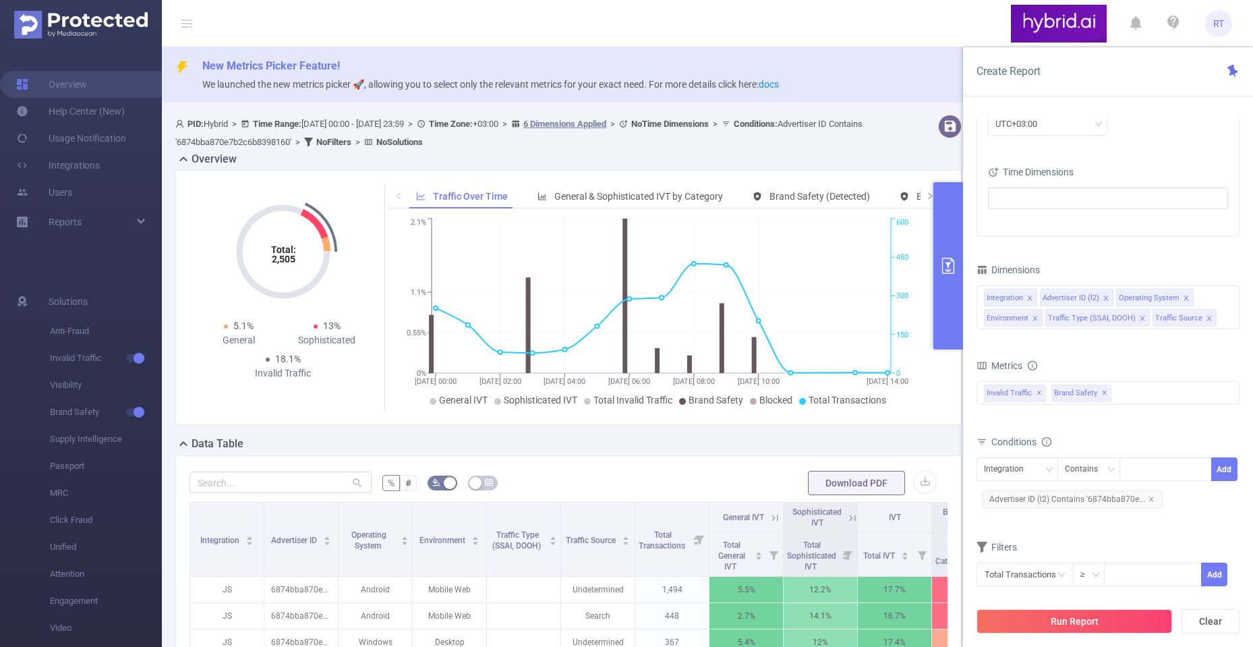
click at [1206, 321] on icon "icon: close" at bounding box center [1209, 318] width 7 height 7
click at [1140, 320] on icon "icon: close" at bounding box center [1142, 318] width 7 height 7
click at [1072, 619] on button "Run Report" at bounding box center [1074, 621] width 196 height 24
